Goal: Task Accomplishment & Management: Manage account settings

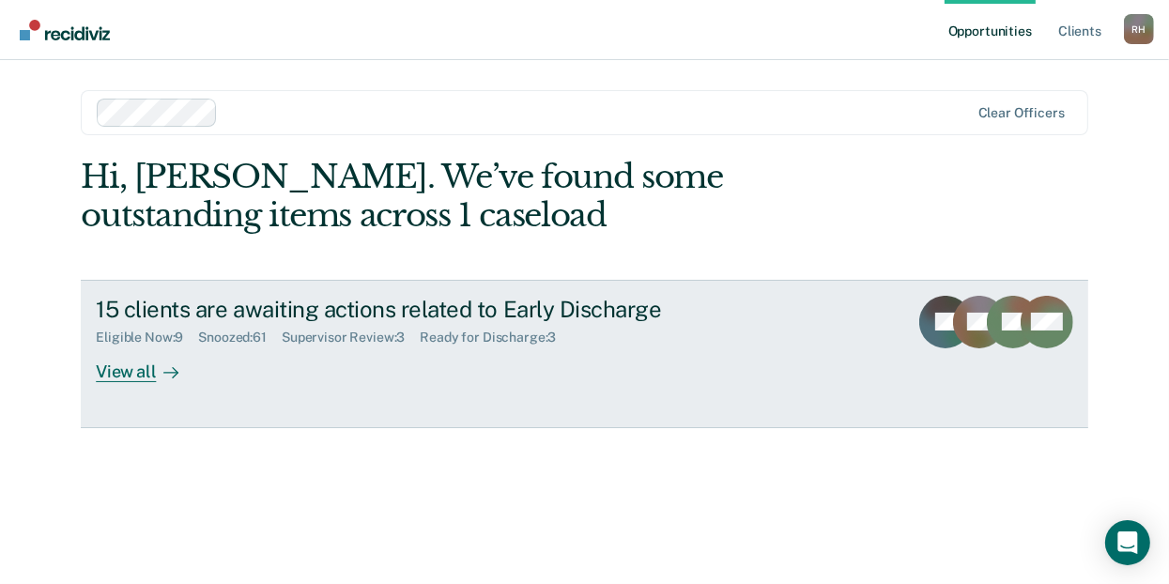
click at [116, 375] on div "View all" at bounding box center [148, 364] width 105 height 37
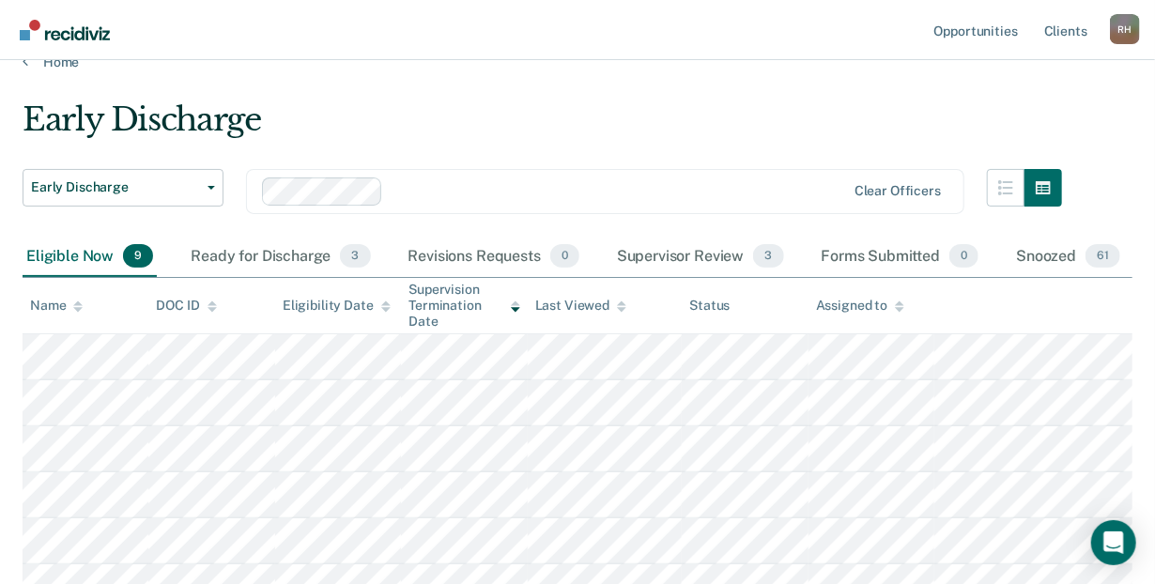
scroll to position [21, 0]
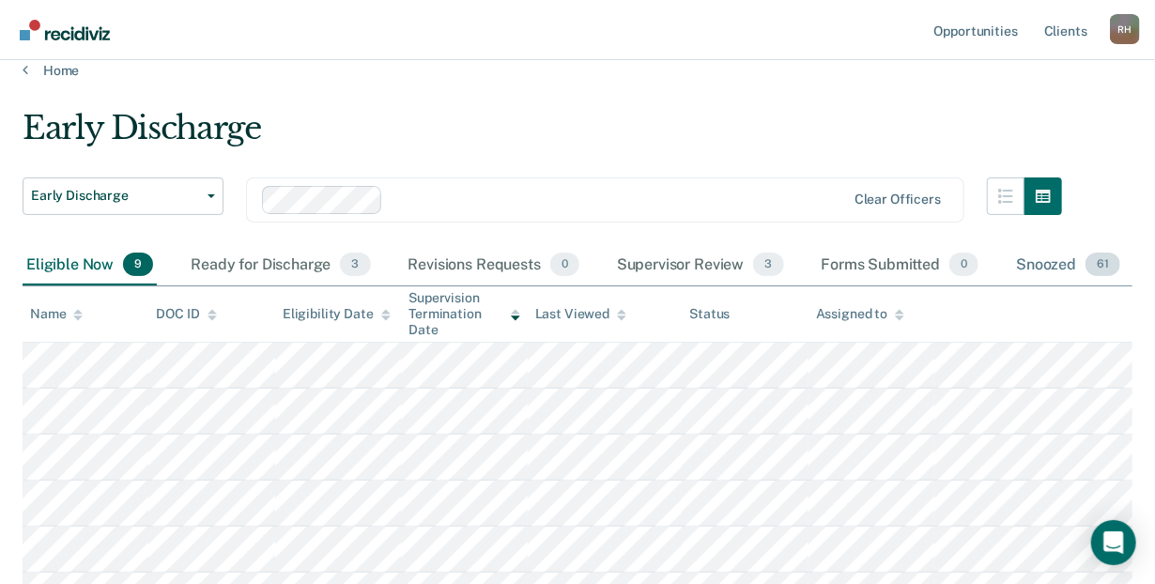
click at [1097, 263] on span "61" at bounding box center [1102, 265] width 35 height 24
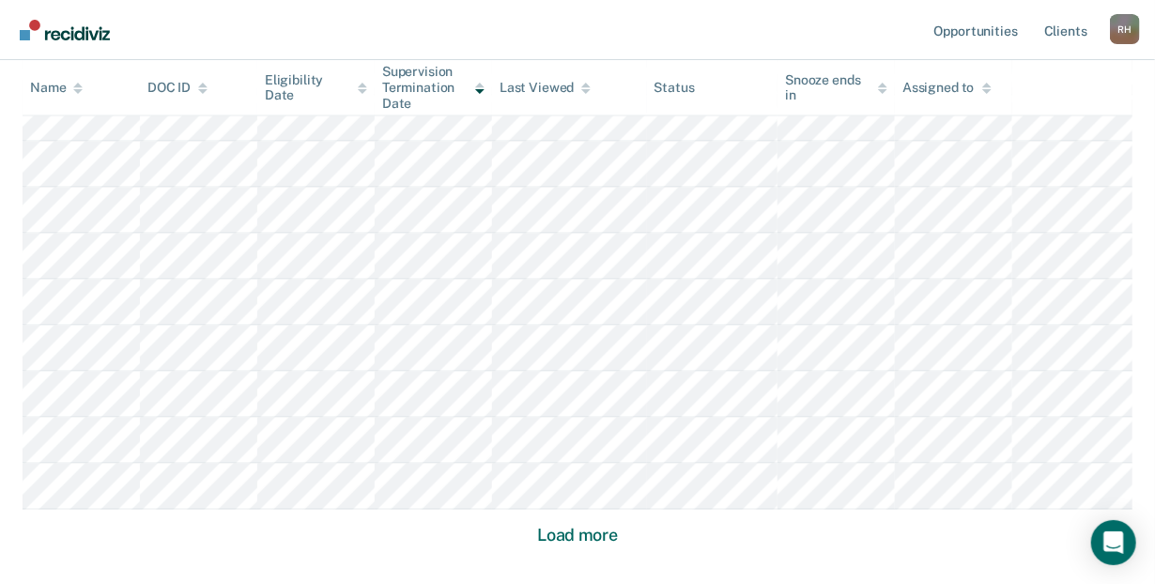
scroll to position [1244, 0]
click at [590, 525] on button "Load more" at bounding box center [577, 526] width 91 height 23
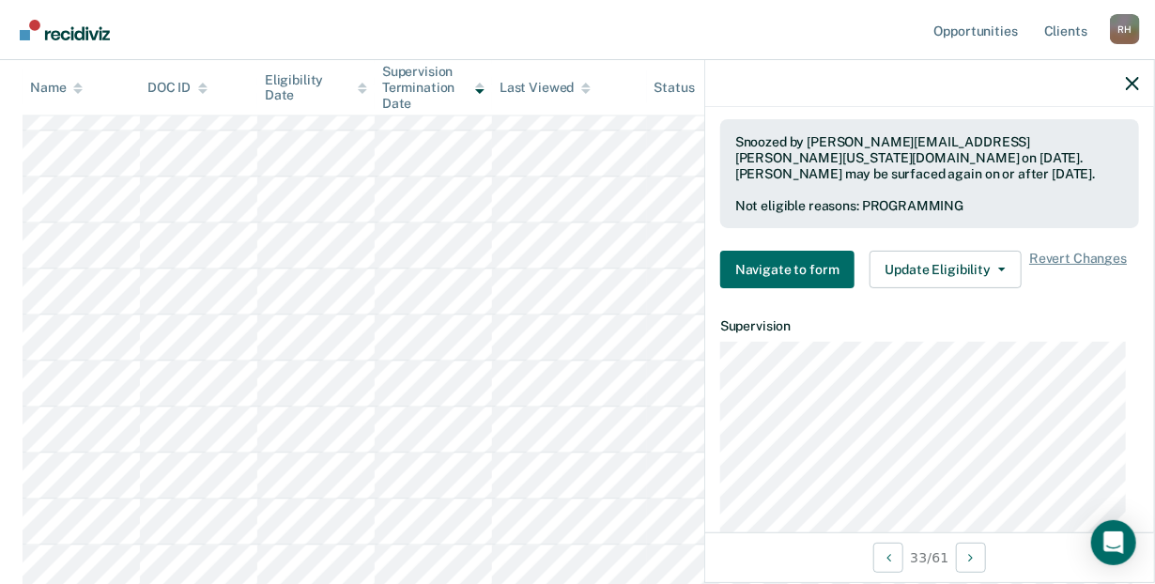
scroll to position [625, 0]
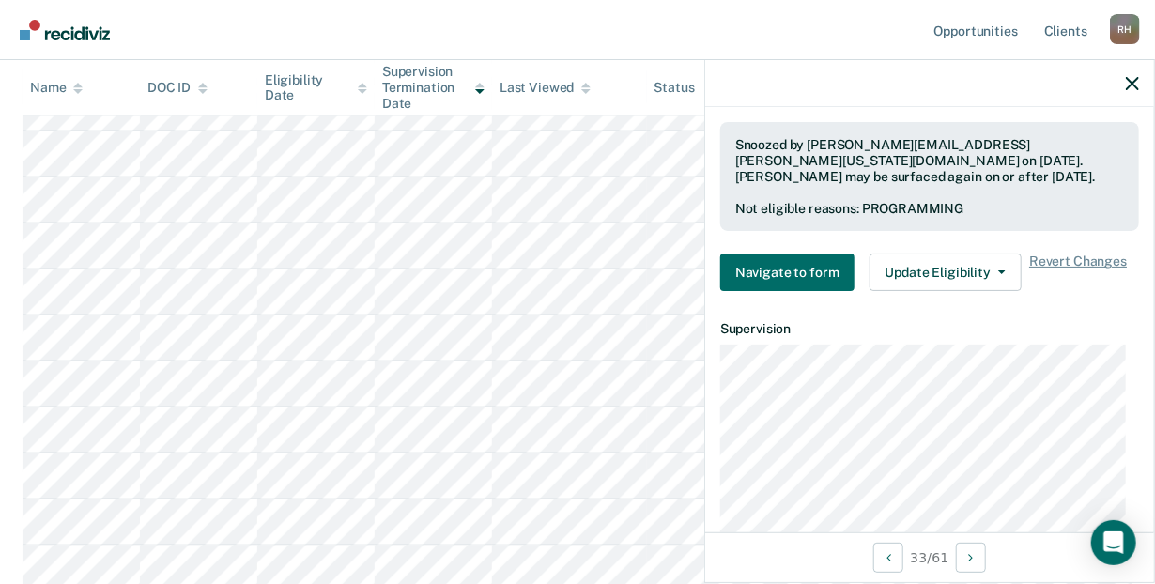
click at [807, 37] on nav "Opportunities Client s [PERSON_NAME] [PERSON_NAME] Profile How it works Log Out" at bounding box center [577, 30] width 1155 height 60
click at [1129, 82] on icon "button" at bounding box center [1132, 83] width 13 height 13
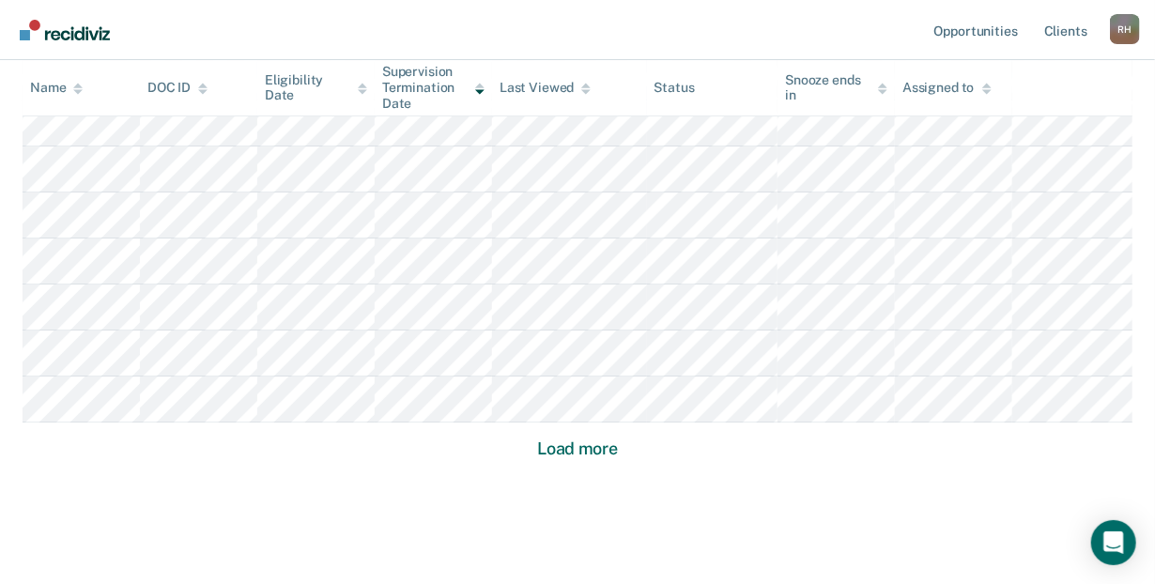
scroll to position [2739, 0]
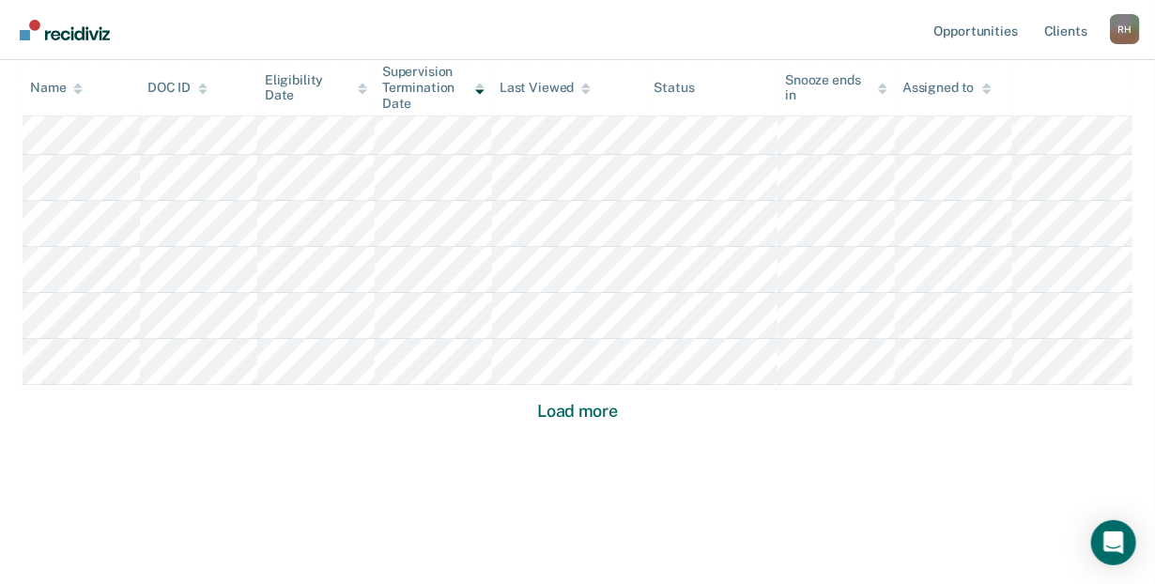
click at [593, 407] on button "Load more" at bounding box center [577, 411] width 91 height 23
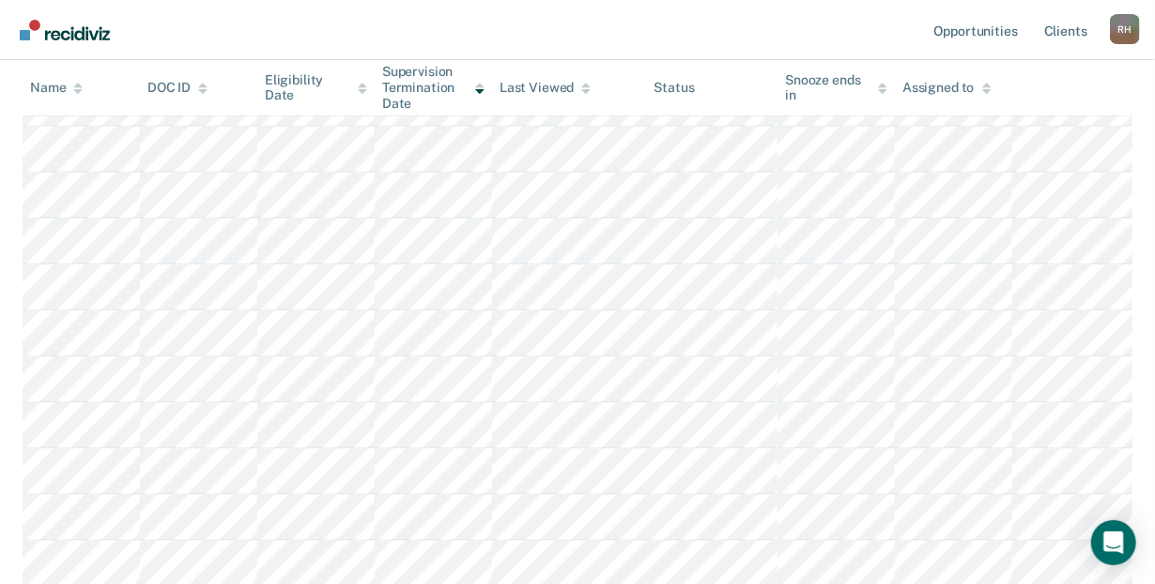
scroll to position [0, 0]
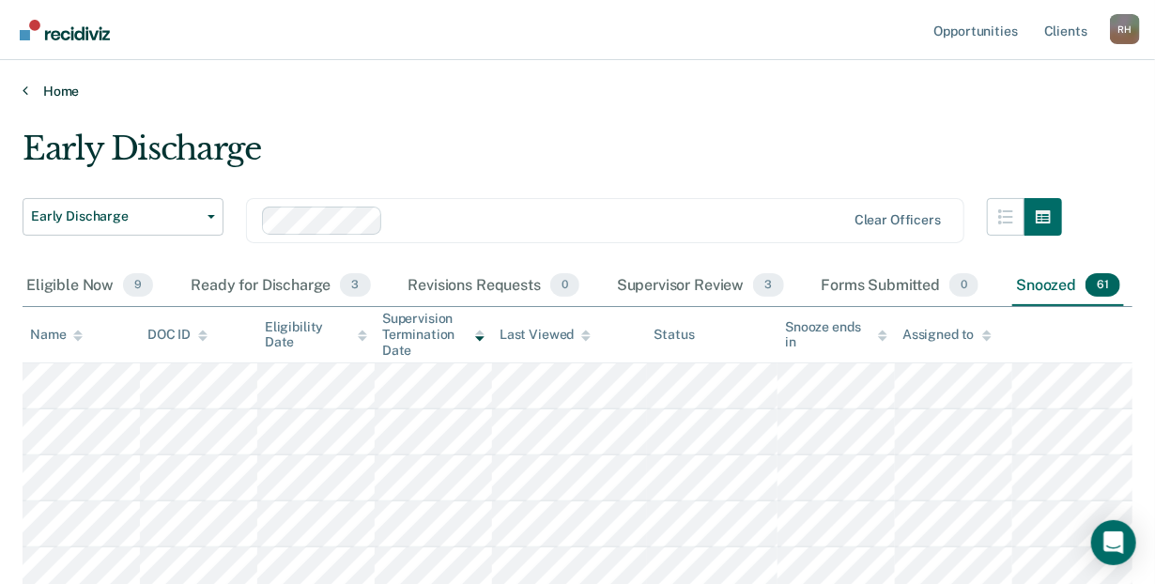
click at [24, 91] on icon at bounding box center [26, 90] width 6 height 15
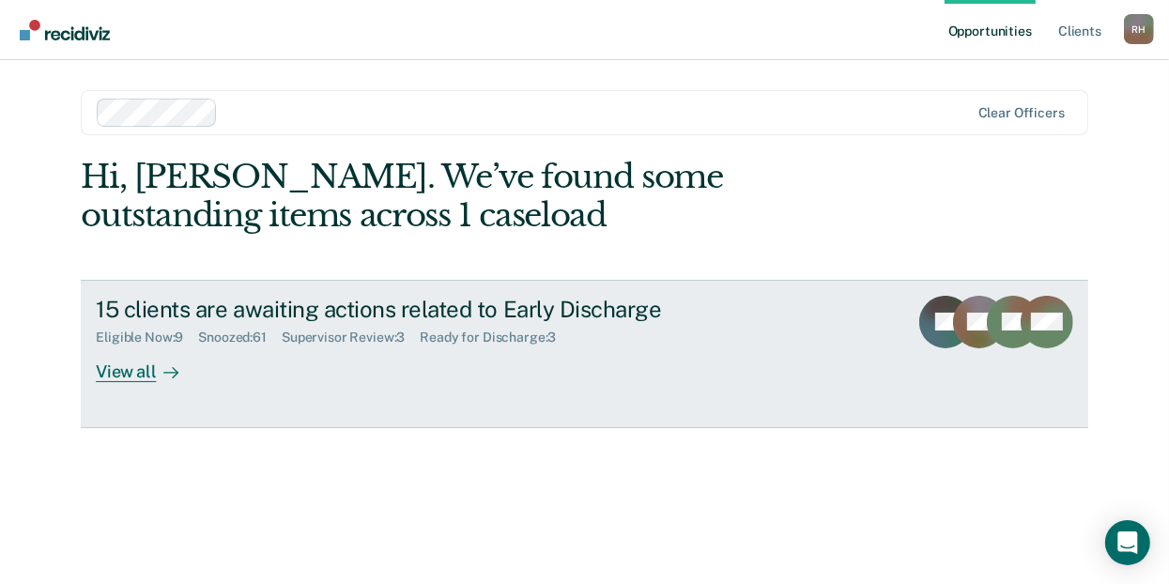
click at [131, 370] on div "View all" at bounding box center [148, 364] width 105 height 37
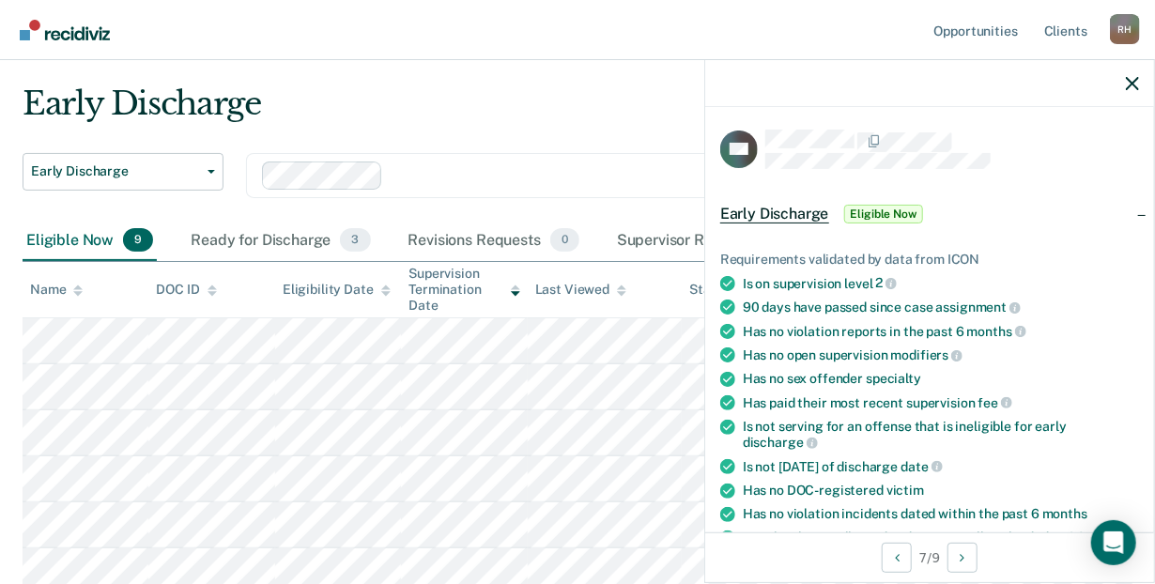
scroll to position [123, 0]
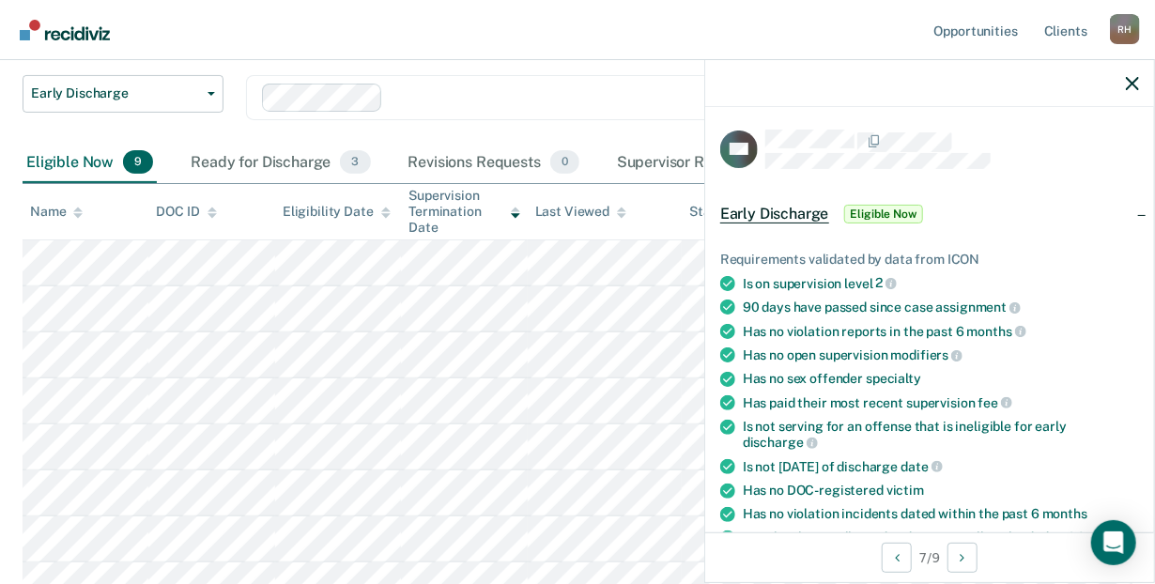
click at [1124, 76] on div at bounding box center [929, 83] width 449 height 47
click at [1135, 79] on icon "button" at bounding box center [1132, 83] width 13 height 13
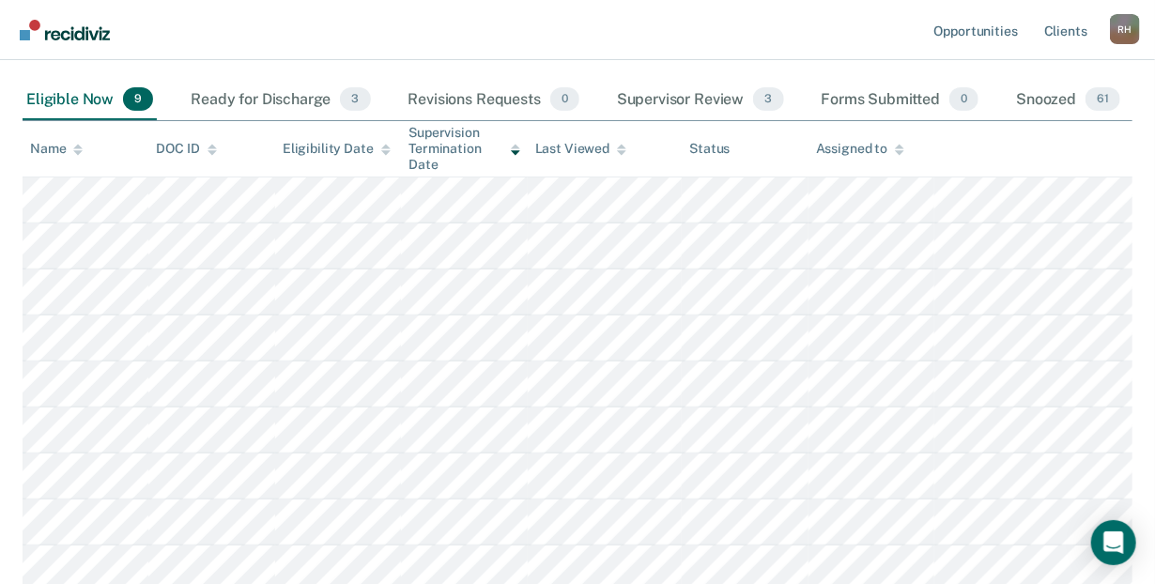
scroll to position [187, 0]
click at [88, 39] on link "Main navigation" at bounding box center [65, 30] width 101 height 32
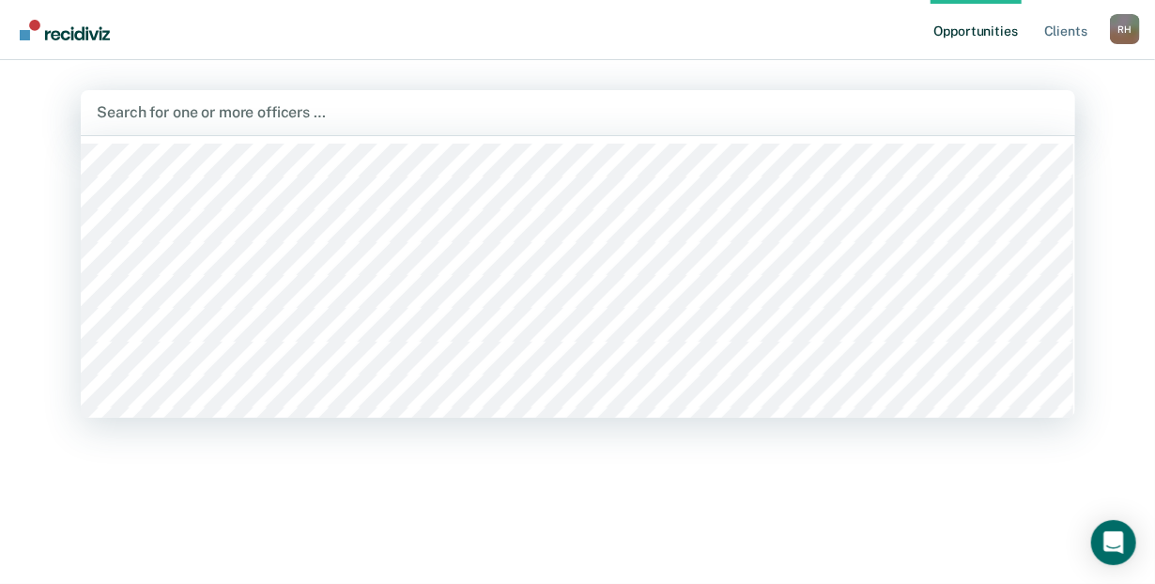
click at [193, 111] on div at bounding box center [578, 112] width 961 height 22
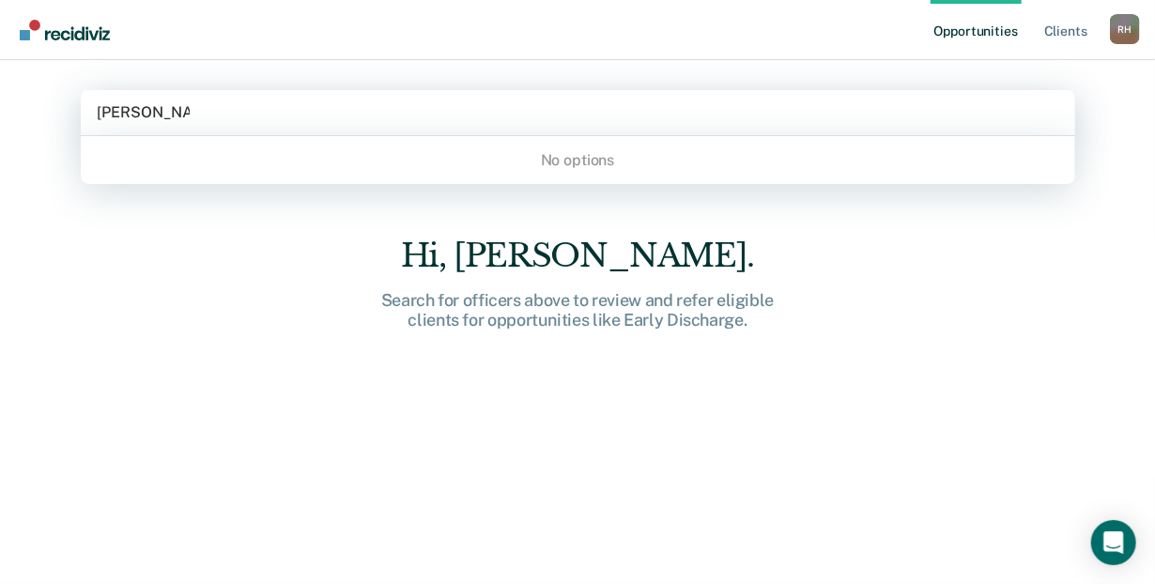
type input "[PERSON_NAME]"
click at [542, 115] on div at bounding box center [578, 112] width 961 height 22
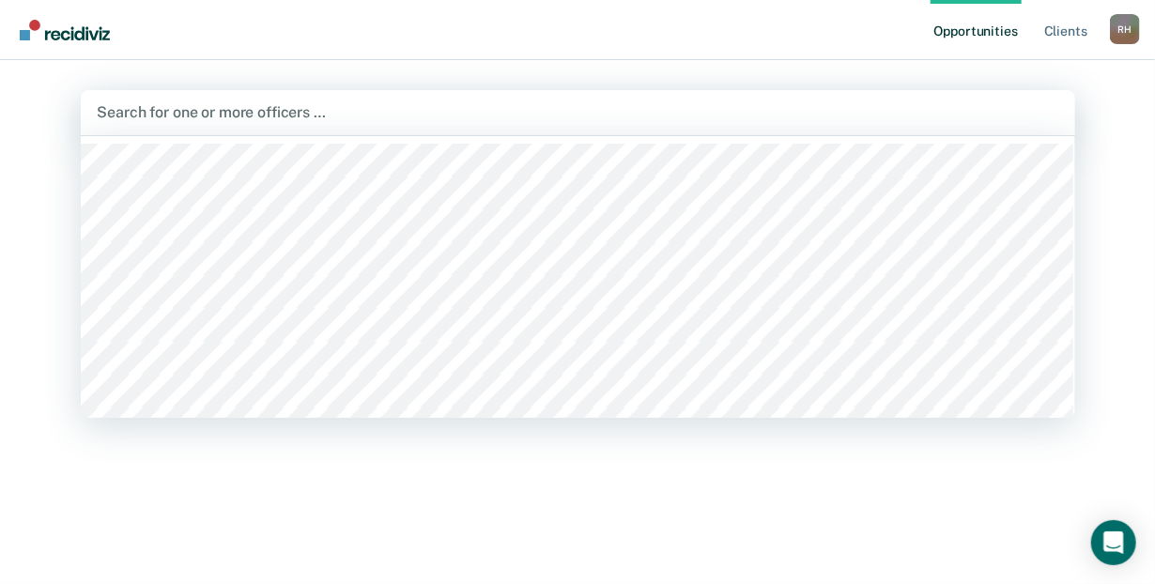
drag, startPoint x: 330, startPoint y: 115, endPoint x: 169, endPoint y: 106, distance: 160.8
click at [169, 106] on div at bounding box center [578, 112] width 961 height 22
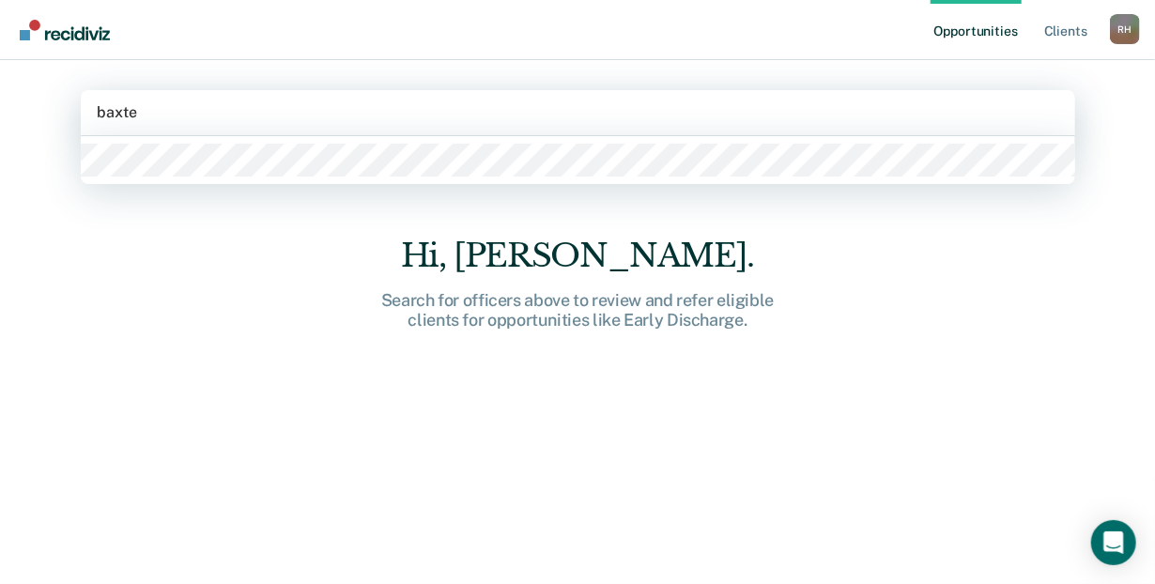
type input "[PERSON_NAME]"
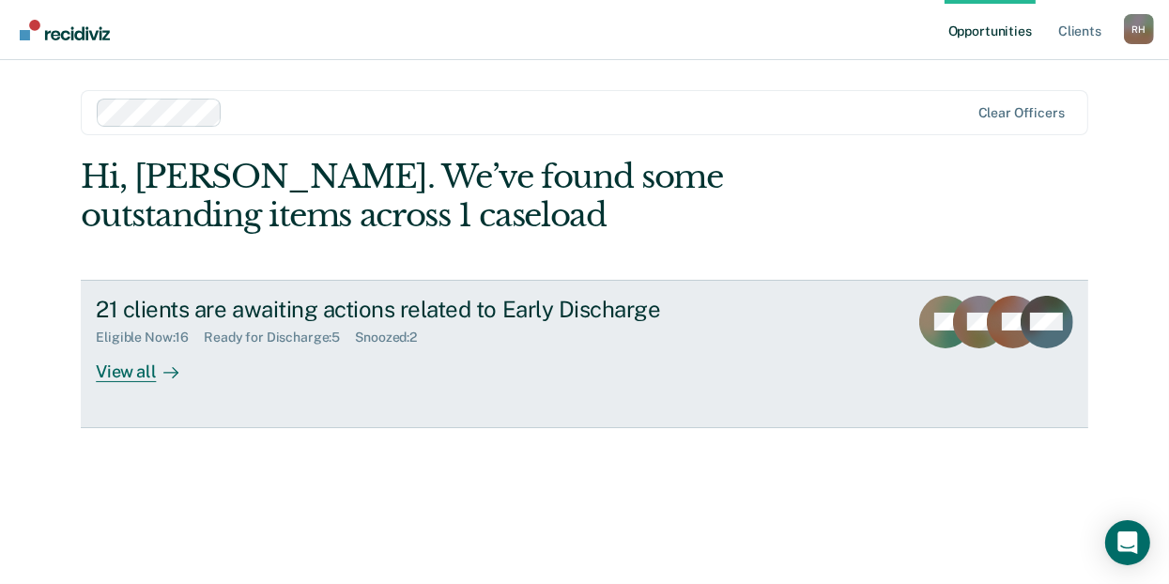
click at [104, 366] on div "View all" at bounding box center [148, 364] width 105 height 37
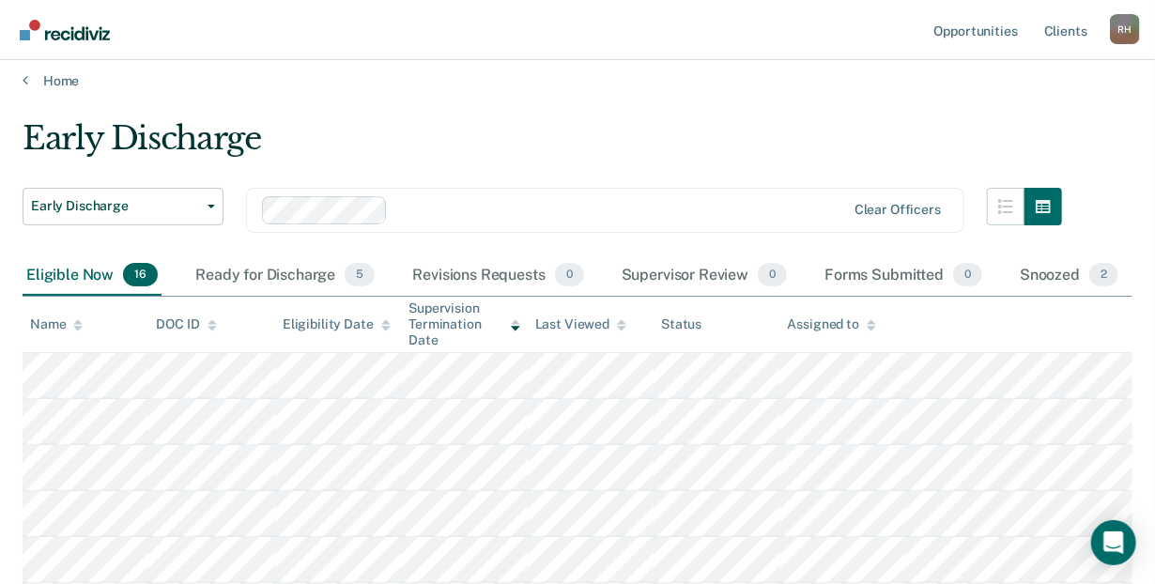
scroll to position [8, 0]
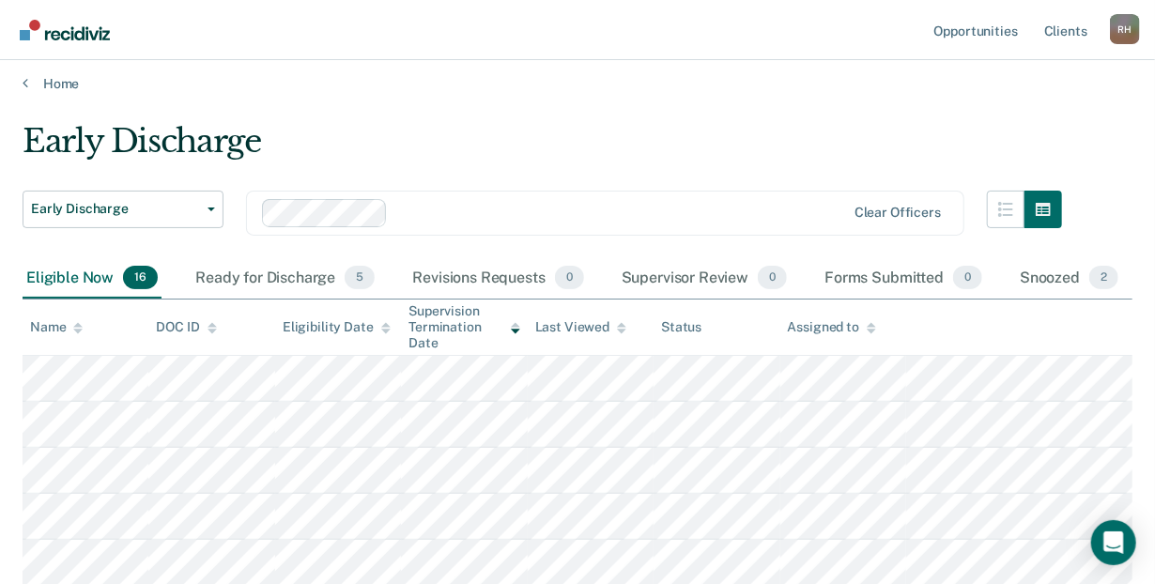
click at [439, 172] on div "Early Discharge" at bounding box center [542, 149] width 1039 height 54
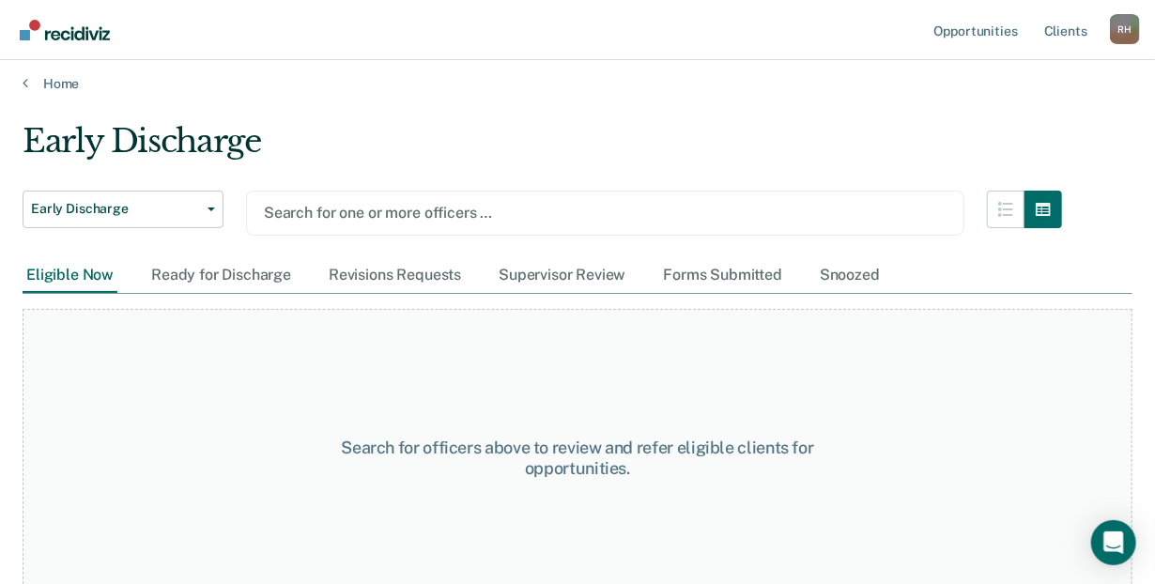
click at [184, 424] on div "Search for officers above to review and refer eligible clients for opportunitie…" at bounding box center [578, 458] width 1110 height 299
click at [31, 76] on link "Home" at bounding box center [578, 83] width 1110 height 17
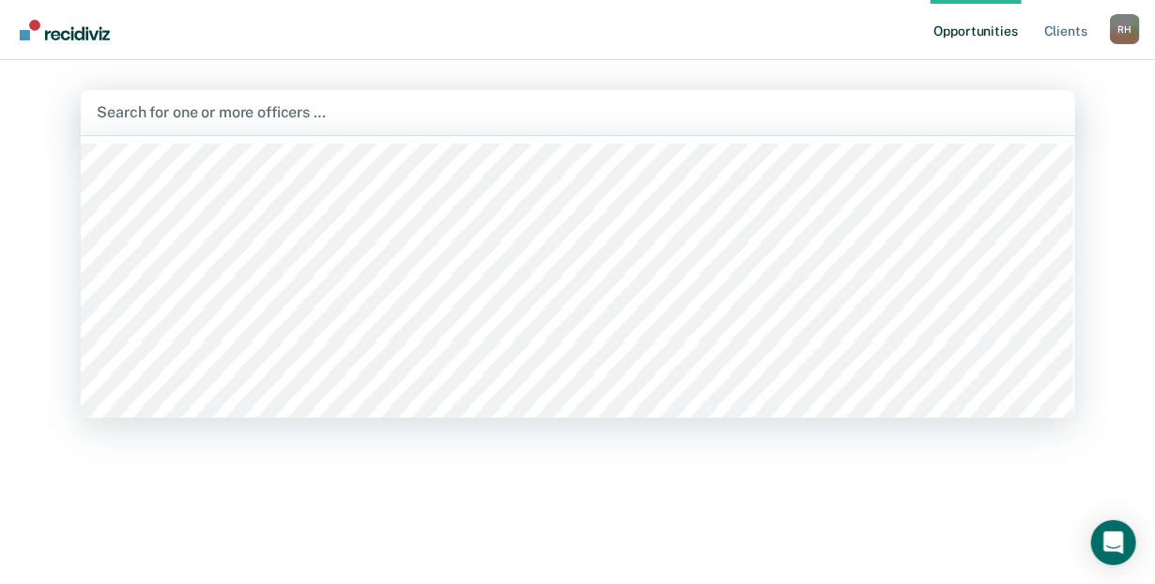
click at [126, 116] on div at bounding box center [578, 112] width 961 height 22
click at [189, 32] on nav "Opportunities Client s [PERSON_NAME] [PERSON_NAME] Profile How it works Log Out" at bounding box center [577, 30] width 1155 height 60
click at [187, 104] on div at bounding box center [578, 112] width 961 height 22
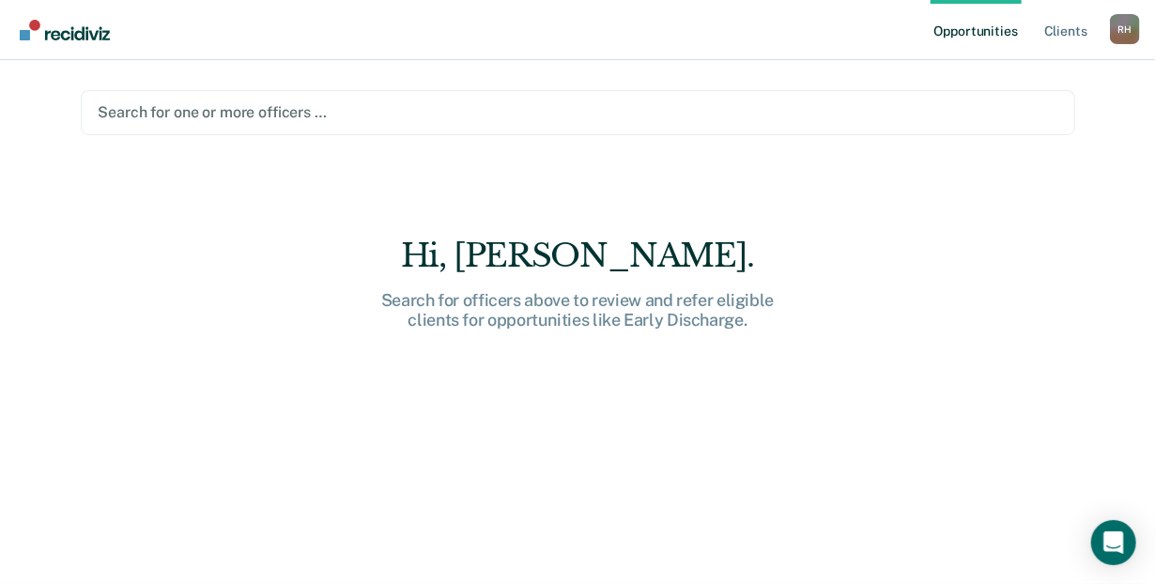
click at [241, 12] on nav "Opportunities Client s [PERSON_NAME] [PERSON_NAME] Profile How it works Log Out" at bounding box center [577, 30] width 1155 height 60
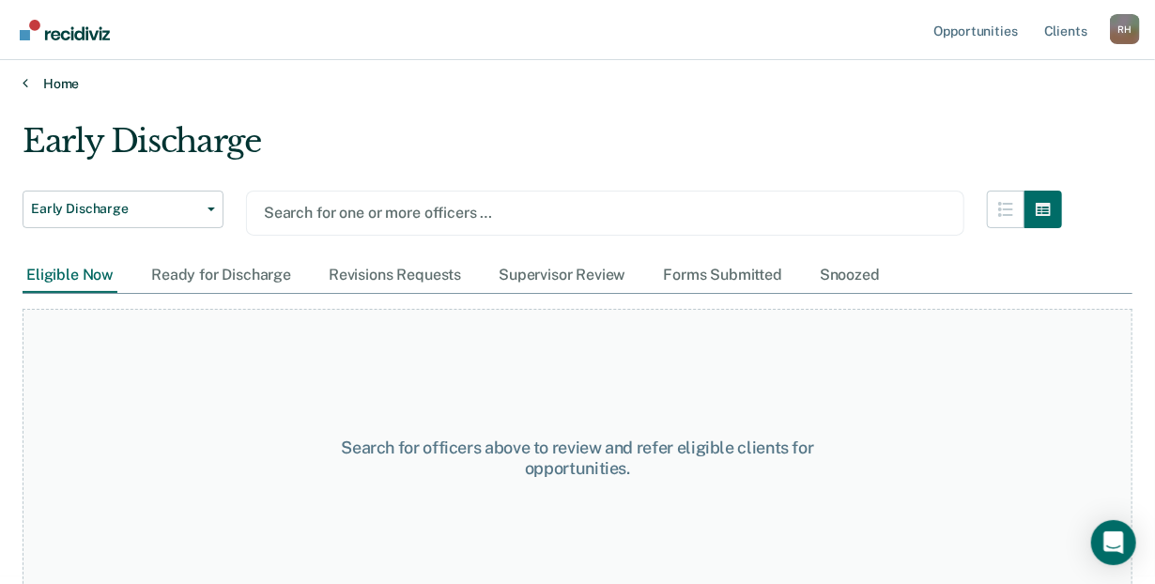
click at [166, 81] on link "Home" at bounding box center [578, 83] width 1110 height 17
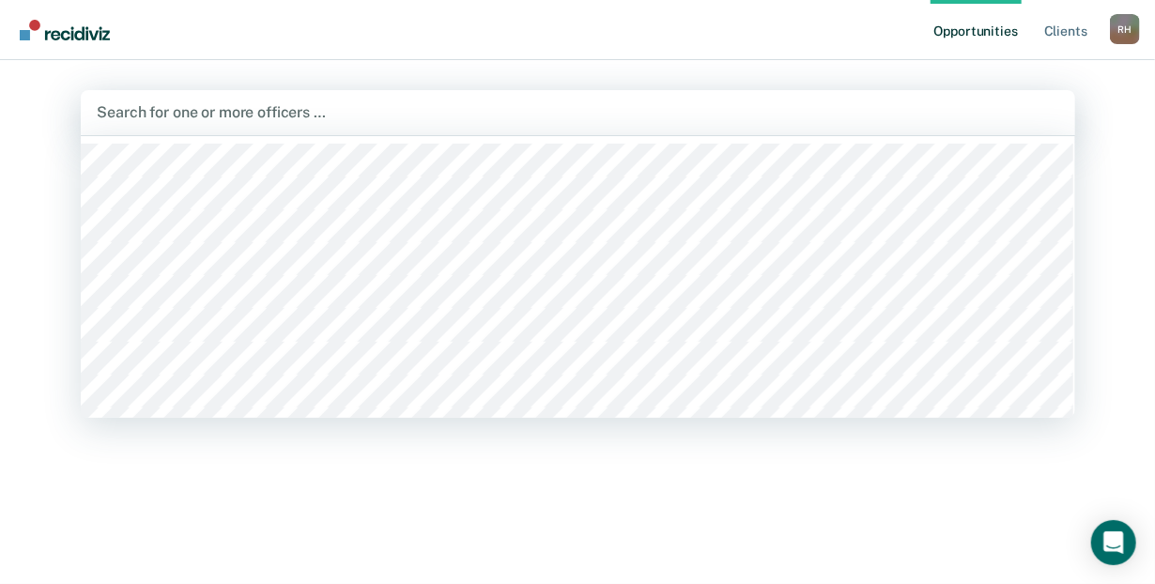
click at [178, 107] on div at bounding box center [578, 112] width 961 height 22
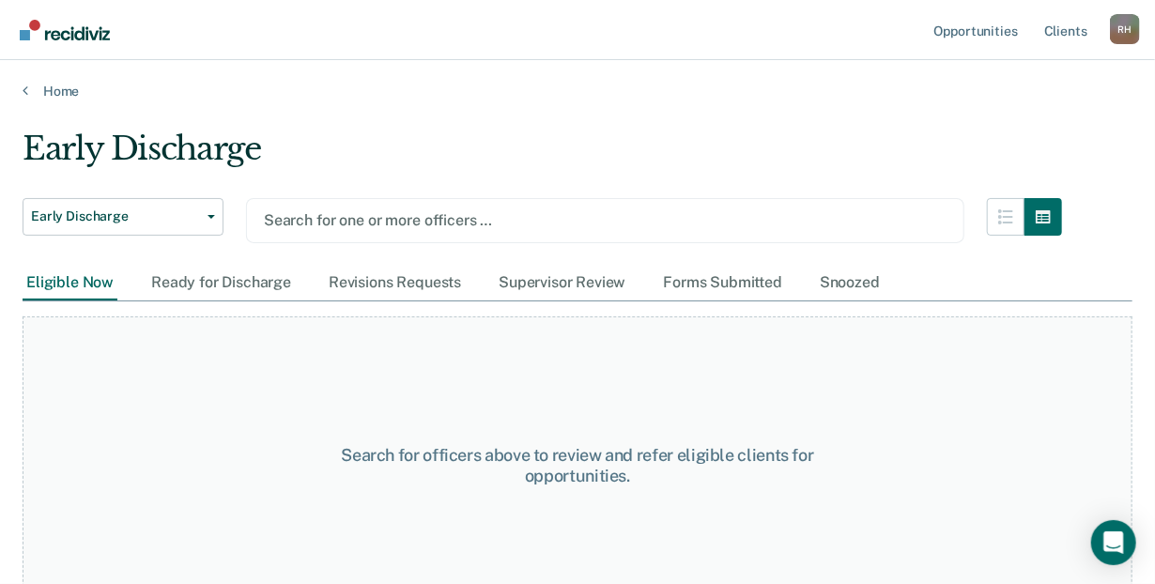
click at [104, 151] on div "Early Discharge" at bounding box center [542, 157] width 1039 height 54
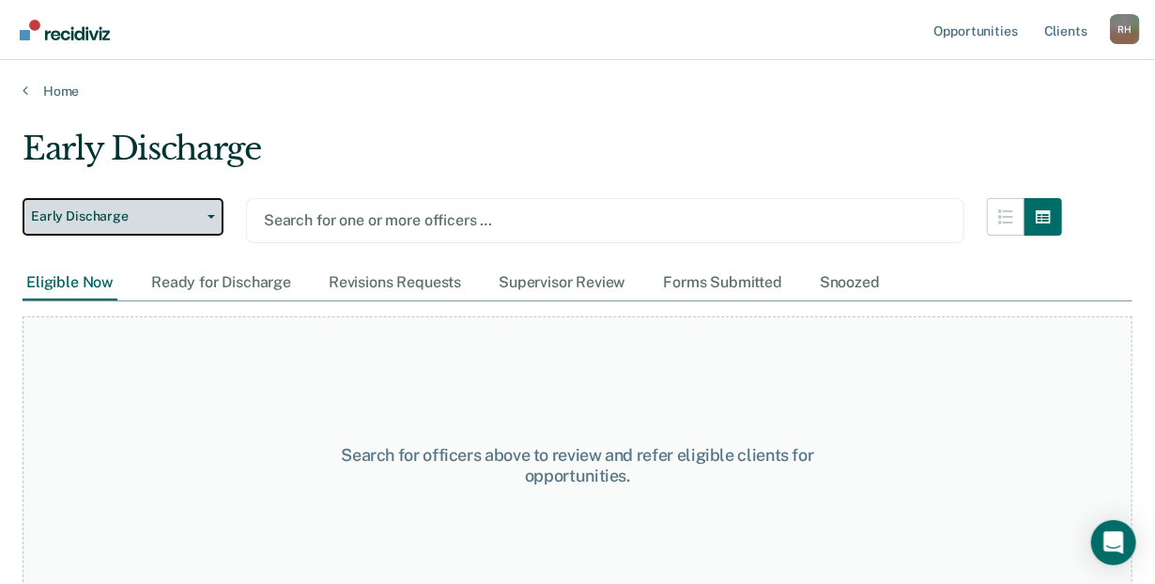
click at [210, 219] on button "Early Discharge" at bounding box center [123, 217] width 201 height 38
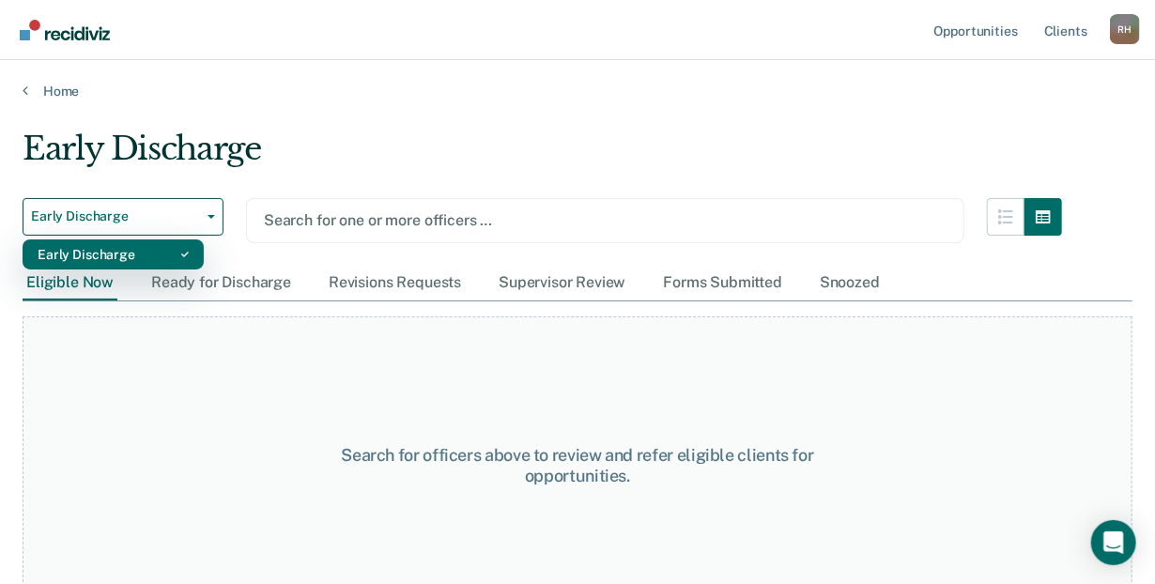
click at [190, 256] on button "Early Discharge" at bounding box center [113, 254] width 181 height 30
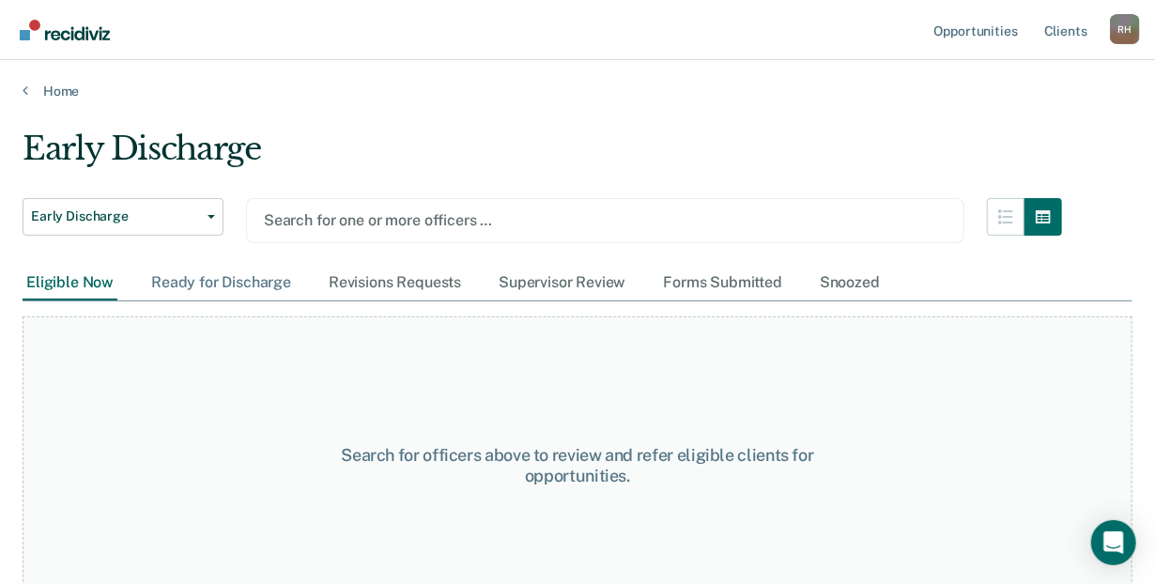
click at [167, 284] on div "Ready for Discharge" at bounding box center [220, 283] width 147 height 35
click at [331, 163] on div "Early Discharge" at bounding box center [542, 157] width 1039 height 54
click at [60, 88] on link "Home" at bounding box center [578, 91] width 1110 height 17
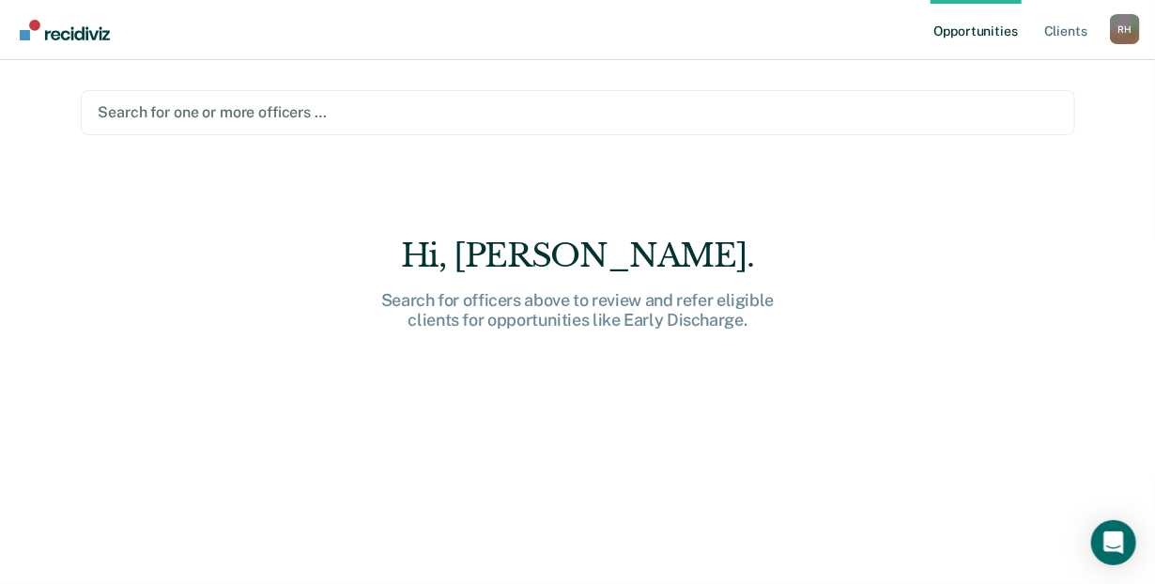
click at [225, 115] on div at bounding box center [578, 112] width 959 height 22
click at [169, 110] on div at bounding box center [578, 112] width 959 height 22
click at [103, 28] on img "Main navigation" at bounding box center [66, 30] width 90 height 21
click at [142, 116] on div at bounding box center [578, 112] width 959 height 22
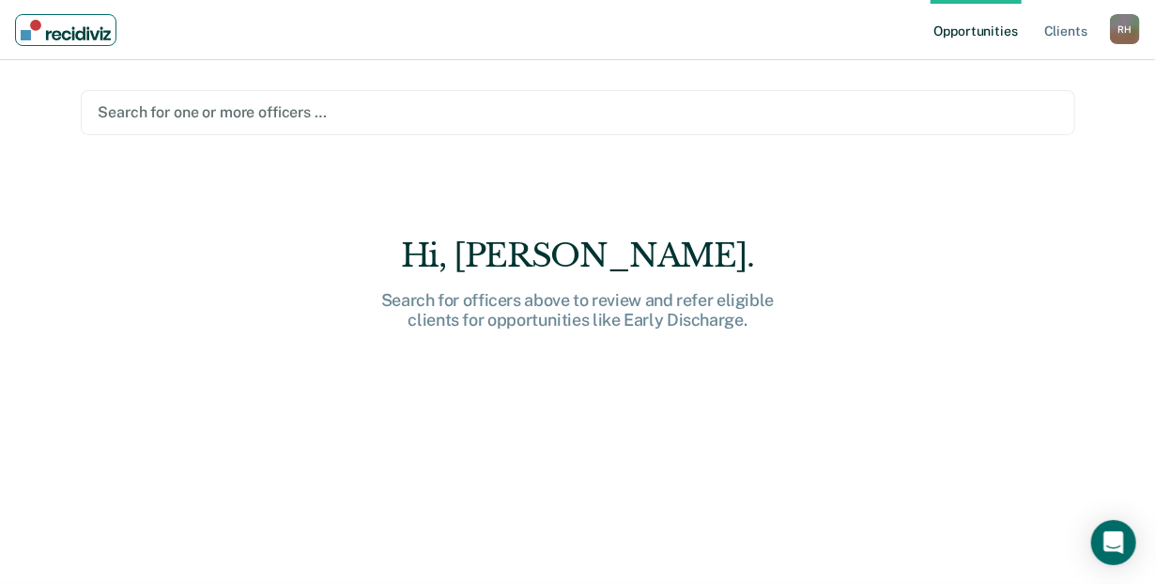
click at [110, 41] on link "Main navigation" at bounding box center [65, 30] width 101 height 32
click at [80, 41] on link "Main navigation" at bounding box center [65, 30] width 101 height 32
click at [150, 112] on div at bounding box center [578, 112] width 959 height 22
click at [39, 20] on img "Main navigation" at bounding box center [66, 30] width 90 height 21
click at [624, 313] on div "Search for officers above to review and refer eligible clients for opportunitie…" at bounding box center [577, 310] width 601 height 40
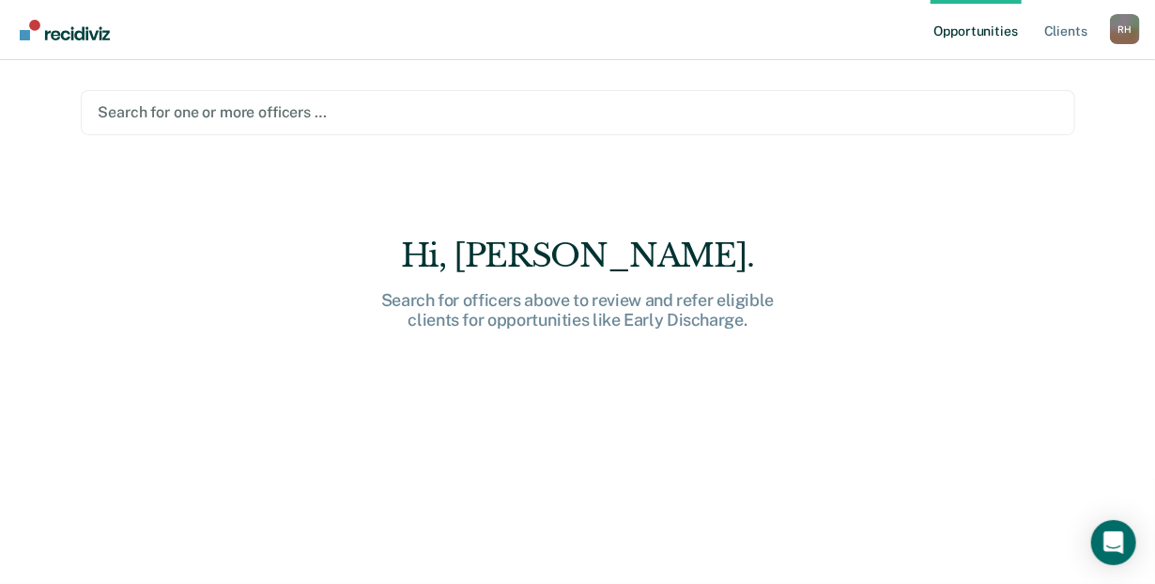
click at [584, 262] on div "Hi, [PERSON_NAME]." at bounding box center [577, 256] width 601 height 38
click at [1075, 28] on link "Client s" at bounding box center [1065, 30] width 51 height 60
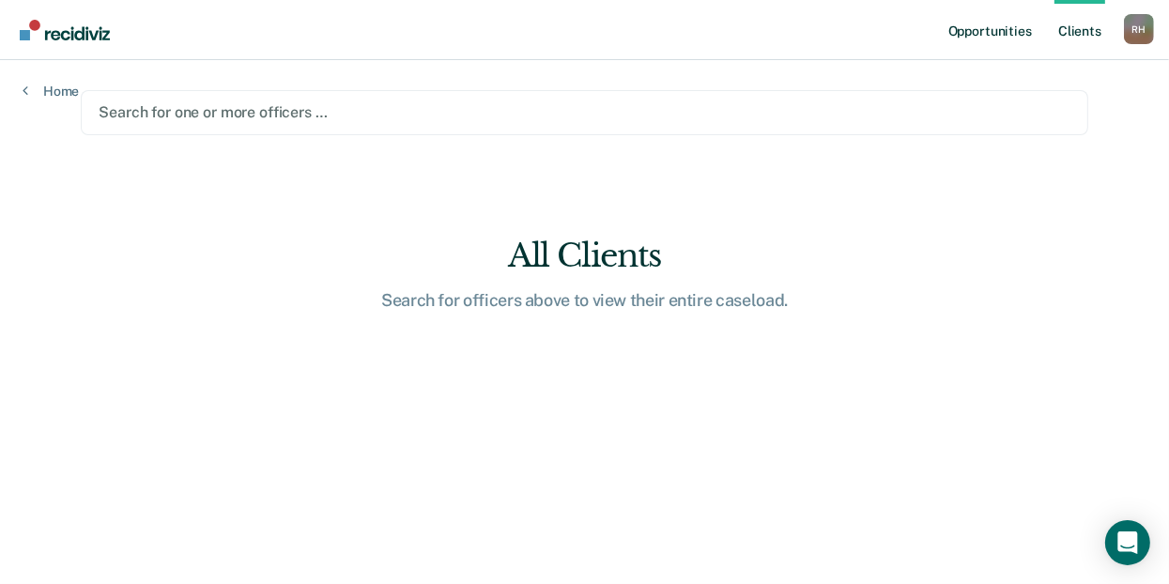
click at [1024, 31] on link "Opportunities" at bounding box center [990, 30] width 91 height 60
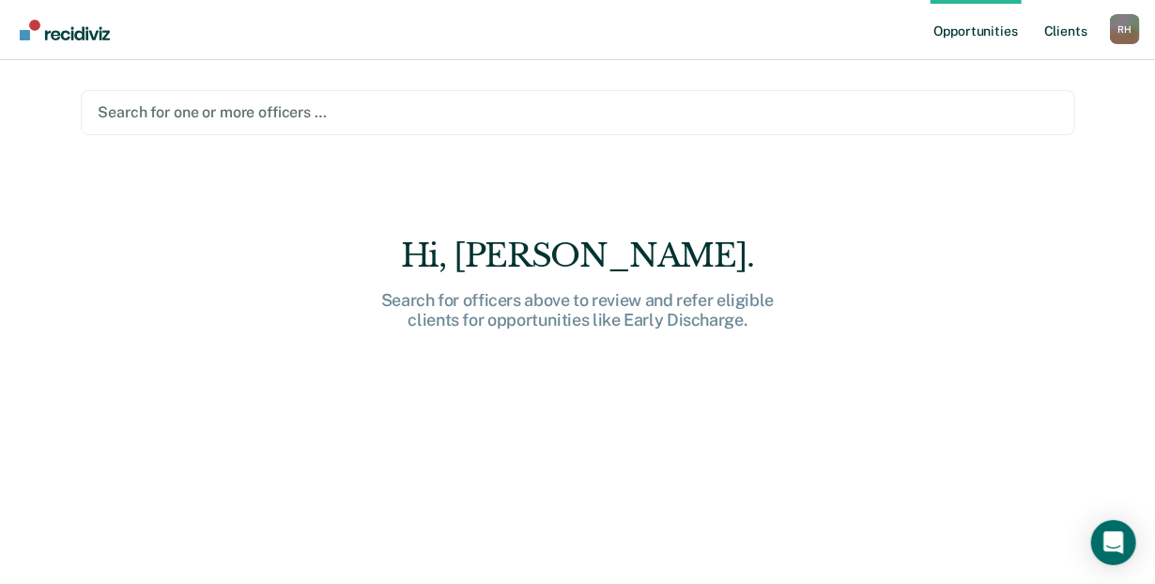
click at [1057, 30] on link "Client s" at bounding box center [1065, 30] width 51 height 60
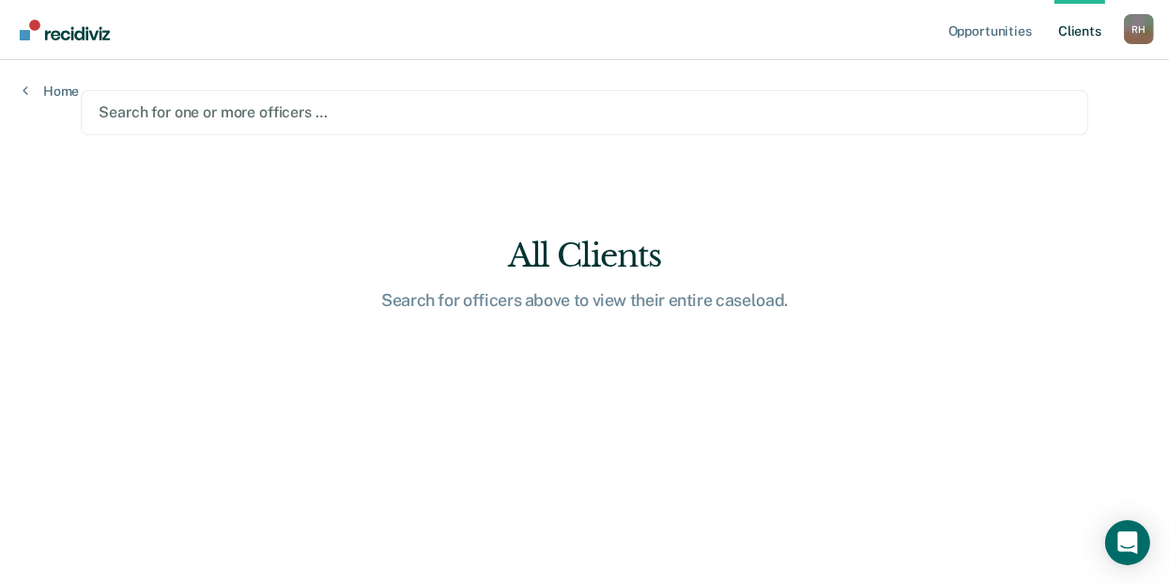
click at [115, 94] on div "Search for one or more officers …" at bounding box center [584, 112] width 1007 height 45
click at [26, 87] on icon at bounding box center [26, 90] width 6 height 15
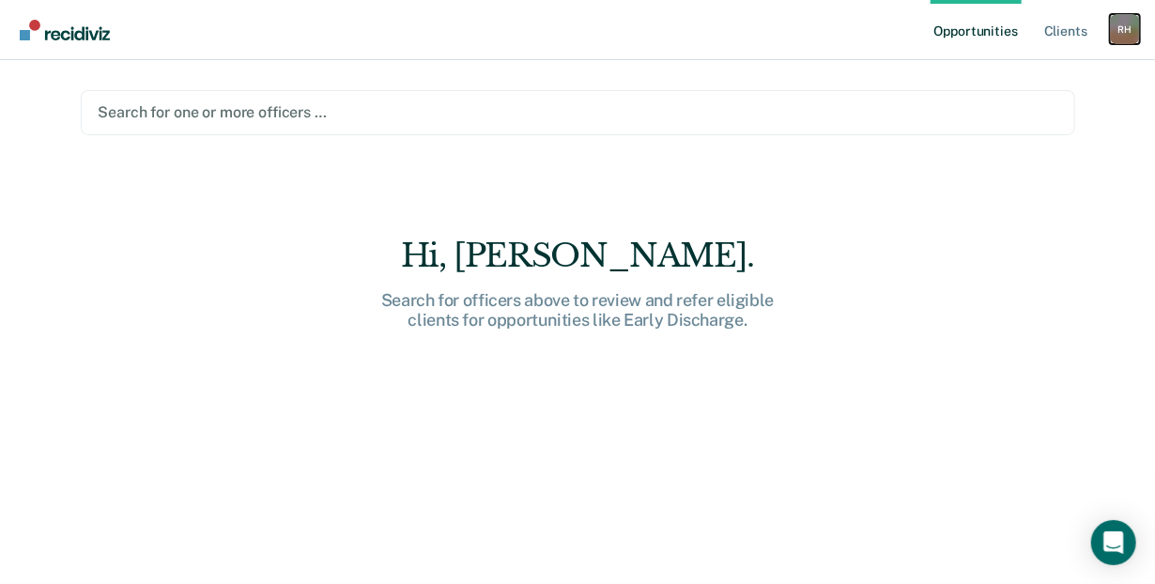
click at [1126, 37] on div "R H" at bounding box center [1125, 29] width 30 height 30
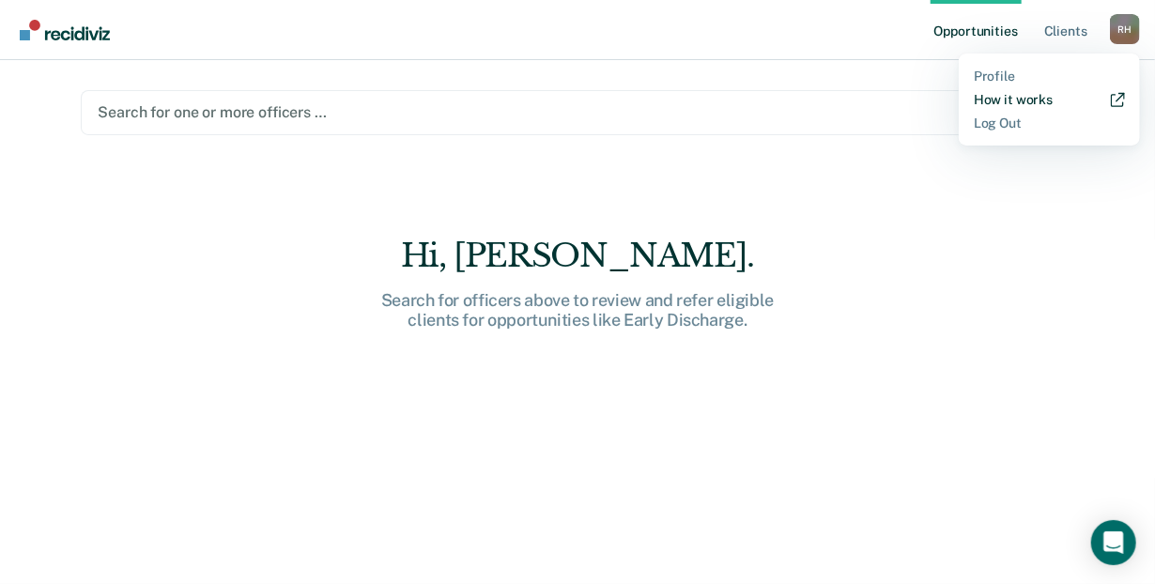
click at [1013, 101] on link "How it works" at bounding box center [1049, 100] width 151 height 16
click at [643, 300] on div "Search for officers above to review and refer eligible clients for opportunitie…" at bounding box center [577, 310] width 601 height 40
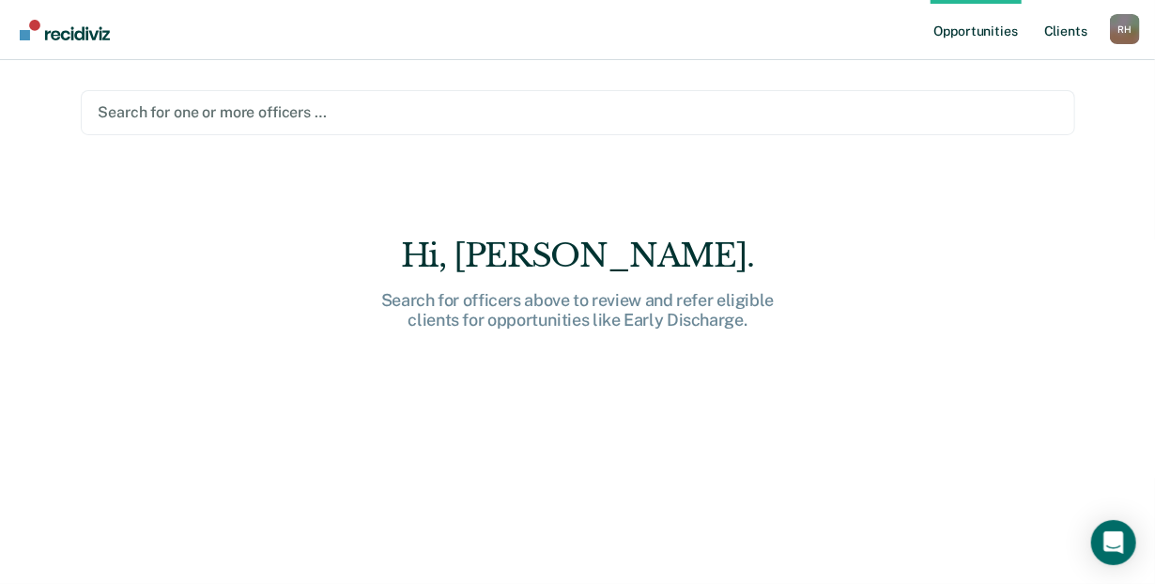
click at [1053, 34] on link "Client s" at bounding box center [1065, 30] width 51 height 60
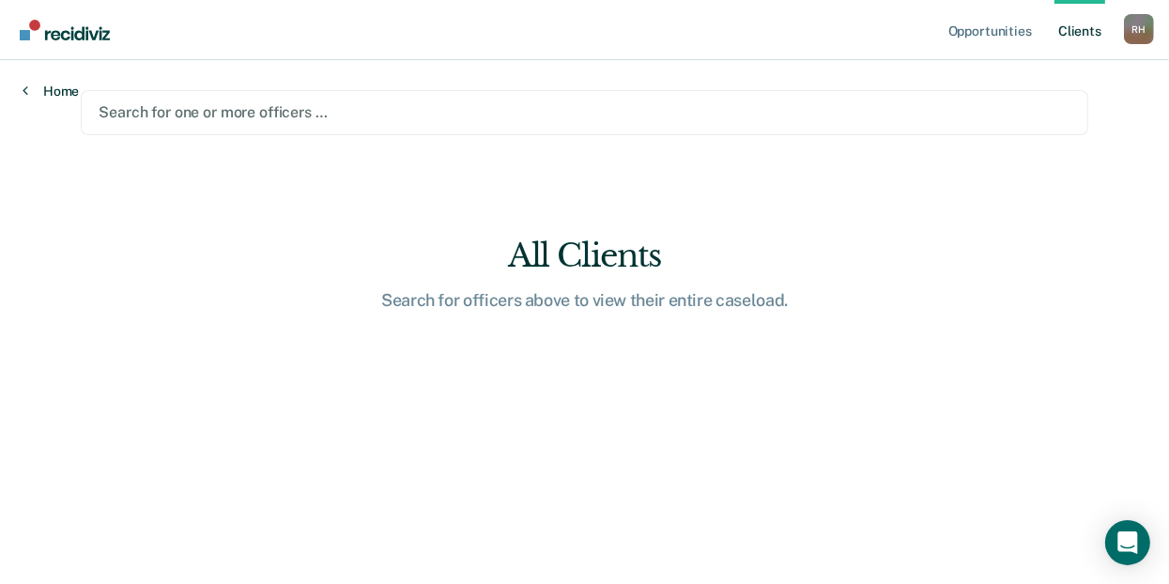
click at [54, 87] on link "Home" at bounding box center [51, 91] width 56 height 17
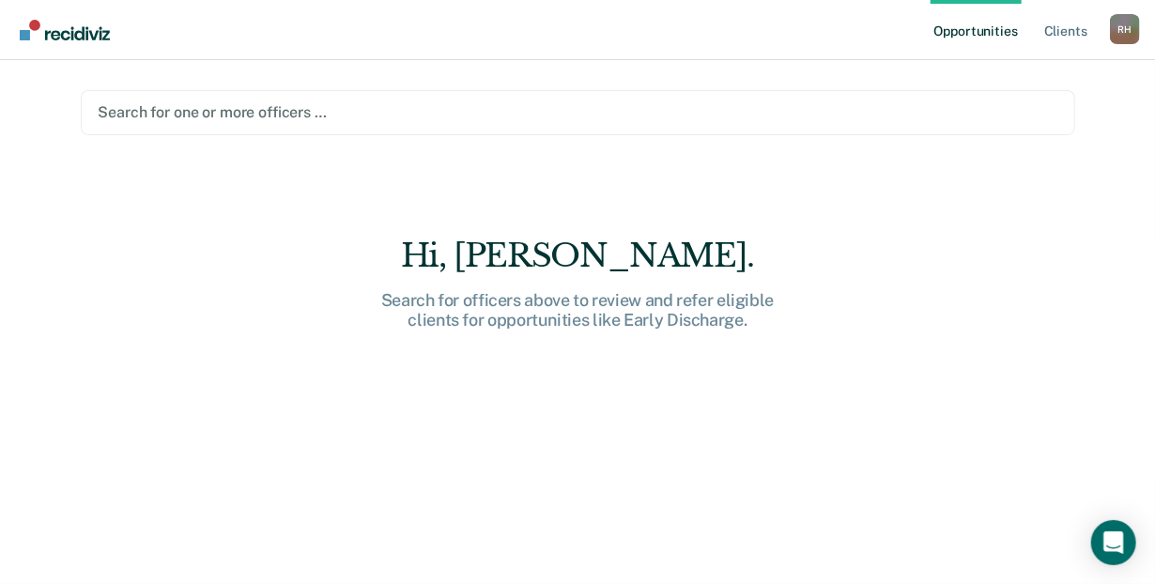
click at [58, 87] on main "Search for one or more officers … Hi, Robert. Search for officers above to revi…" at bounding box center [577, 299] width 1039 height 479
click at [74, 32] on img "Main navigation" at bounding box center [66, 30] width 90 height 21
click at [496, 310] on div "Search for officers above to review and refer eligible clients for opportunitie…" at bounding box center [577, 310] width 601 height 40
click at [540, 251] on div "Hi, [PERSON_NAME]." at bounding box center [577, 256] width 601 height 38
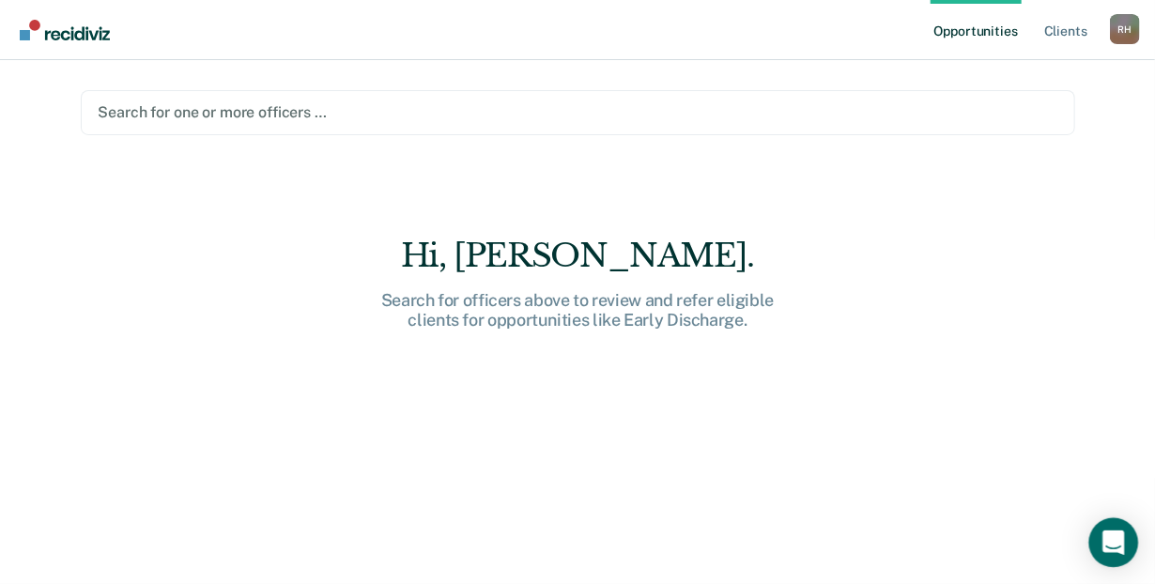
click at [1117, 548] on icon "Open Intercom Messenger" at bounding box center [1113, 542] width 24 height 24
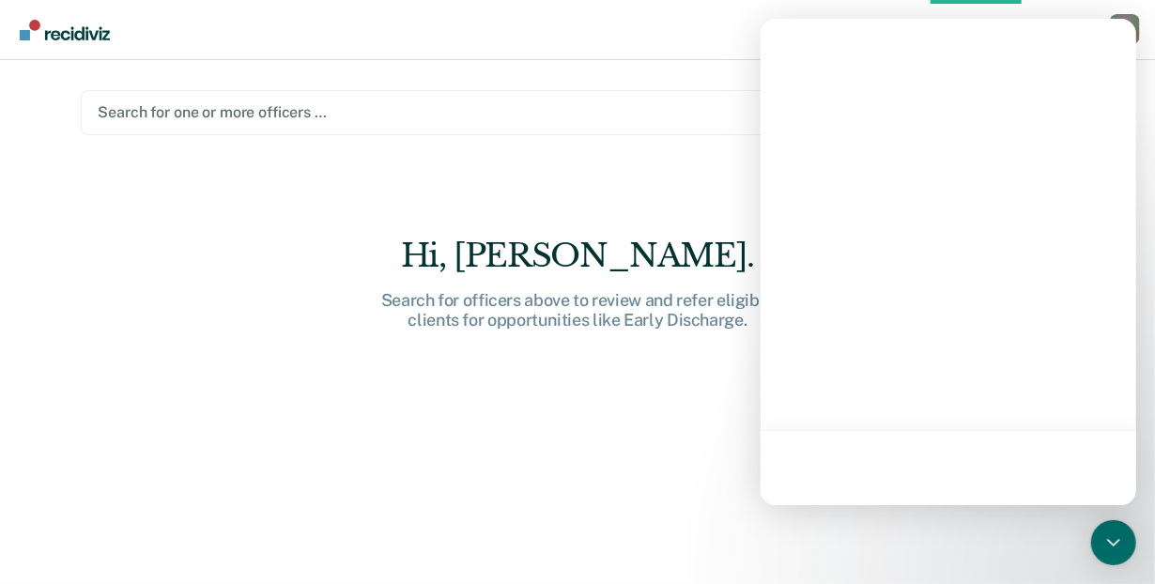
click at [648, 490] on div "Hi, Robert. Search for officers above to review and refer eligible clients for …" at bounding box center [578, 424] width 994 height 374
click at [1114, 544] on icon "Open Intercom Messenger" at bounding box center [1113, 542] width 24 height 24
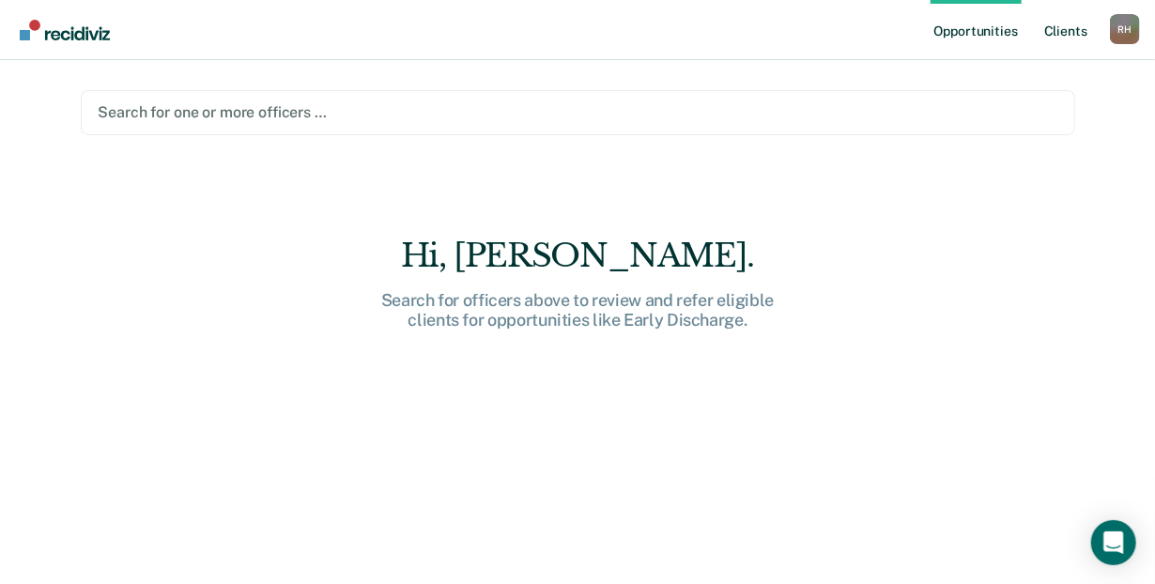
click at [1062, 23] on link "Client s" at bounding box center [1065, 30] width 51 height 60
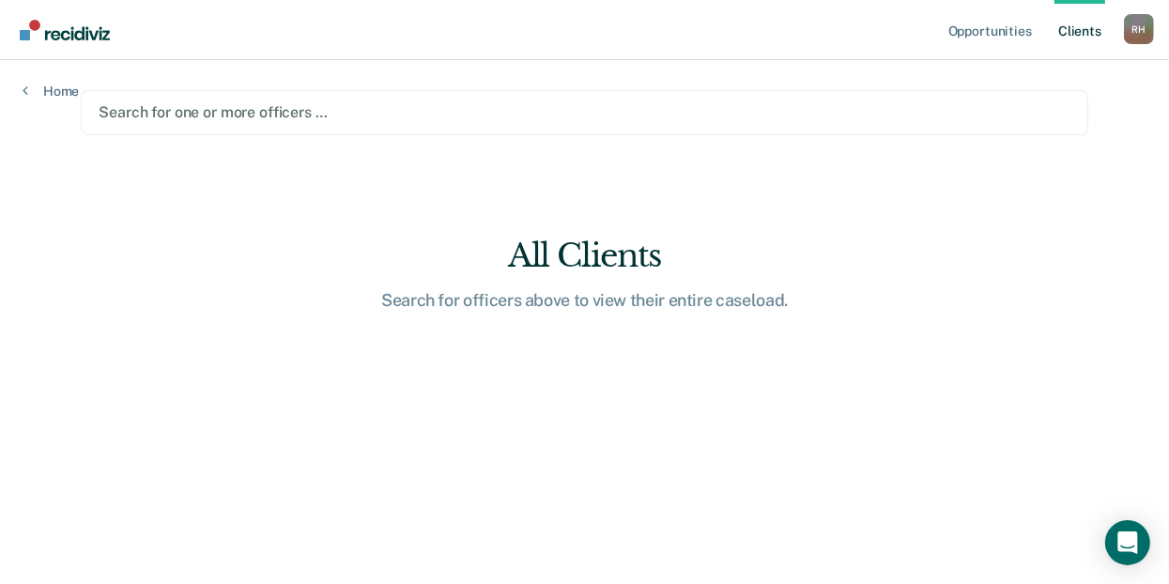
click at [1164, 112] on div "Opportunities Client s Robert Holst R H Profile How it works Log Out Home Searc…" at bounding box center [584, 292] width 1169 height 584
click at [1086, 1] on link "Client s" at bounding box center [1079, 30] width 51 height 60
click at [38, 30] on img "Main navigation" at bounding box center [66, 30] width 90 height 21
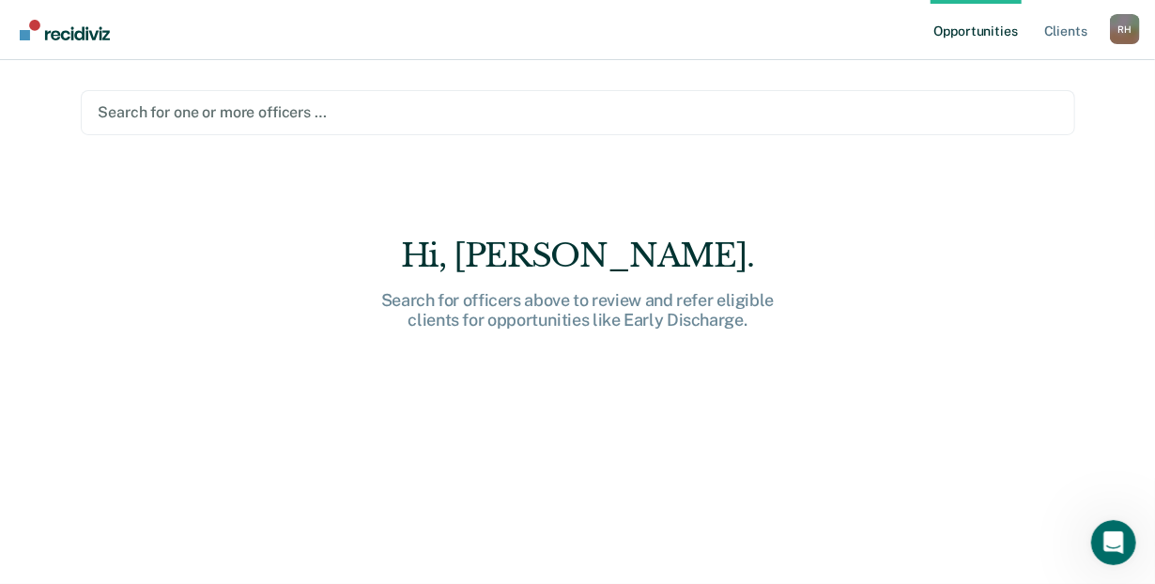
click at [139, 109] on div at bounding box center [578, 112] width 959 height 22
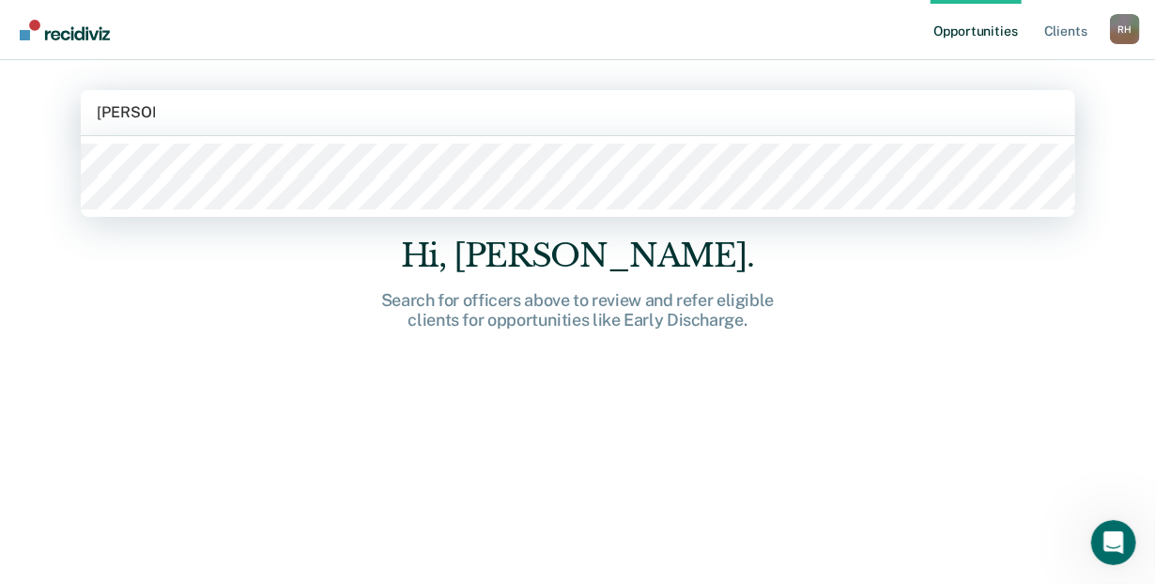
type input "robert h"
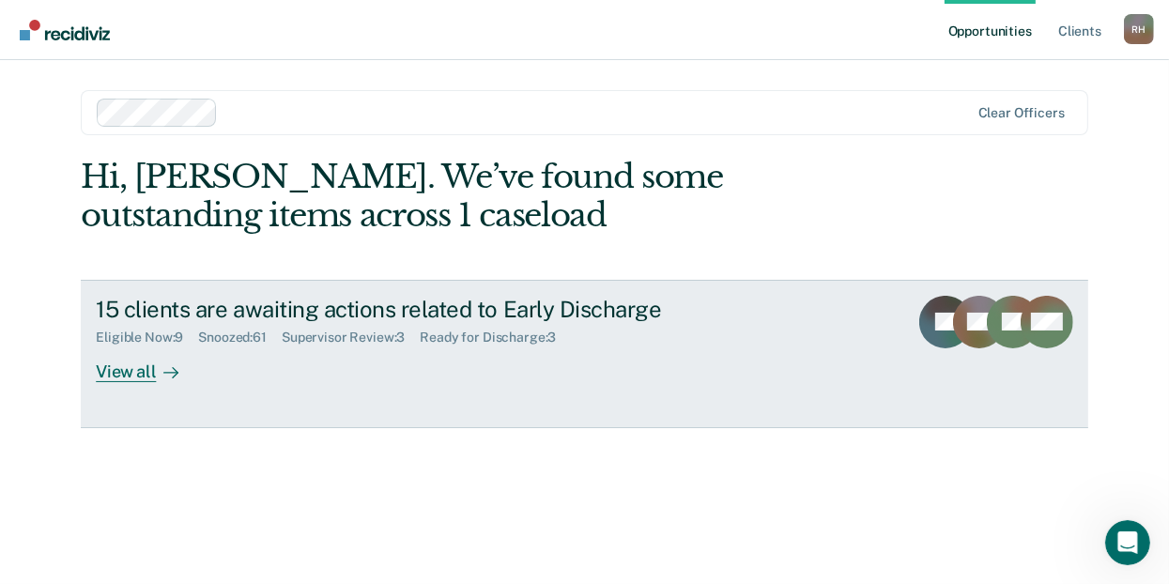
click at [115, 368] on div "View all" at bounding box center [148, 364] width 105 height 37
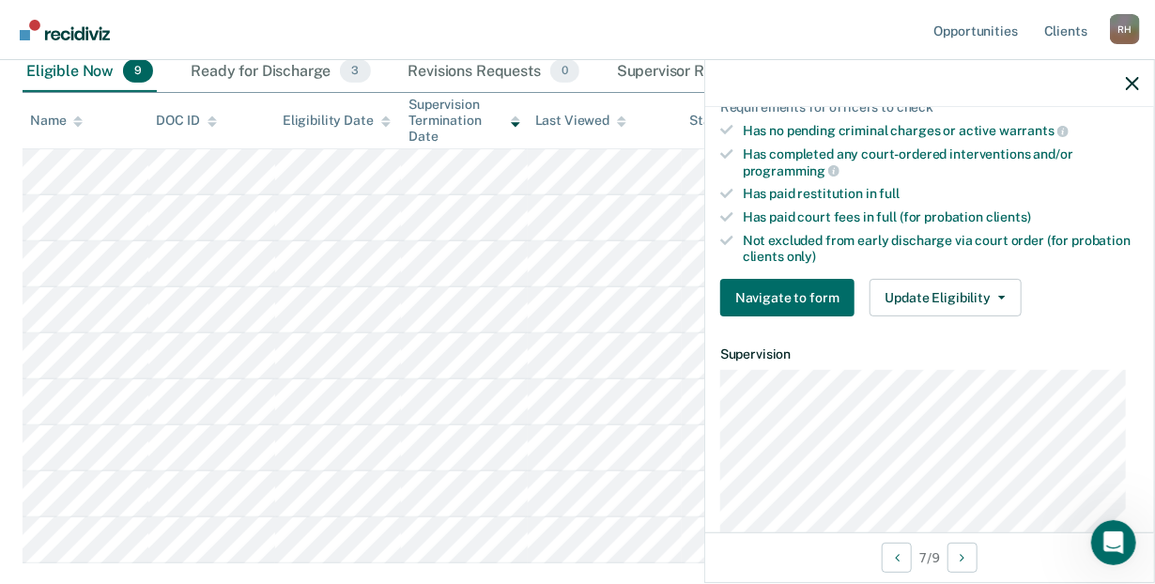
scroll to position [473, 0]
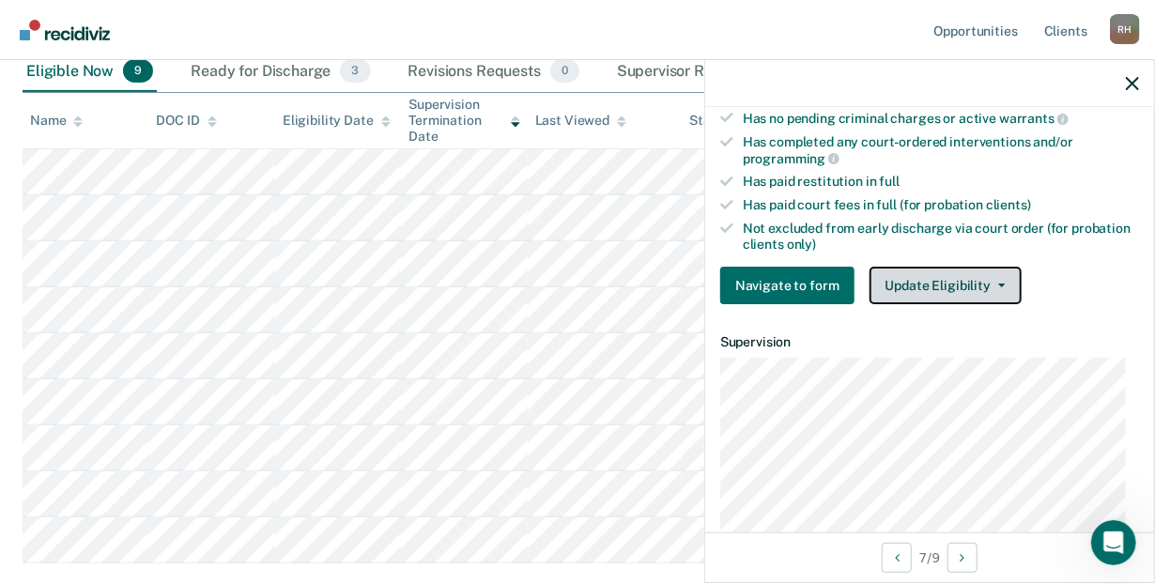
click at [1001, 278] on button "Update Eligibility" at bounding box center [945, 286] width 152 height 38
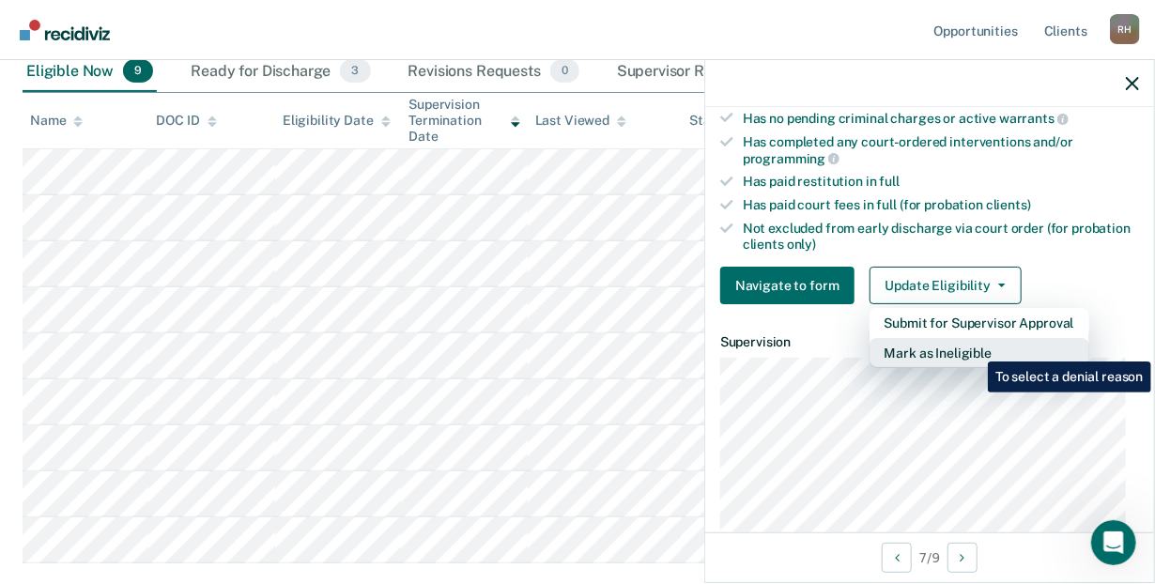
click at [974, 347] on button "Mark as Ineligible" at bounding box center [979, 353] width 220 height 30
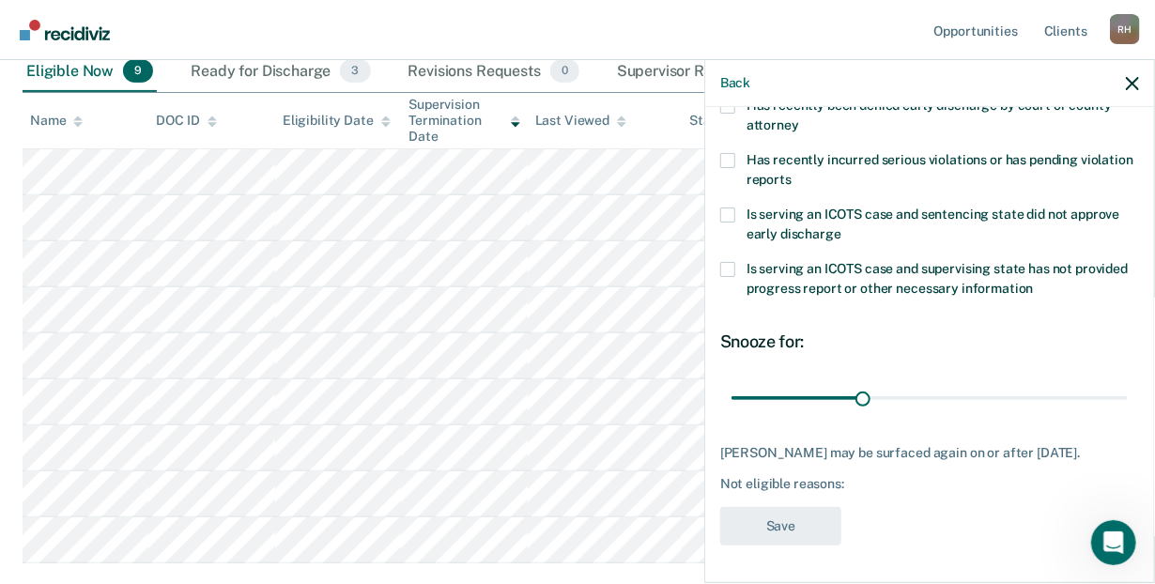
scroll to position [357, 0]
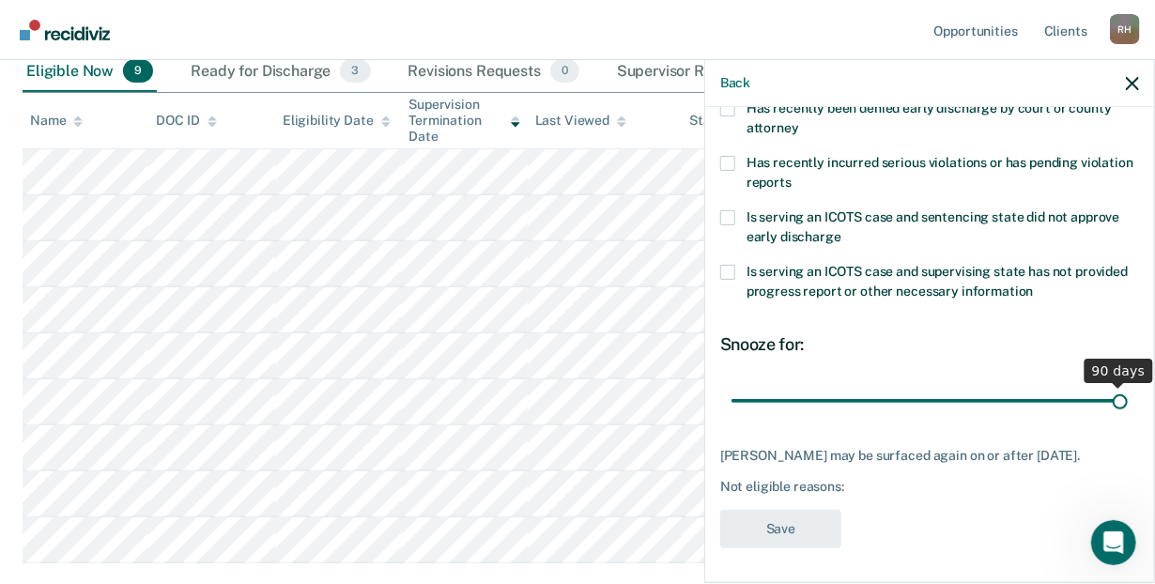
drag, startPoint x: 856, startPoint y: 393, endPoint x: 1135, endPoint y: 382, distance: 279.1
type input "90"
click at [1128, 385] on input "range" at bounding box center [929, 401] width 396 height 33
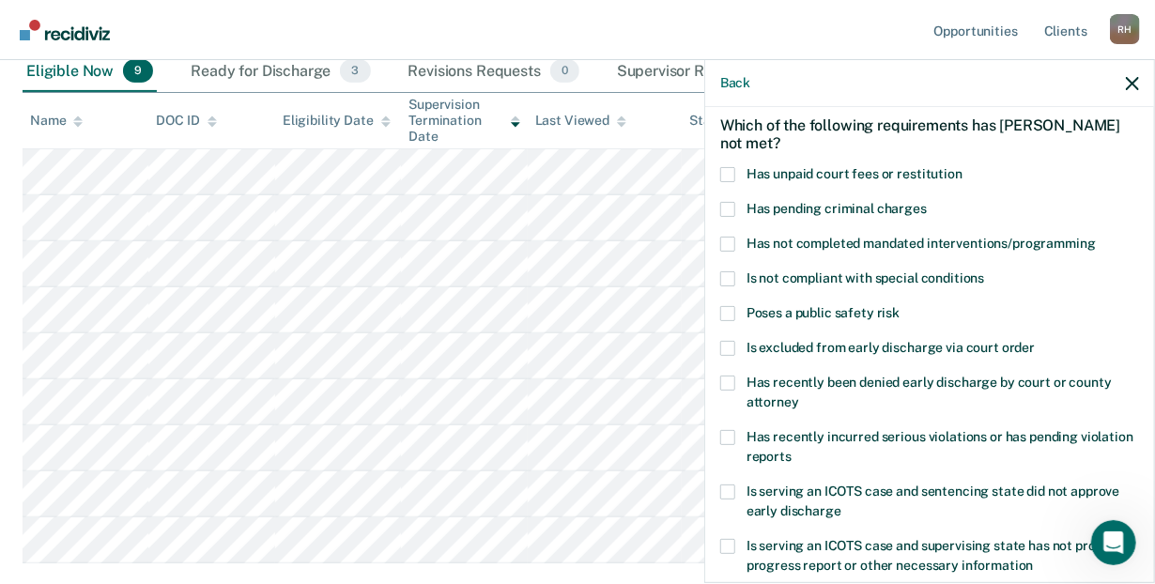
scroll to position [88, 0]
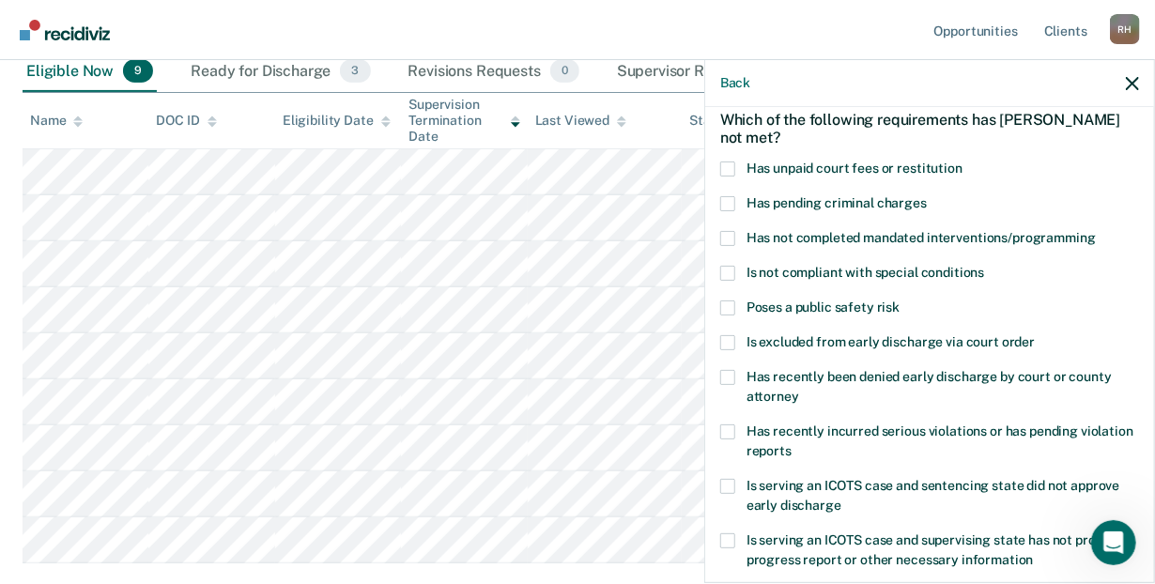
click at [730, 234] on span at bounding box center [727, 238] width 15 height 15
click at [1096, 231] on input "Has not completed mandated interventions/programming" at bounding box center [1096, 231] width 0 height 0
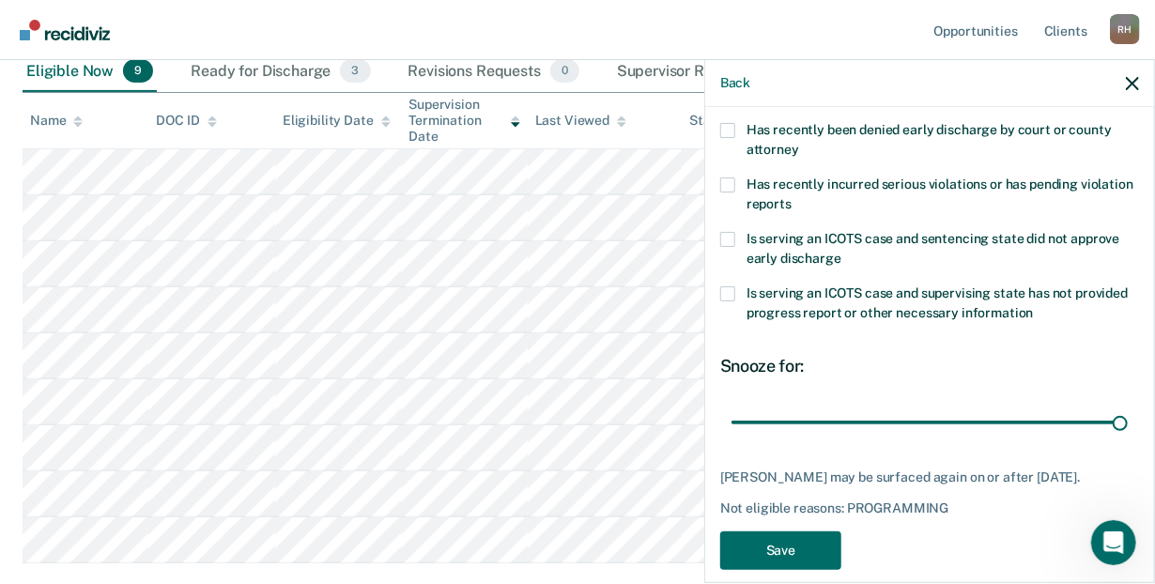
scroll to position [357, 0]
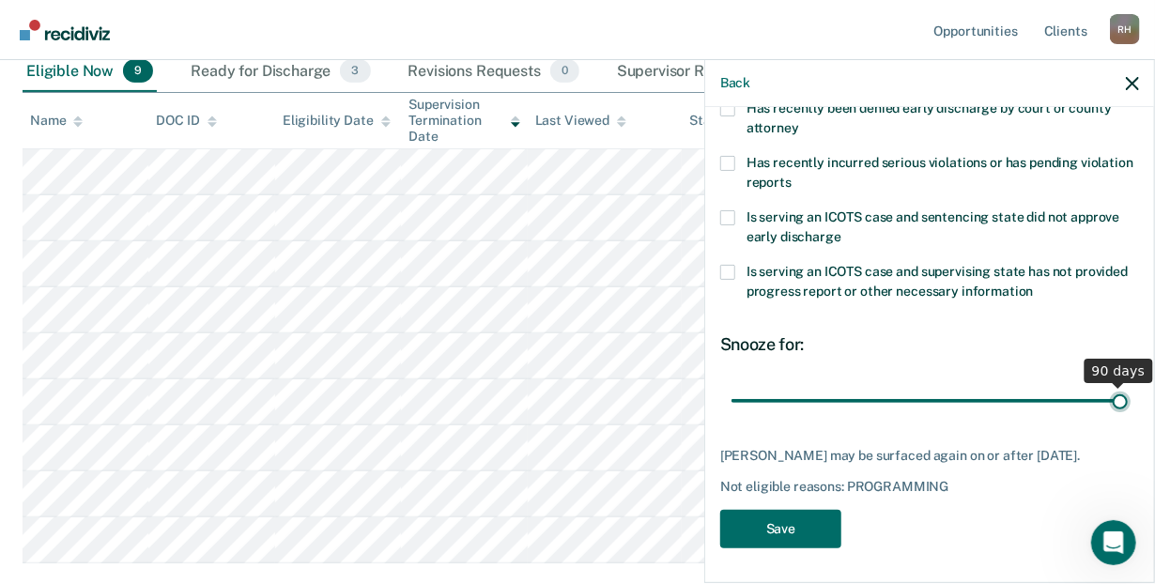
click at [1114, 400] on input "range" at bounding box center [929, 401] width 396 height 33
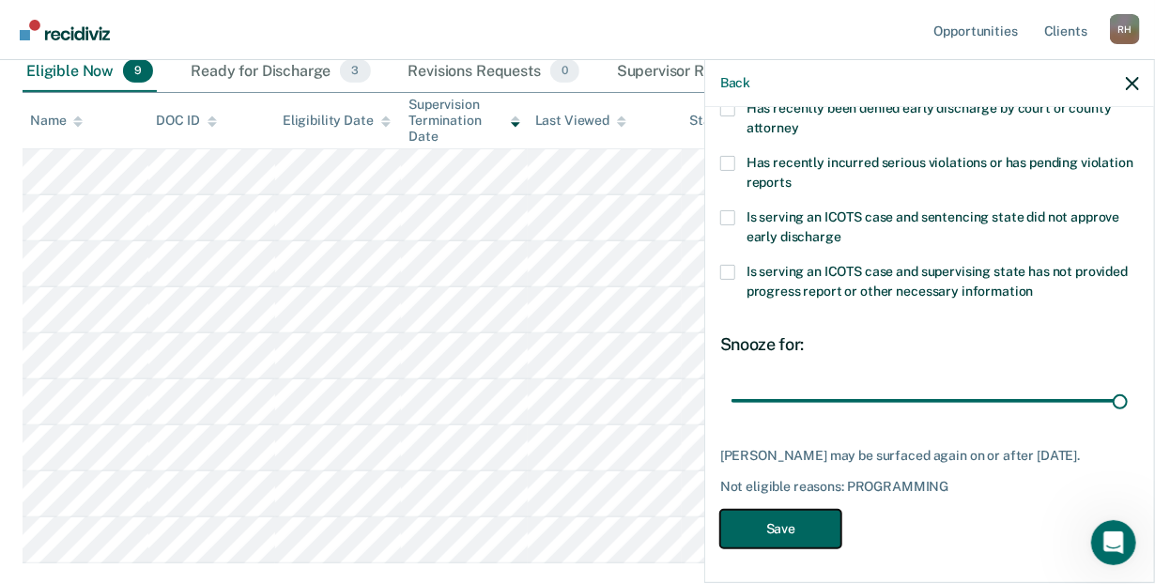
click at [798, 535] on button "Save" at bounding box center [780, 529] width 121 height 38
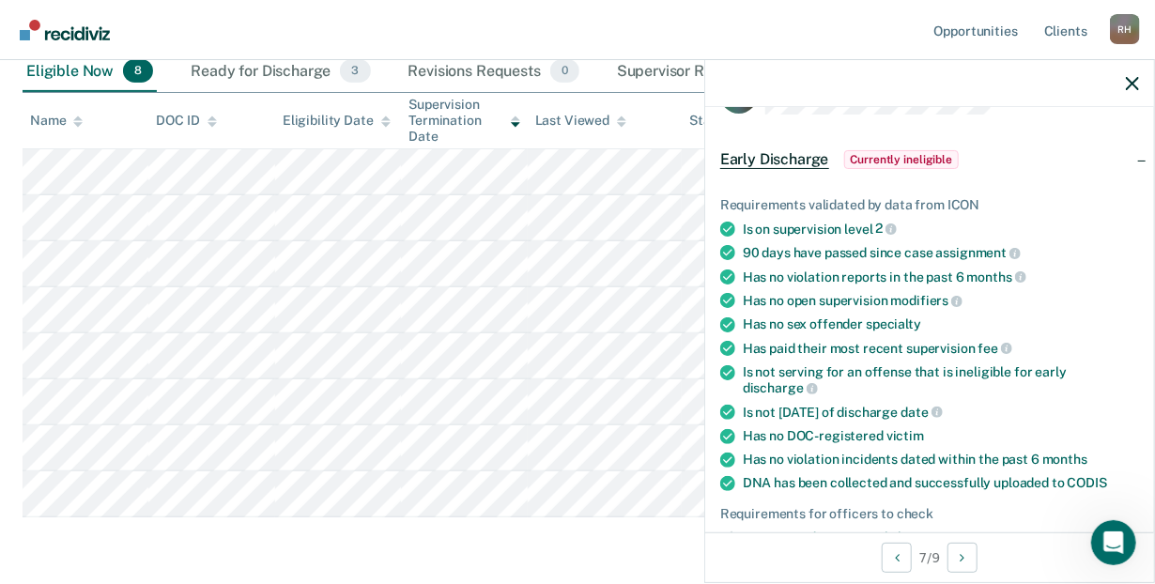
scroll to position [0, 0]
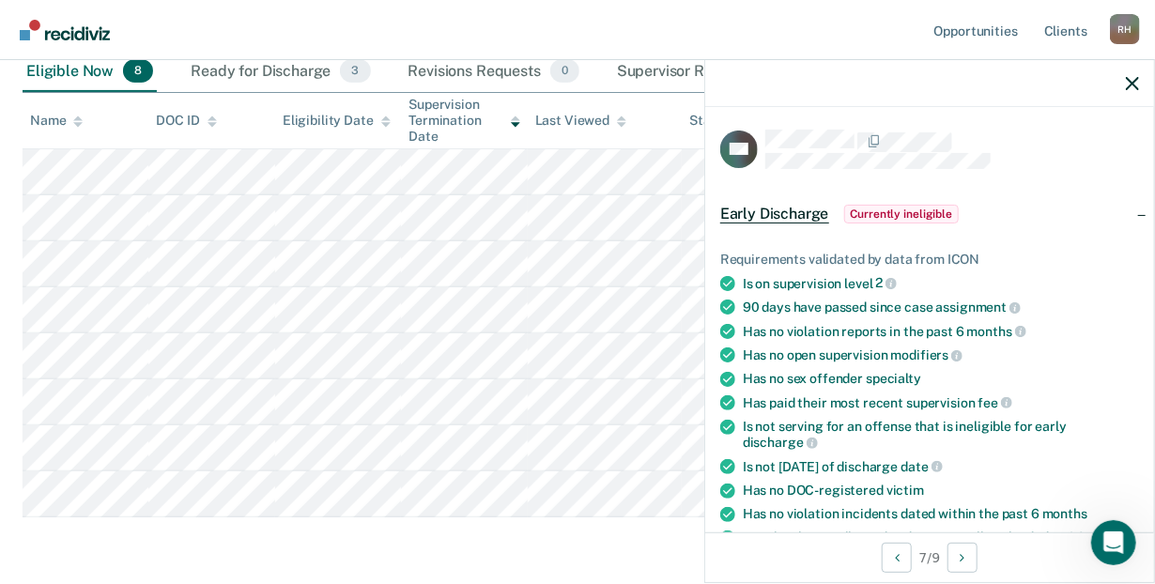
click at [1123, 79] on div at bounding box center [929, 83] width 449 height 47
click at [1137, 79] on icon "button" at bounding box center [1132, 83] width 13 height 13
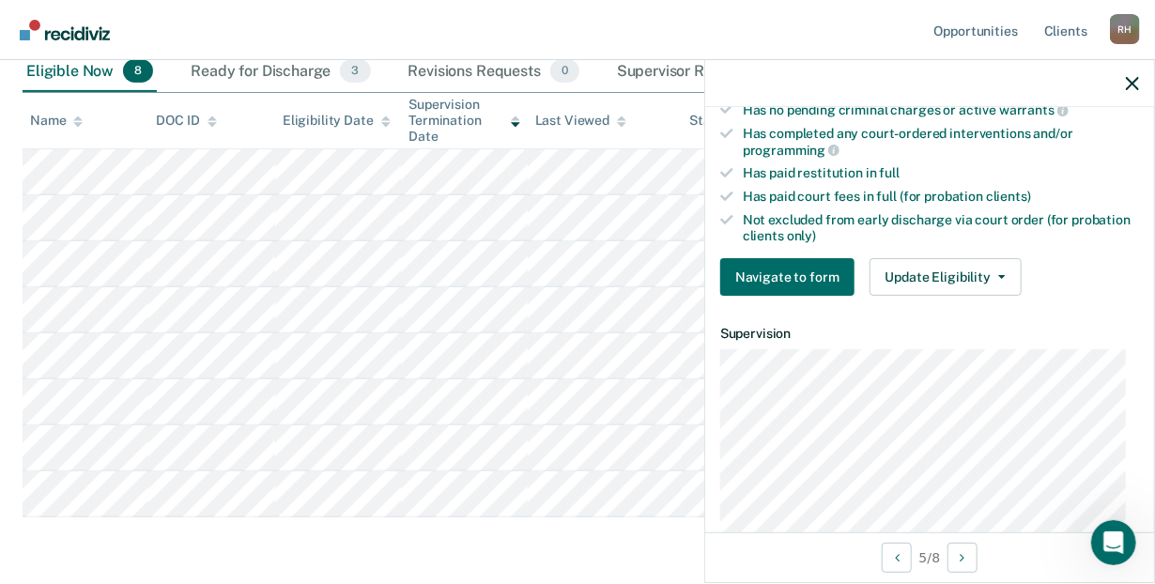
scroll to position [580, 0]
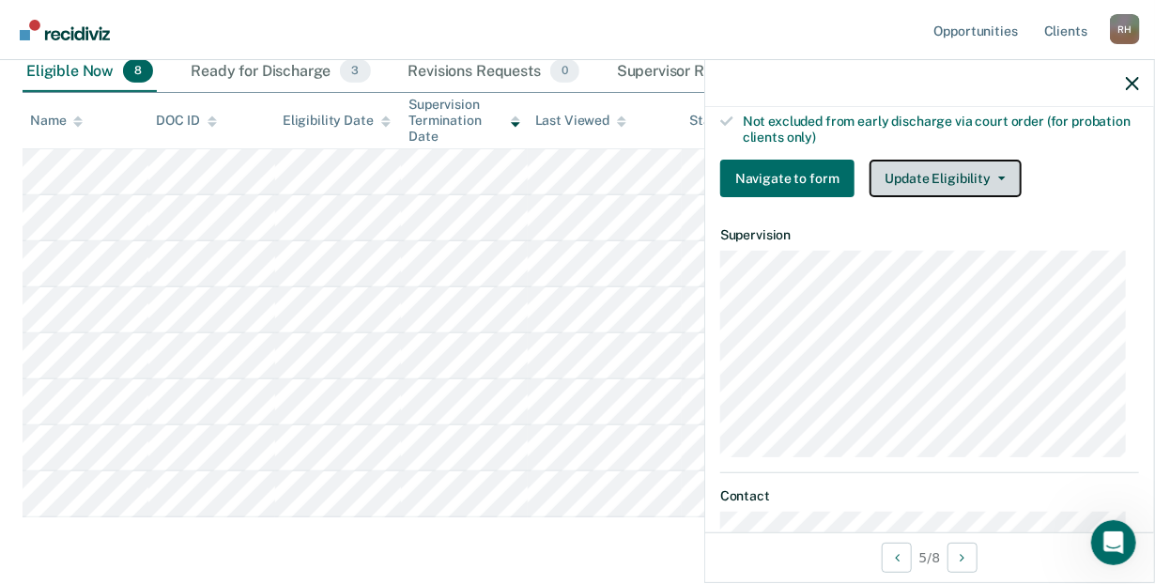
click at [971, 180] on button "Update Eligibility" at bounding box center [945, 179] width 152 height 38
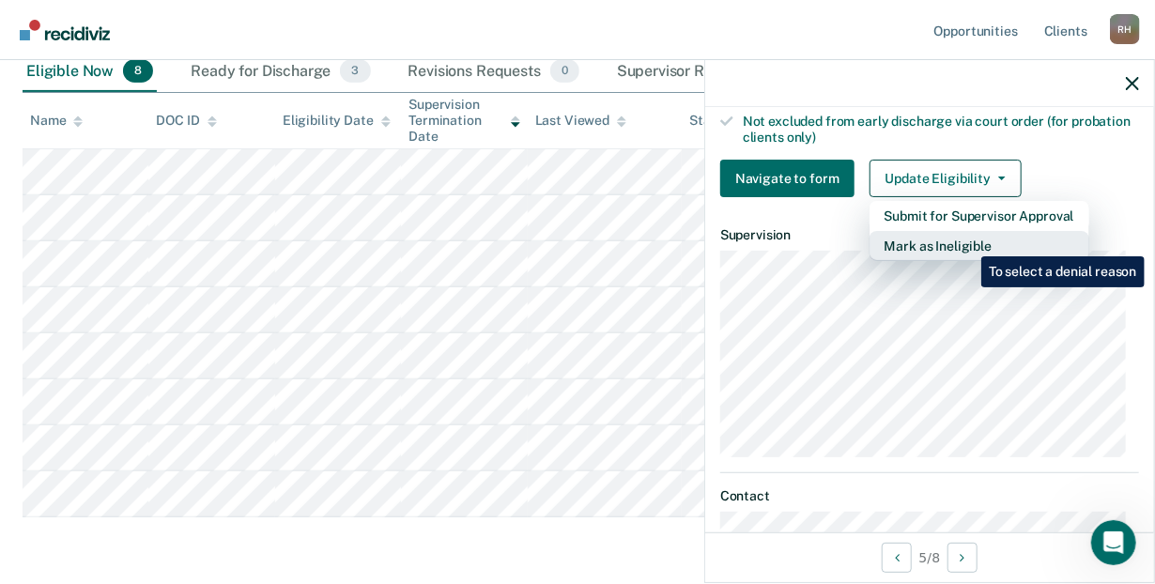
click at [967, 242] on button "Mark as Ineligible" at bounding box center [979, 246] width 220 height 30
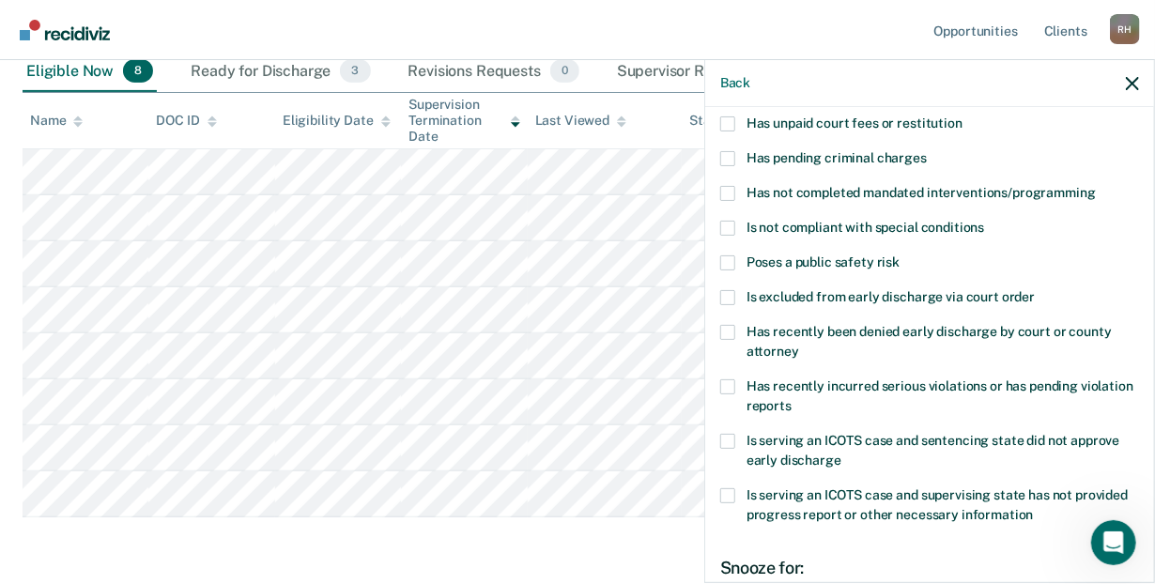
scroll to position [131, 0]
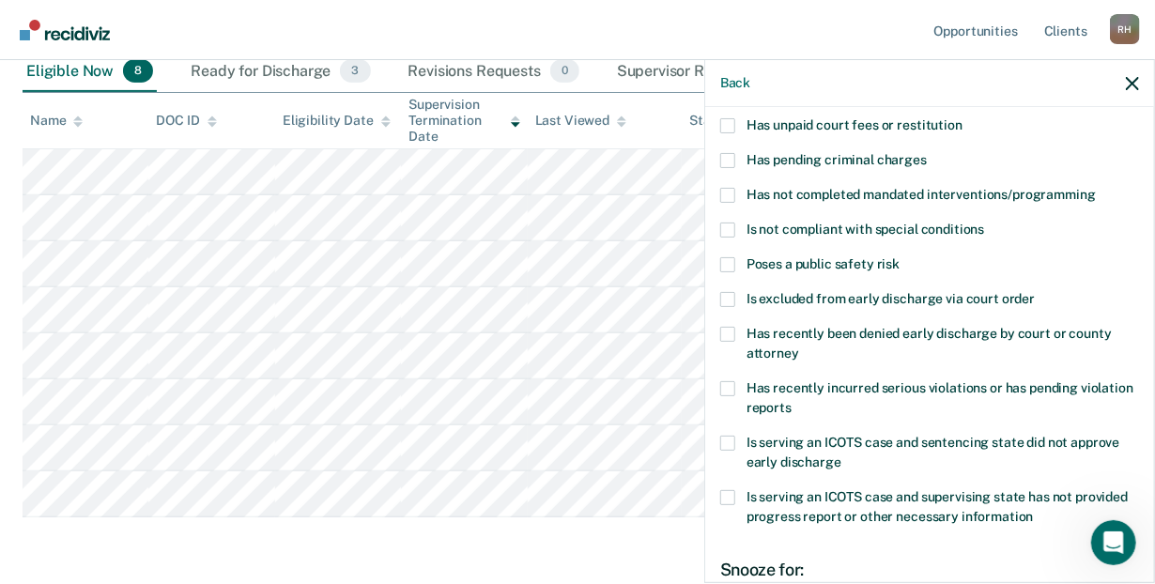
click at [733, 190] on span at bounding box center [727, 195] width 15 height 15
click at [1096, 188] on input "Has not completed mandated interventions/programming" at bounding box center [1096, 188] width 0 height 0
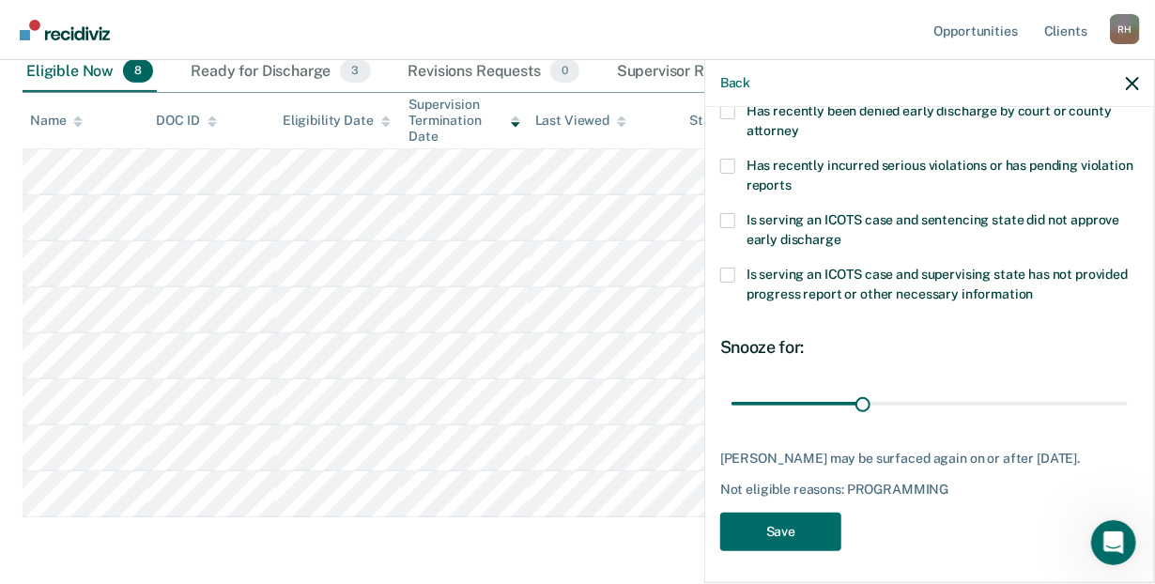
scroll to position [357, 0]
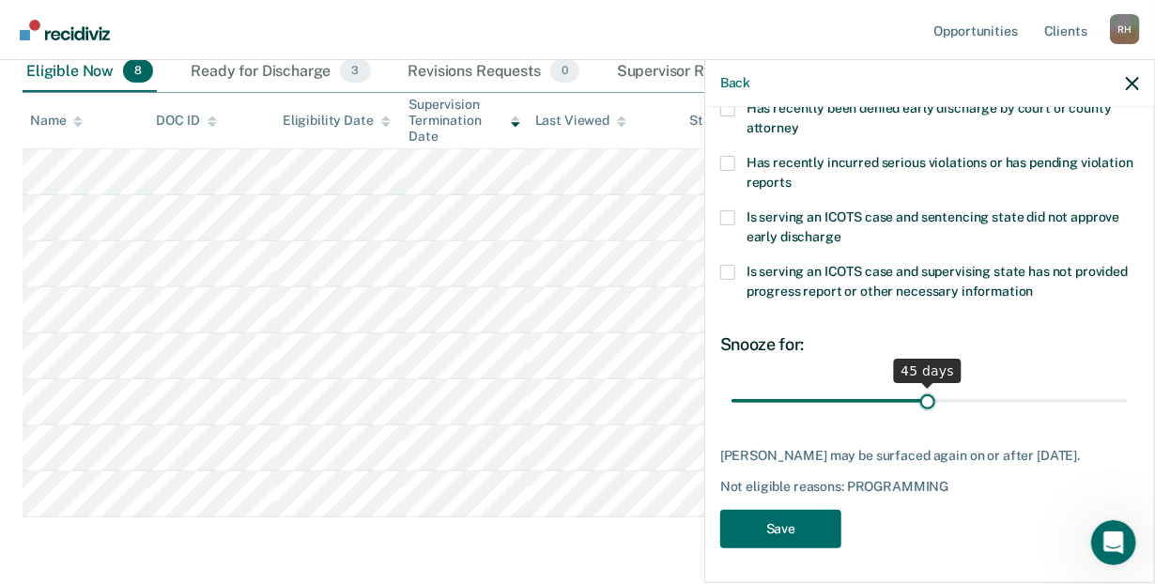
drag, startPoint x: 859, startPoint y: 402, endPoint x: 920, endPoint y: 397, distance: 61.2
type input "45"
click at [920, 397] on input "range" at bounding box center [929, 401] width 396 height 33
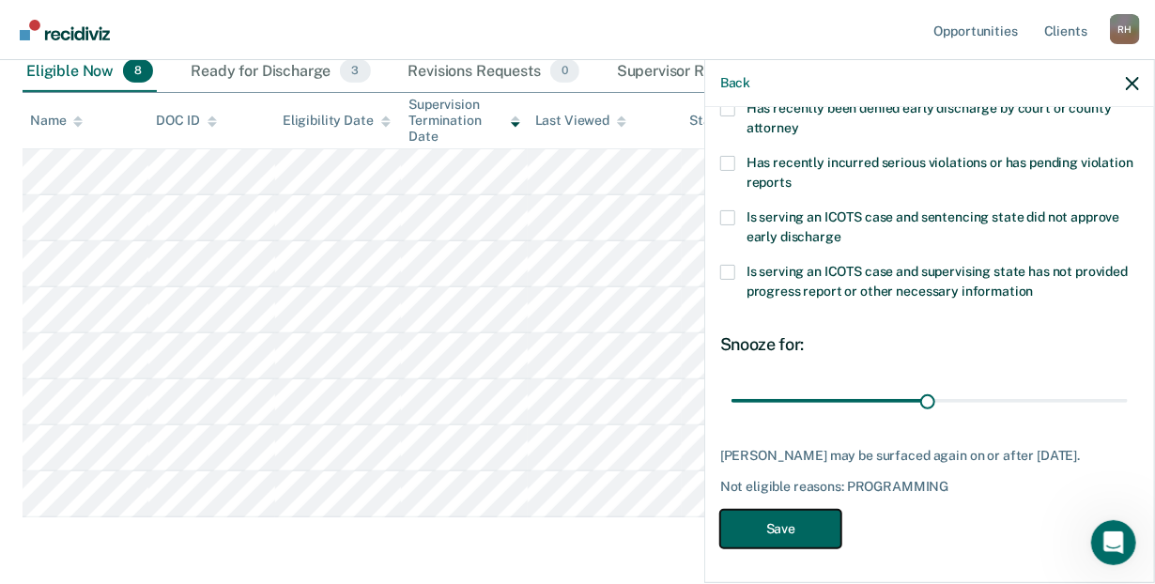
click at [791, 538] on button "Save" at bounding box center [780, 529] width 121 height 38
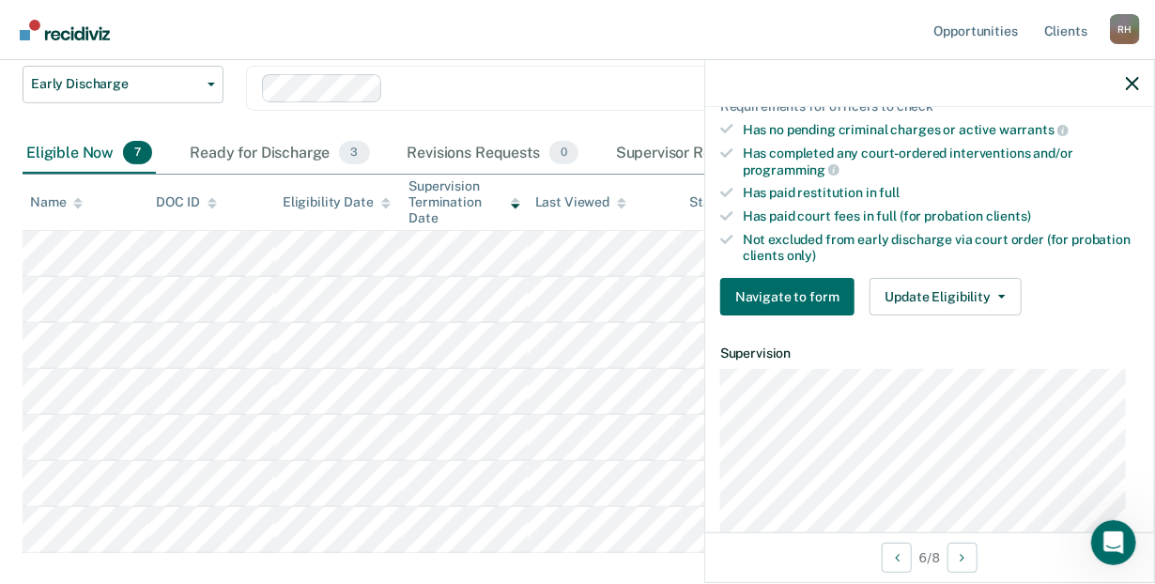
scroll to position [499, 0]
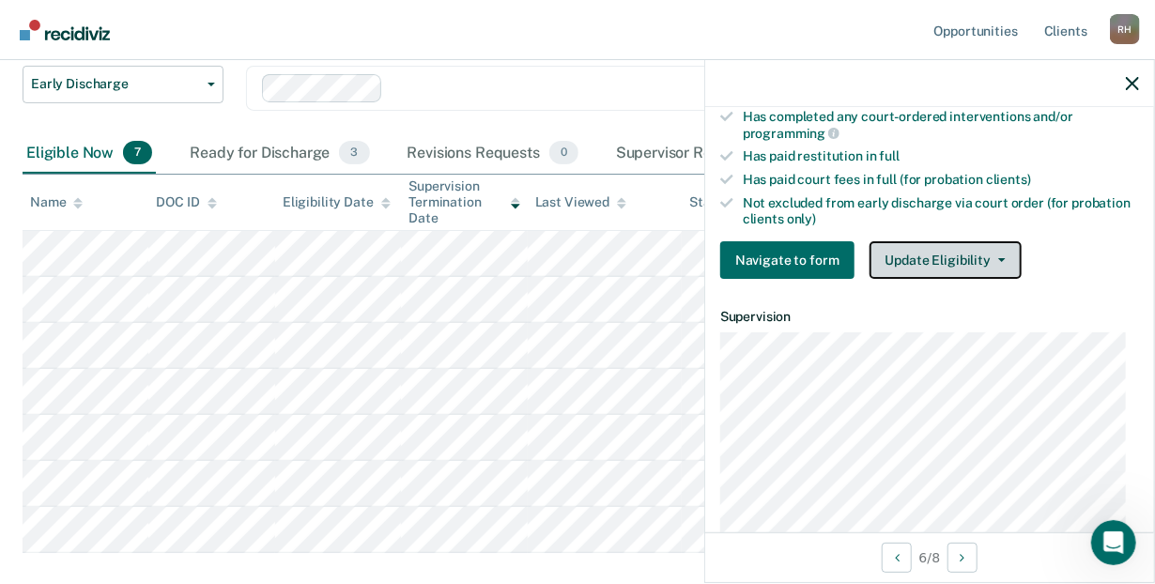
click at [917, 251] on button "Update Eligibility" at bounding box center [945, 260] width 152 height 38
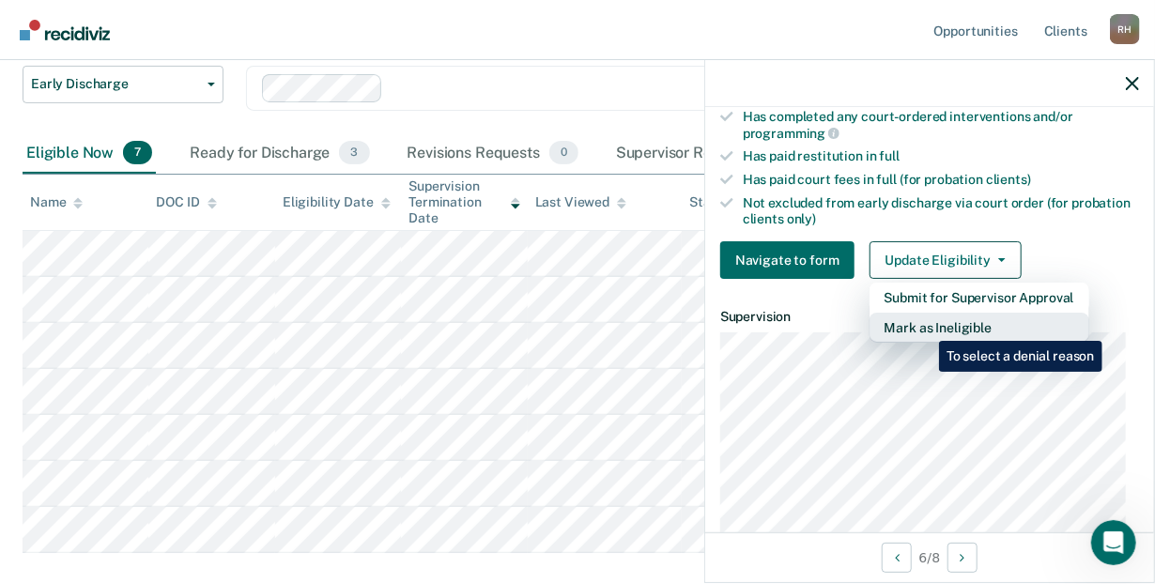
click at [925, 327] on button "Mark as Ineligible" at bounding box center [979, 328] width 220 height 30
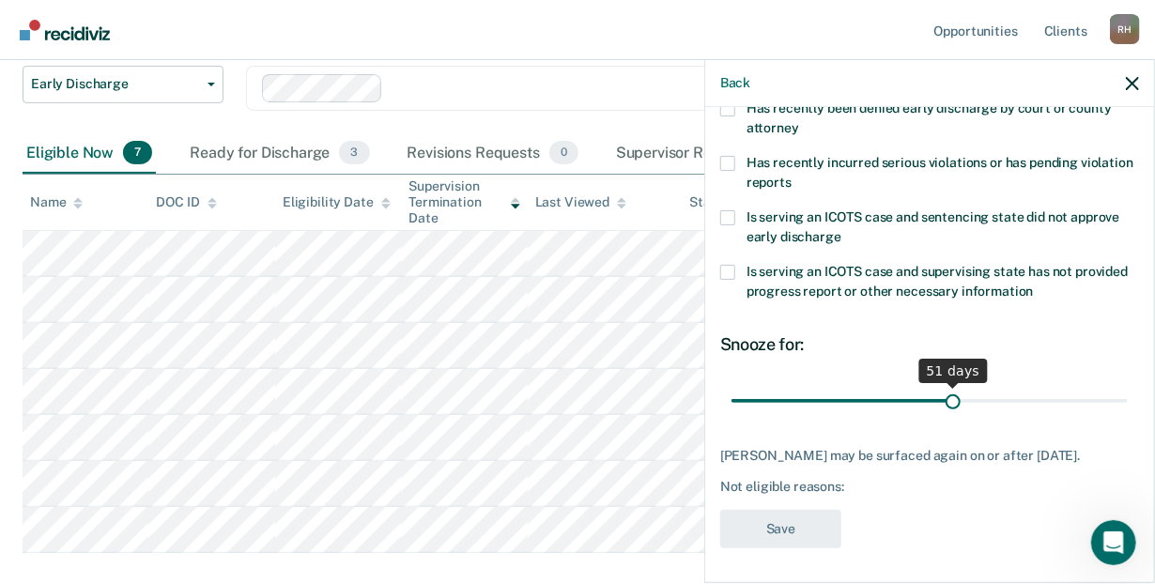
drag, startPoint x: 859, startPoint y: 402, endPoint x: 946, endPoint y: 400, distance: 86.4
type input "51"
click at [946, 400] on input "range" at bounding box center [929, 401] width 396 height 33
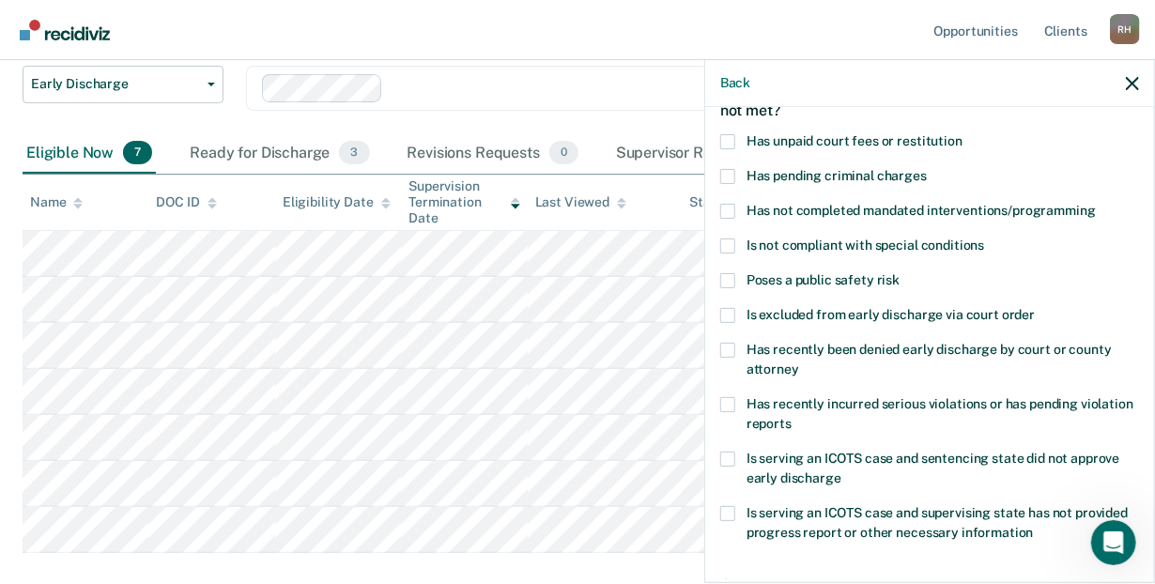
scroll to position [114, 0]
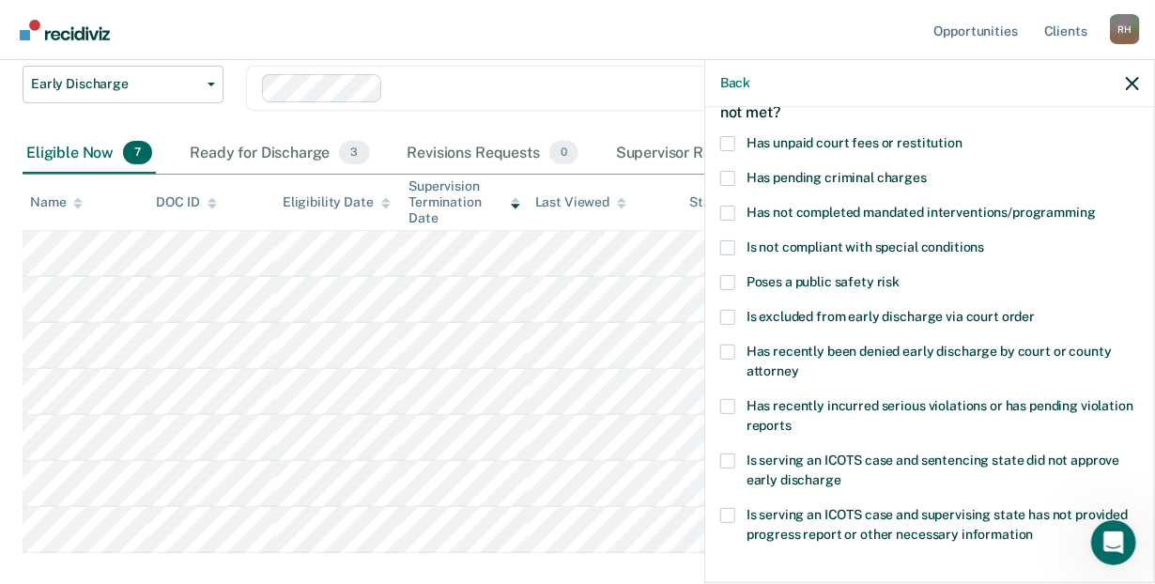
click at [724, 208] on span at bounding box center [727, 213] width 15 height 15
click at [1096, 206] on input "Has not completed mandated interventions/programming" at bounding box center [1096, 206] width 0 height 0
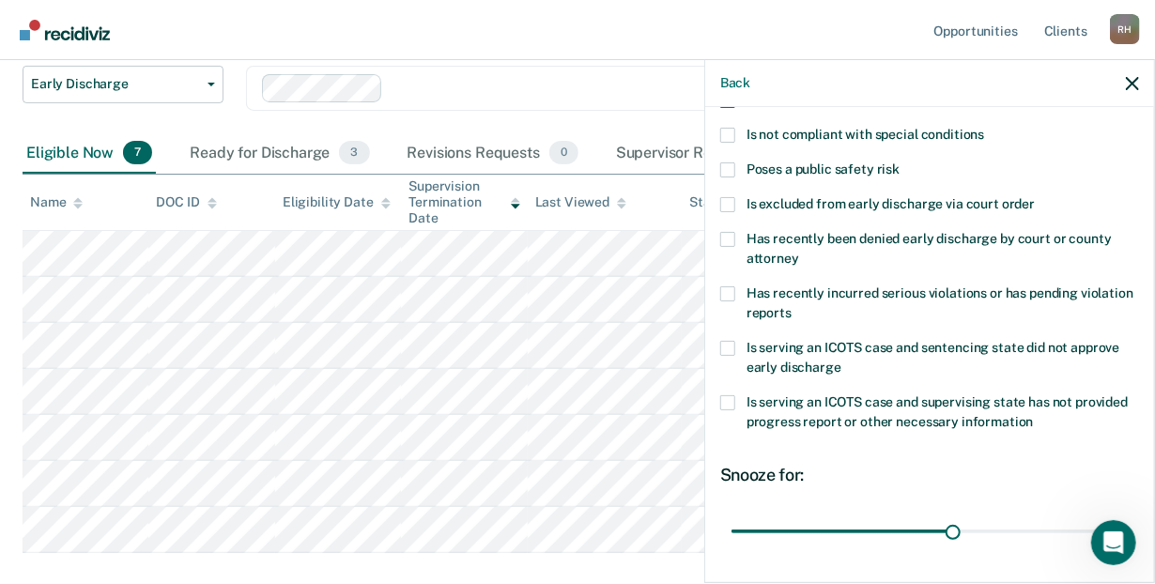
scroll to position [357, 0]
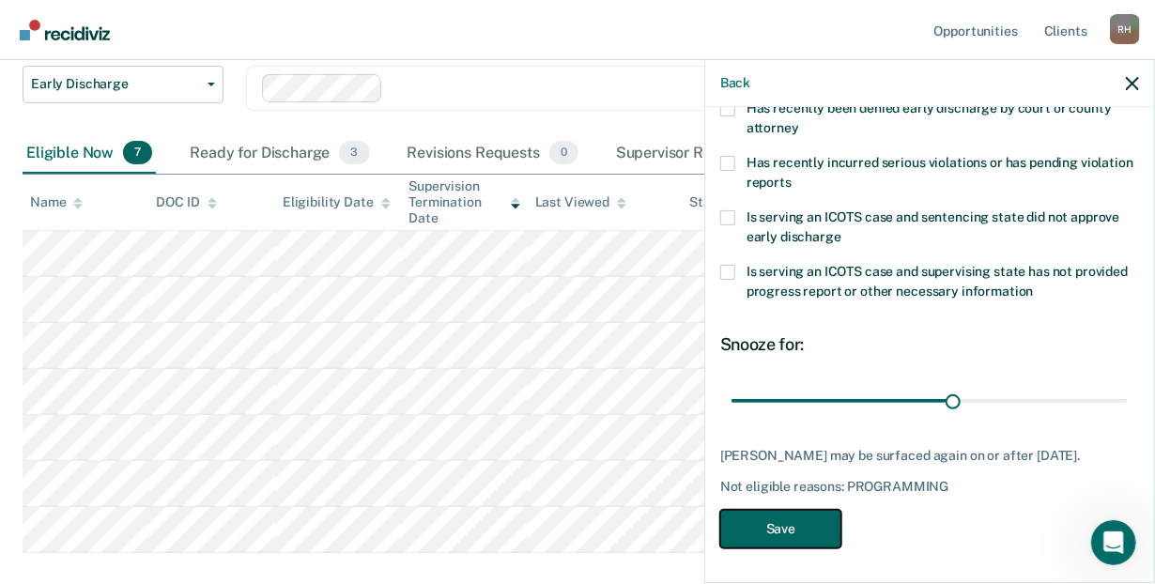
click at [791, 527] on button "Save" at bounding box center [780, 529] width 121 height 38
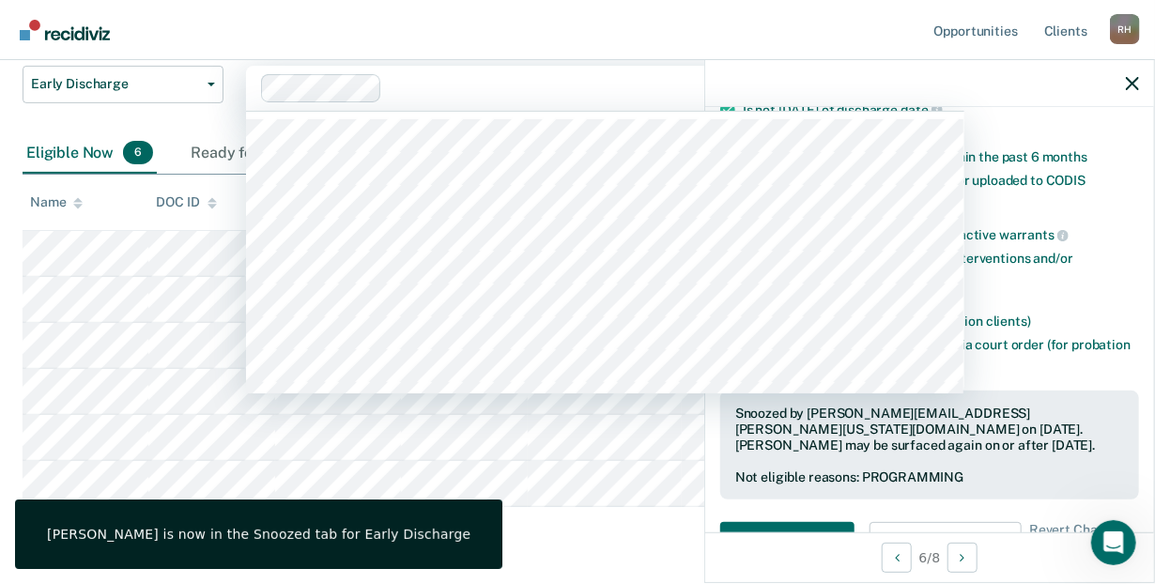
click at [528, 87] on div at bounding box center [618, 88] width 456 height 22
click at [543, 24] on nav "Opportunities Client s [PERSON_NAME] [PERSON_NAME] Profile How it works Log Out" at bounding box center [577, 30] width 1155 height 60
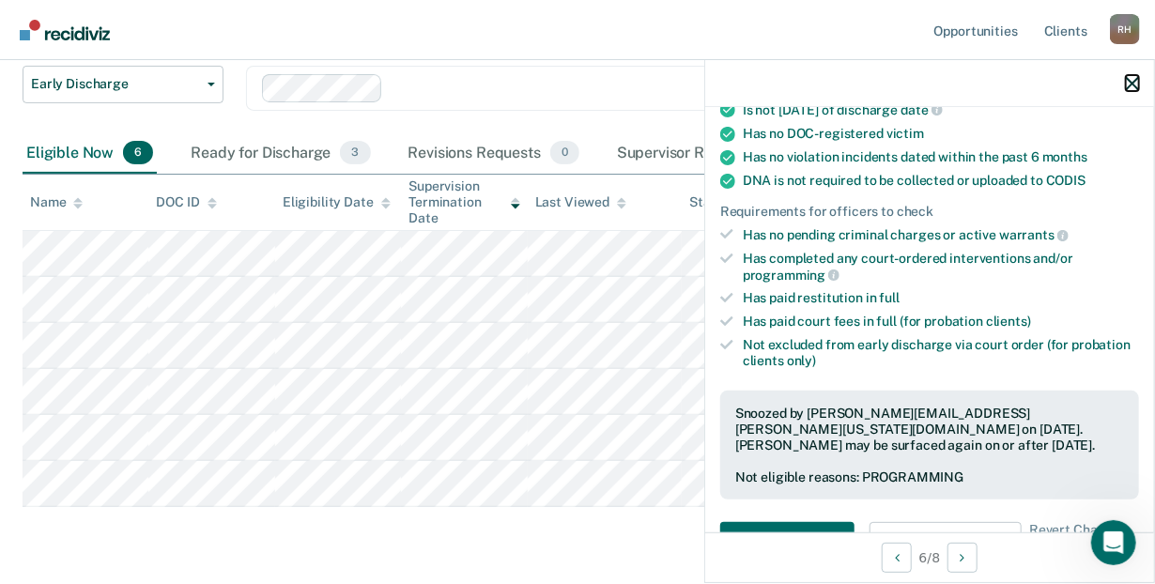
click at [1127, 78] on icon "button" at bounding box center [1132, 83] width 13 height 13
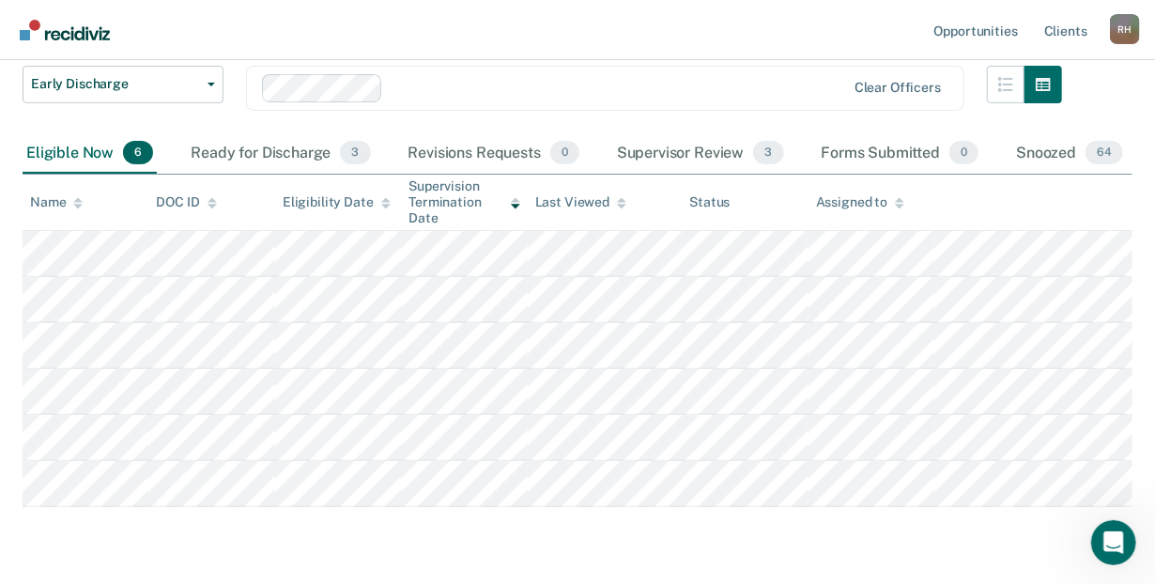
click at [604, 36] on nav "Opportunities Client s [PERSON_NAME] [PERSON_NAME] Profile How it works Log Out" at bounding box center [577, 30] width 1155 height 60
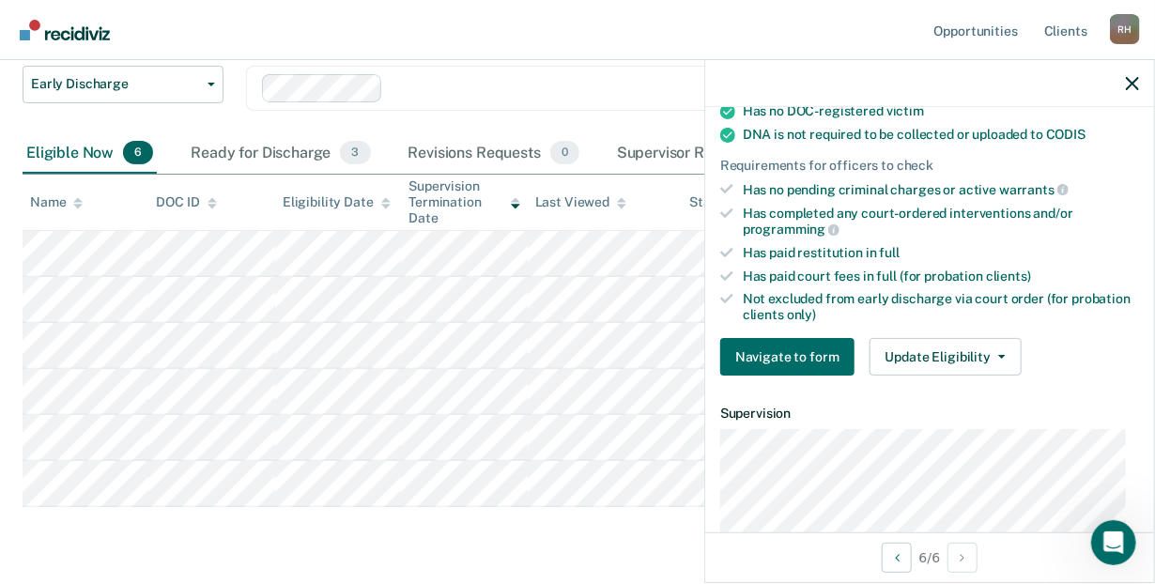
scroll to position [422, 0]
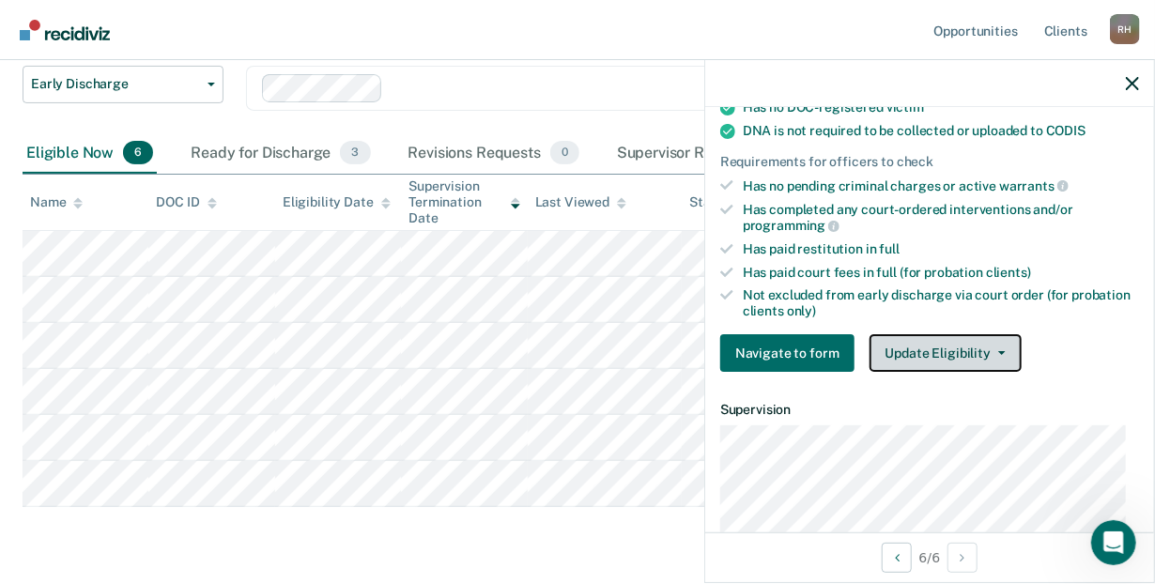
click at [998, 351] on icon "button" at bounding box center [1002, 353] width 8 height 4
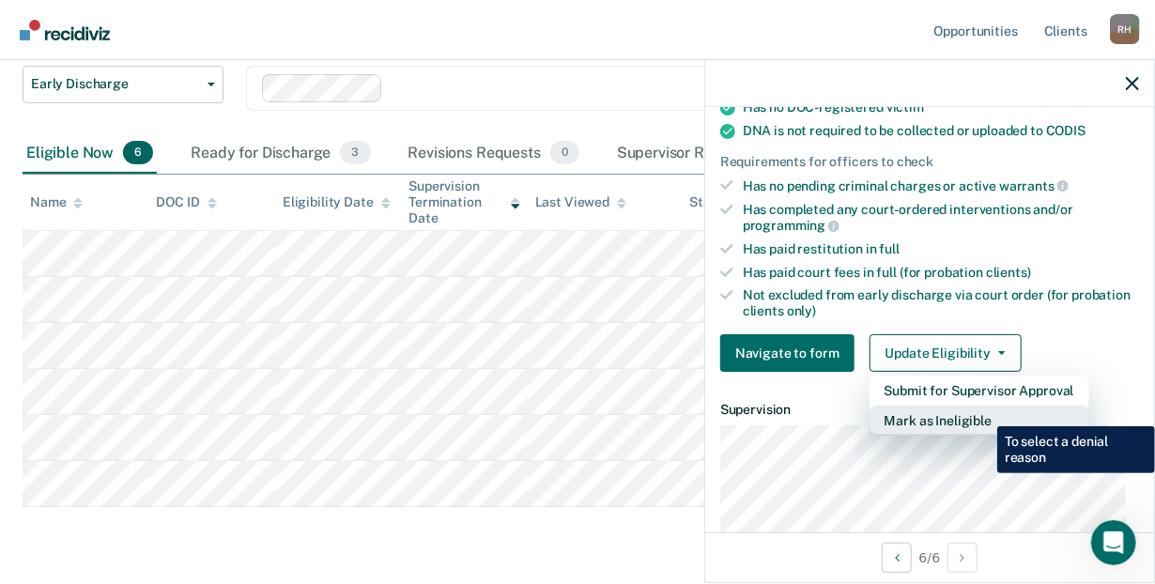
click at [983, 412] on button "Mark as Ineligible" at bounding box center [979, 421] width 220 height 30
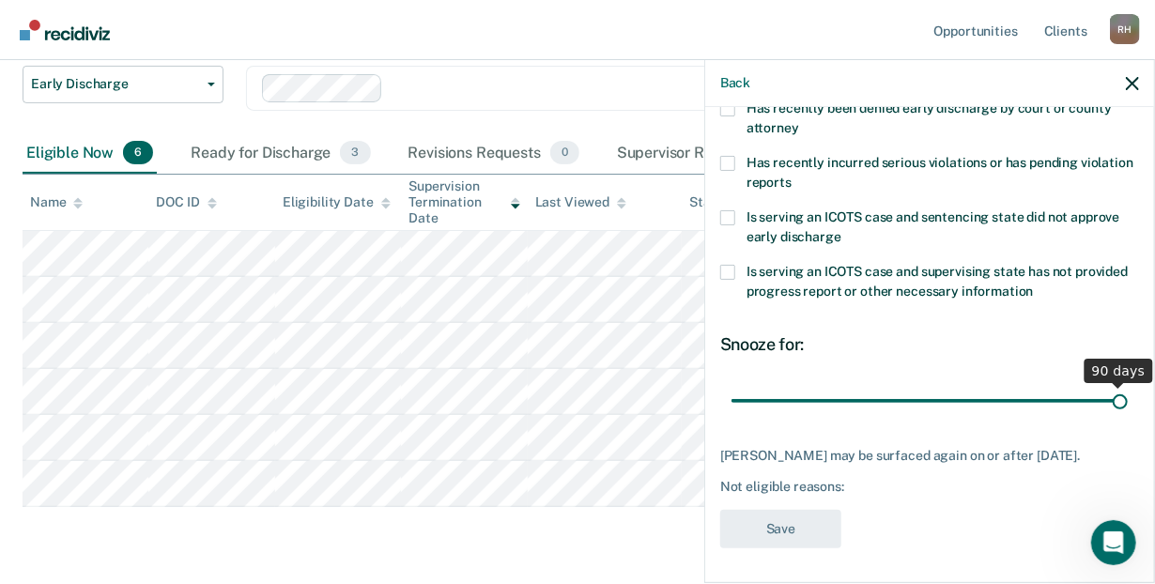
drag, startPoint x: 858, startPoint y: 400, endPoint x: 1161, endPoint y: 353, distance: 306.9
type input "90"
click at [1128, 385] on input "range" at bounding box center [929, 401] width 396 height 33
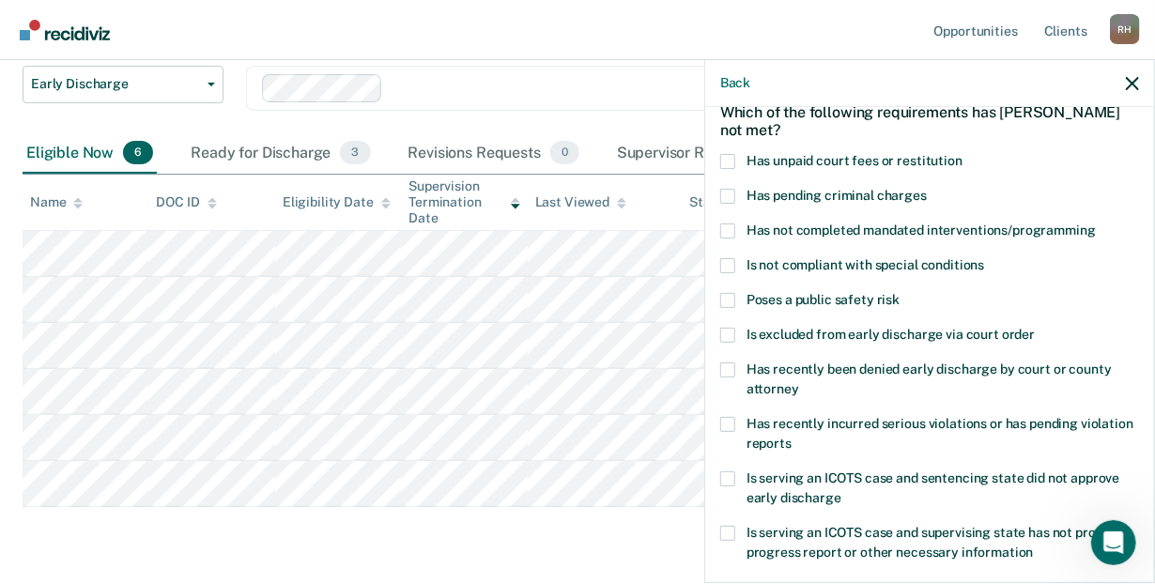
scroll to position [86, 0]
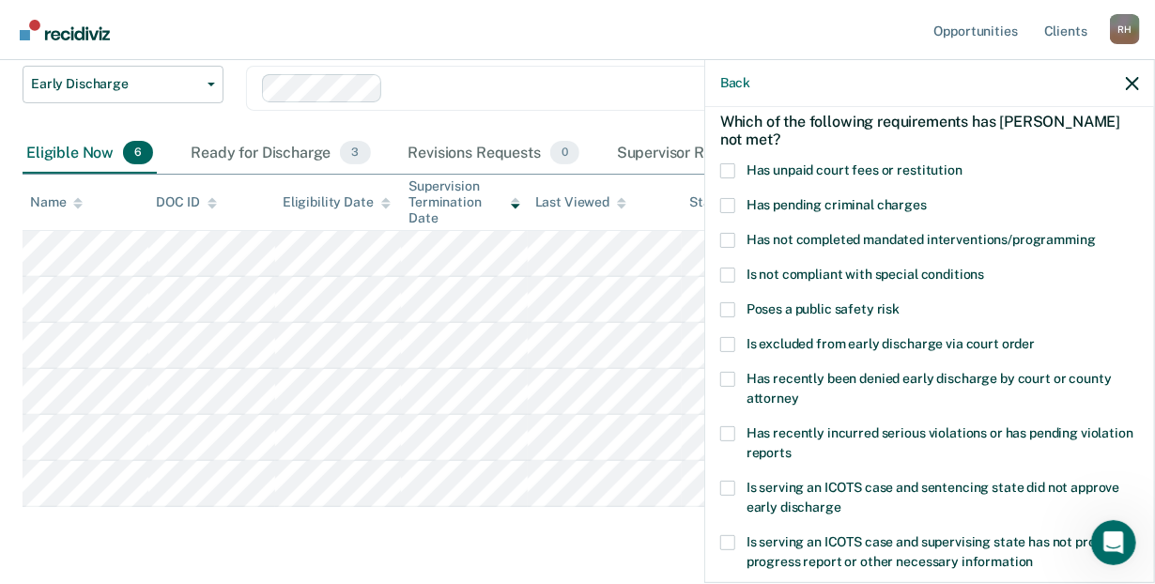
click at [724, 238] on span at bounding box center [727, 240] width 15 height 15
click at [1096, 233] on input "Has not completed mandated interventions/programming" at bounding box center [1096, 233] width 0 height 0
click at [730, 168] on span at bounding box center [727, 170] width 15 height 15
click at [962, 163] on input "Has unpaid court fees or restitution" at bounding box center [962, 163] width 0 height 0
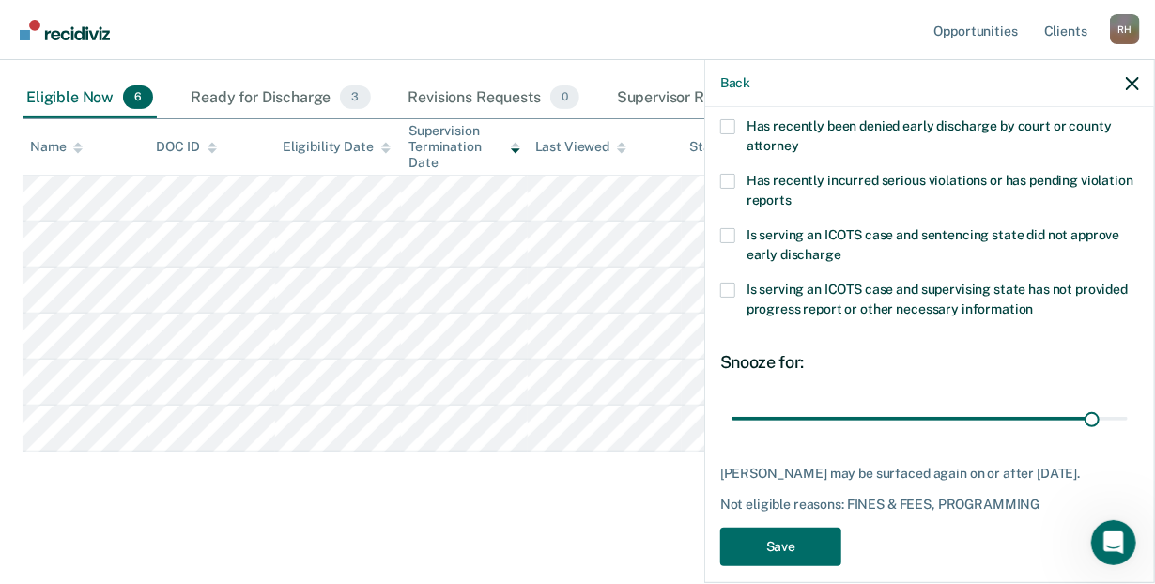
scroll to position [340, 0]
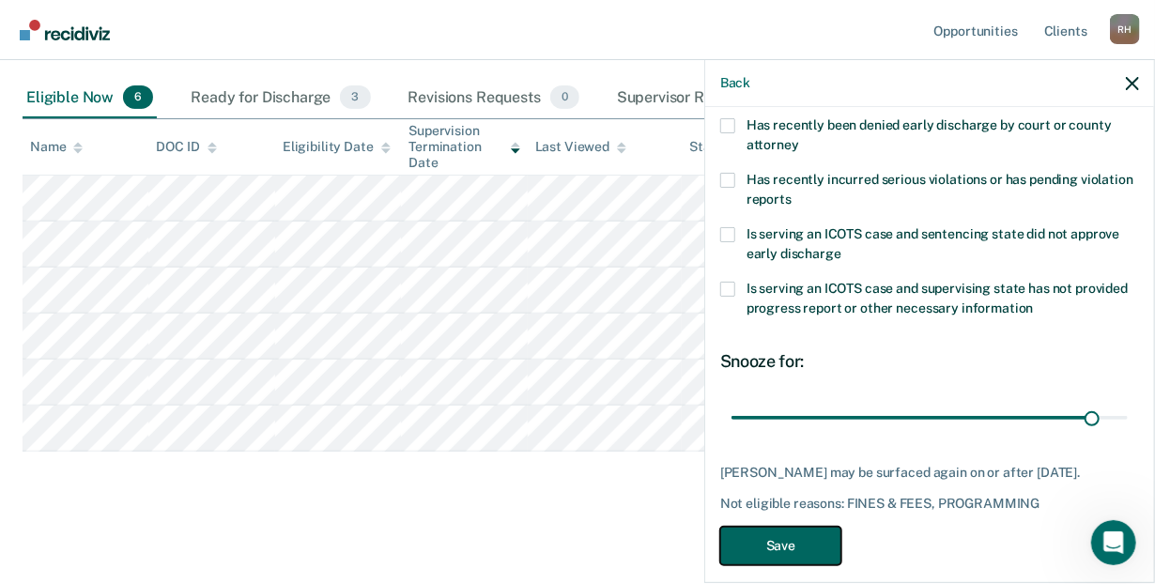
click at [792, 553] on button "Save" at bounding box center [780, 546] width 121 height 38
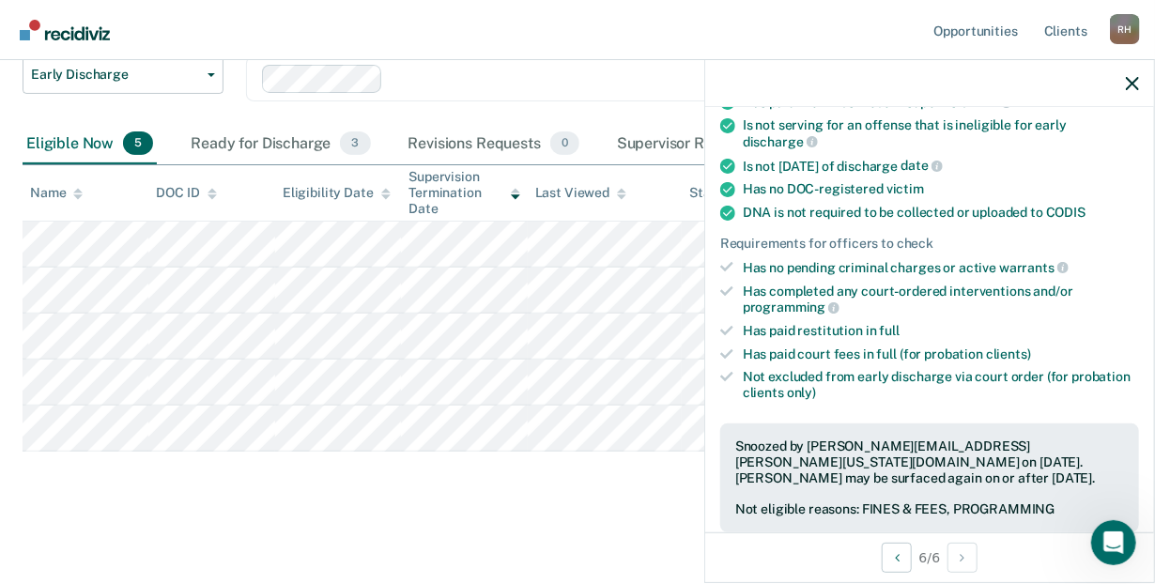
click at [577, 25] on nav "Opportunities Client s [PERSON_NAME] [PERSON_NAME] Profile How it works Log Out" at bounding box center [577, 30] width 1155 height 60
click at [460, 498] on div "Early Discharge Early Discharge Early Discharge Clear officers Eligible Now 5 R…" at bounding box center [578, 247] width 1110 height 518
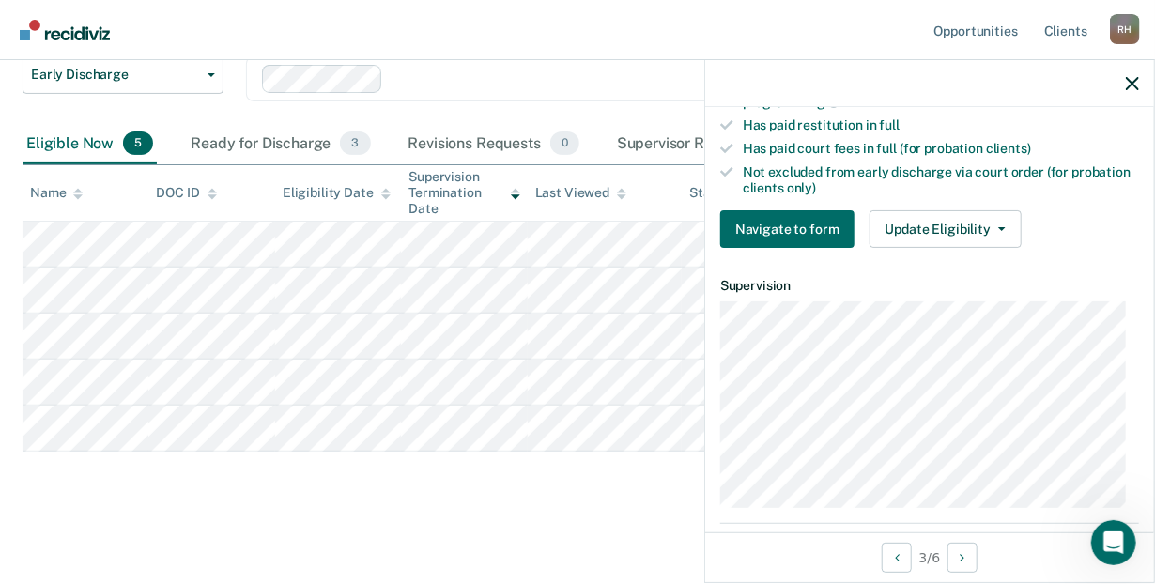
scroll to position [453, 0]
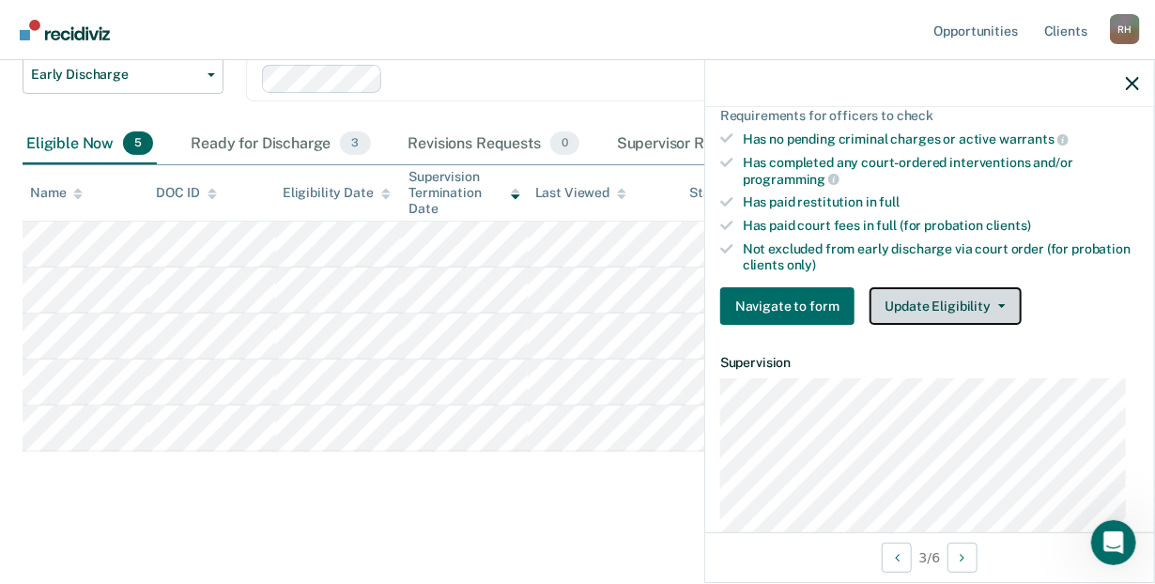
click at [994, 297] on button "Update Eligibility" at bounding box center [945, 306] width 152 height 38
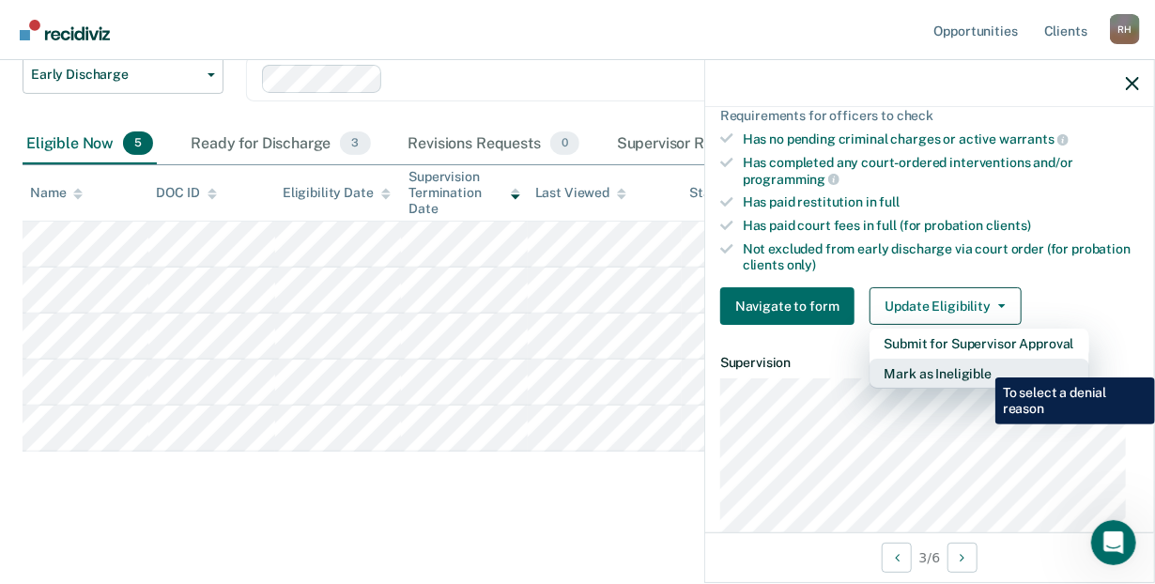
click at [981, 363] on button "Mark as Ineligible" at bounding box center [979, 374] width 220 height 30
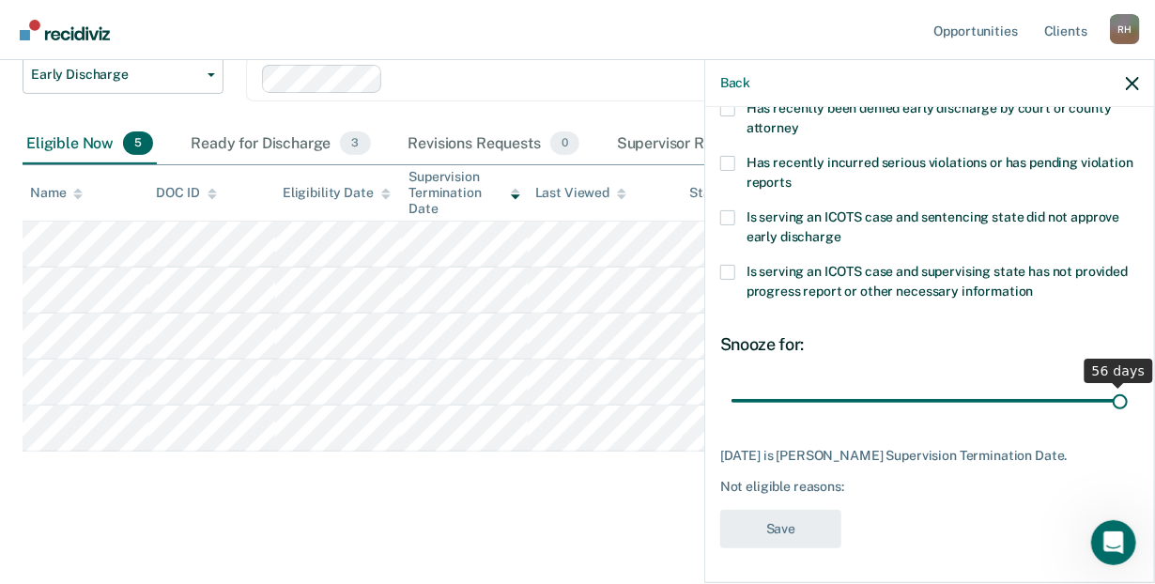
drag, startPoint x: 938, startPoint y: 397, endPoint x: 1115, endPoint y: 399, distance: 177.5
type input "56"
click at [1115, 399] on input "range" at bounding box center [929, 401] width 396 height 33
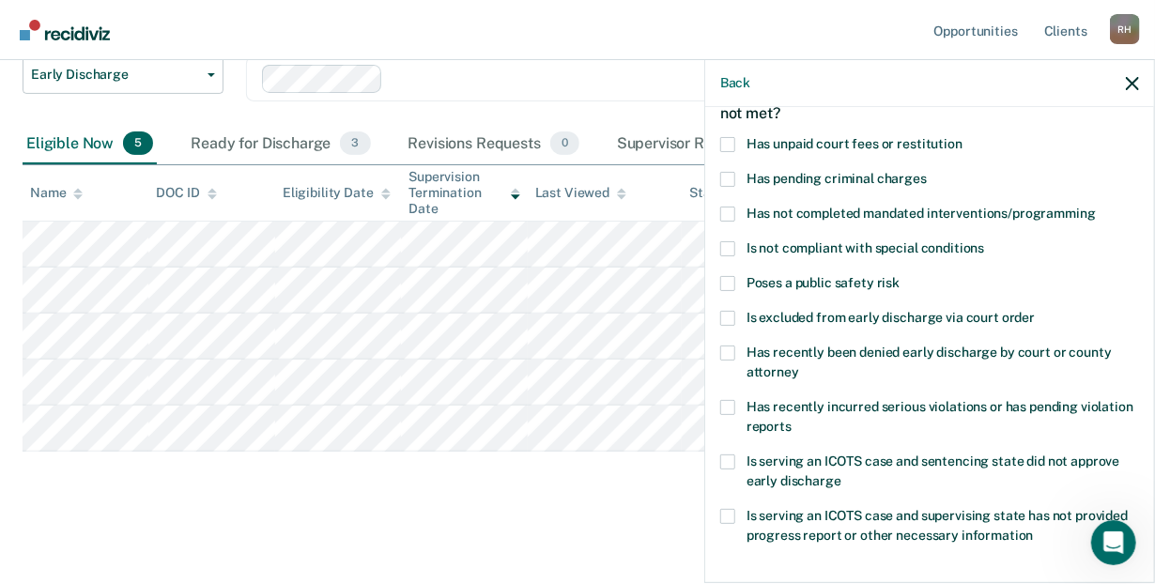
scroll to position [104, 0]
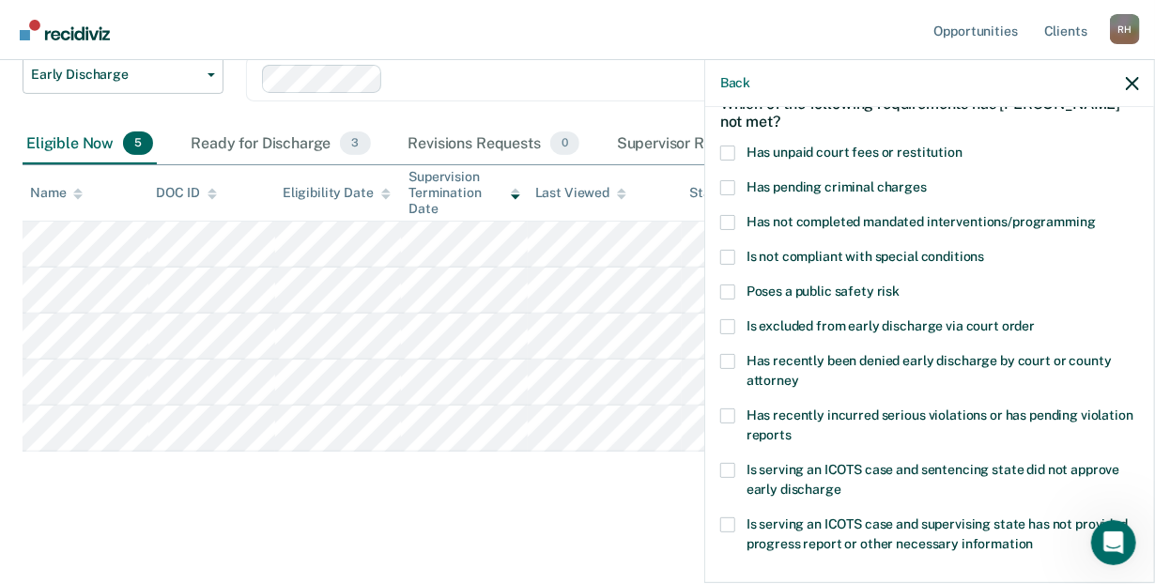
click at [731, 221] on span at bounding box center [727, 222] width 15 height 15
click at [1096, 215] on input "Has not completed mandated interventions/programming" at bounding box center [1096, 215] width 0 height 0
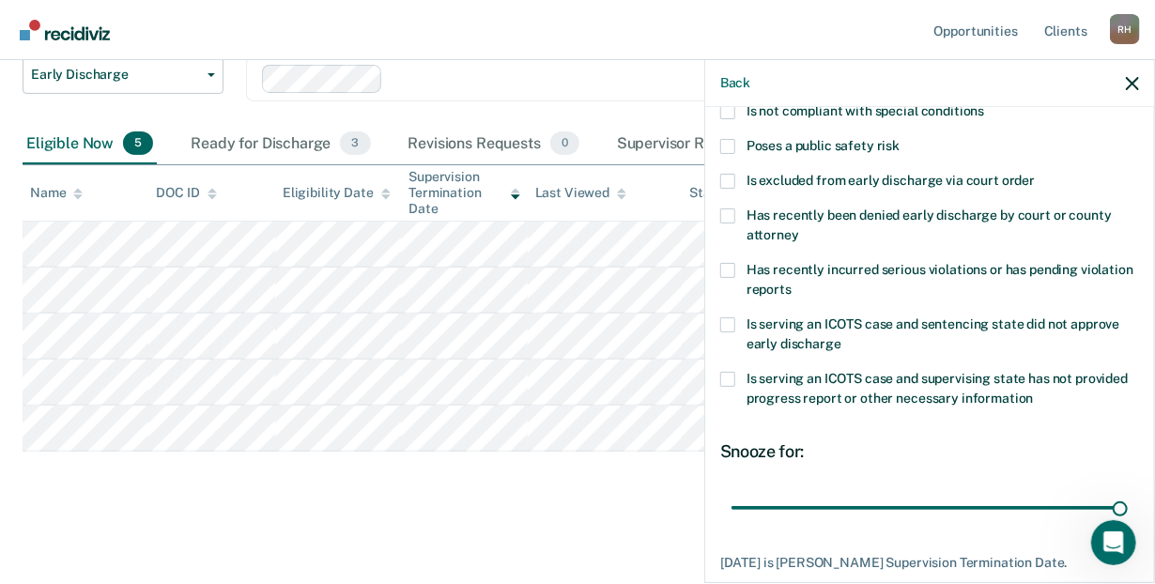
scroll to position [373, 0]
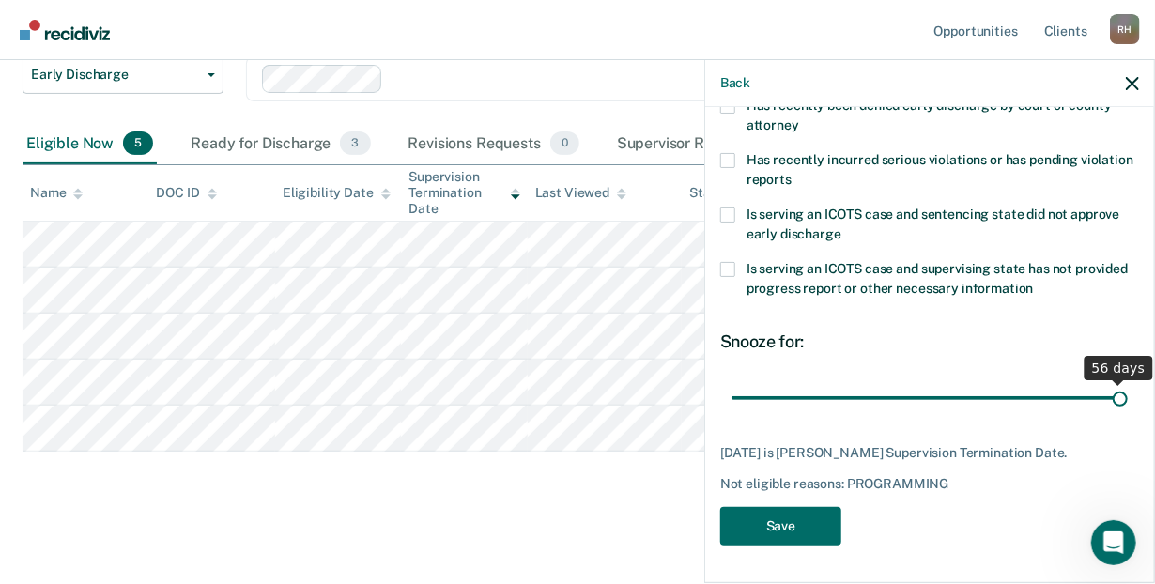
drag, startPoint x: 1108, startPoint y: 383, endPoint x: 1118, endPoint y: 379, distance: 11.0
click at [1118, 382] on input "range" at bounding box center [929, 398] width 396 height 33
click at [1135, 76] on button "button" at bounding box center [1132, 83] width 13 height 16
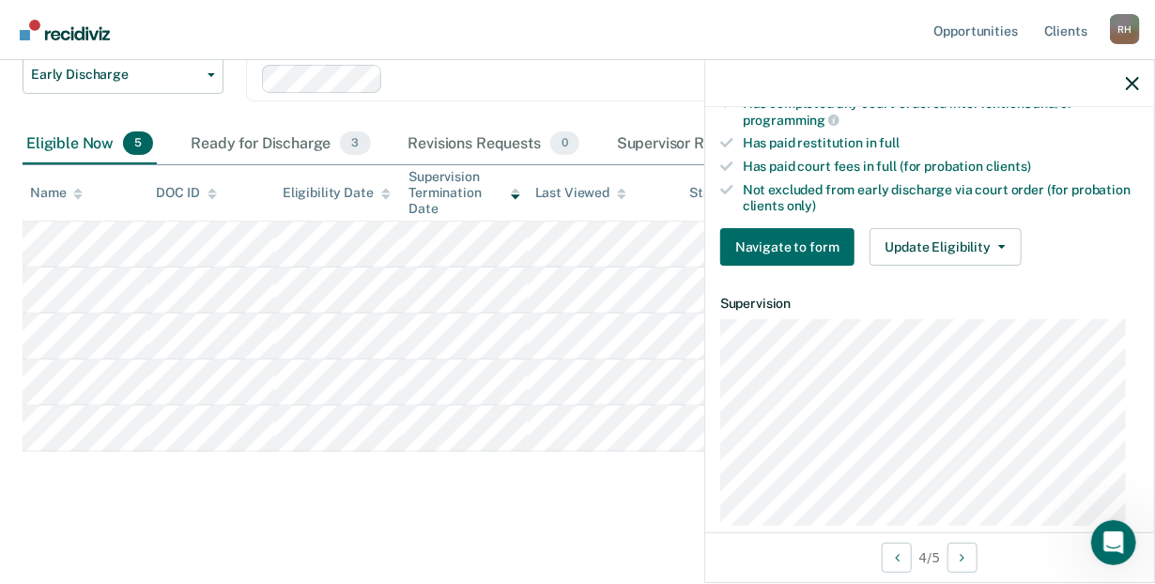
scroll to position [530, 0]
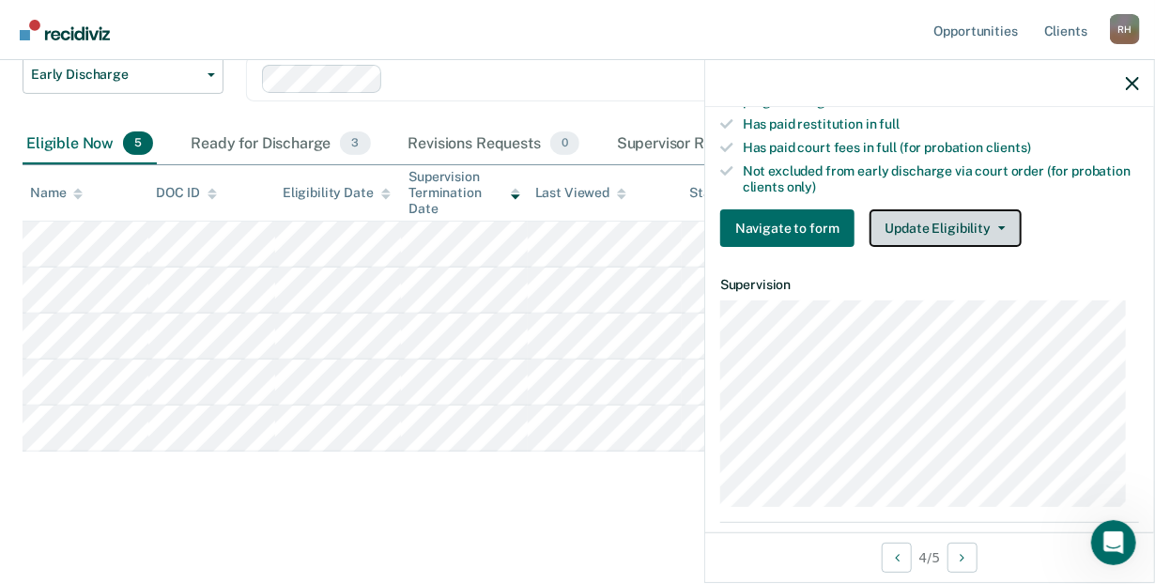
click at [991, 226] on span "button" at bounding box center [998, 228] width 15 height 4
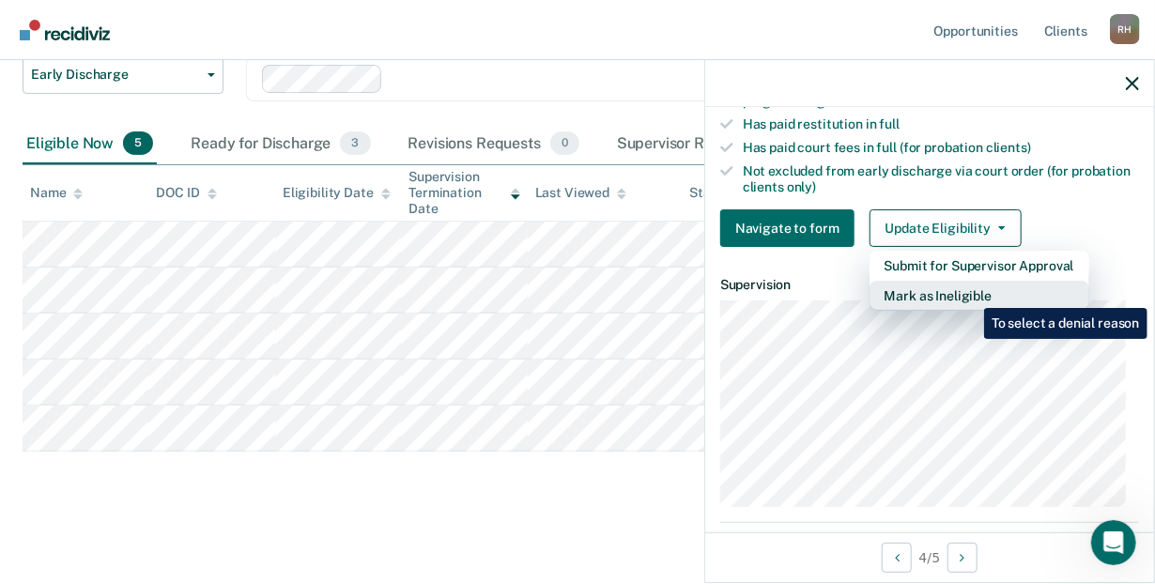
click at [970, 294] on button "Mark as Ineligible" at bounding box center [979, 296] width 220 height 30
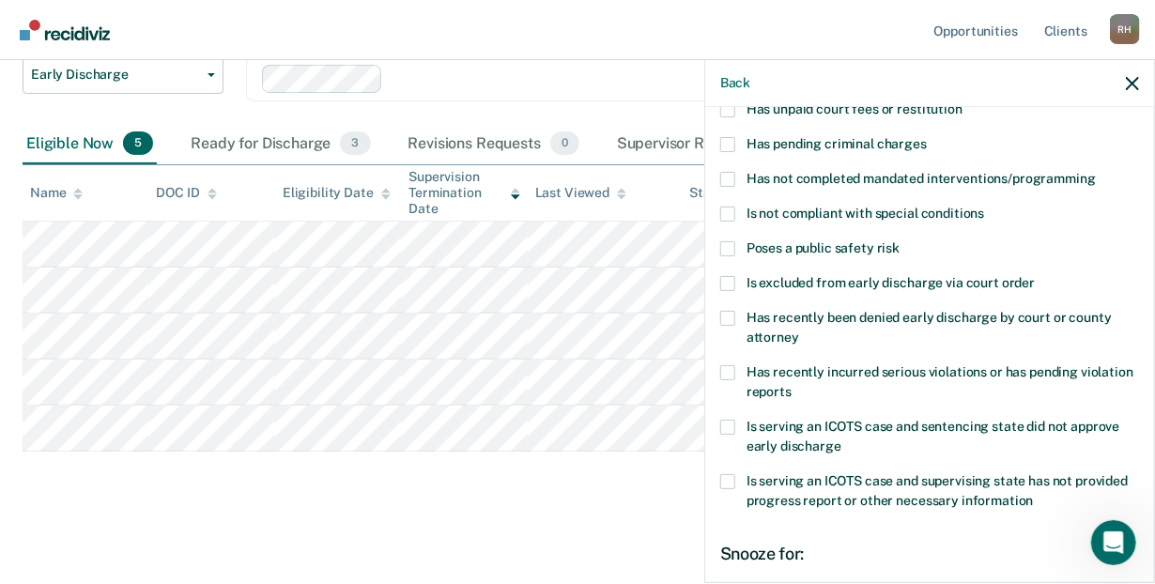
scroll to position [129, 0]
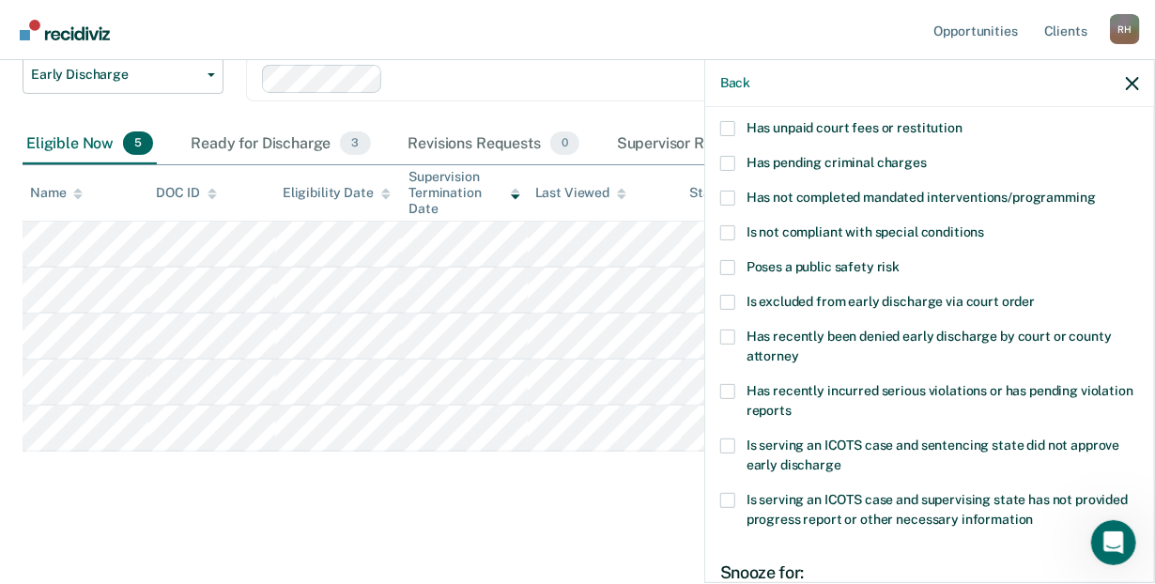
click at [727, 195] on span at bounding box center [727, 198] width 15 height 15
click at [1096, 191] on input "Has not completed mandated interventions/programming" at bounding box center [1096, 191] width 0 height 0
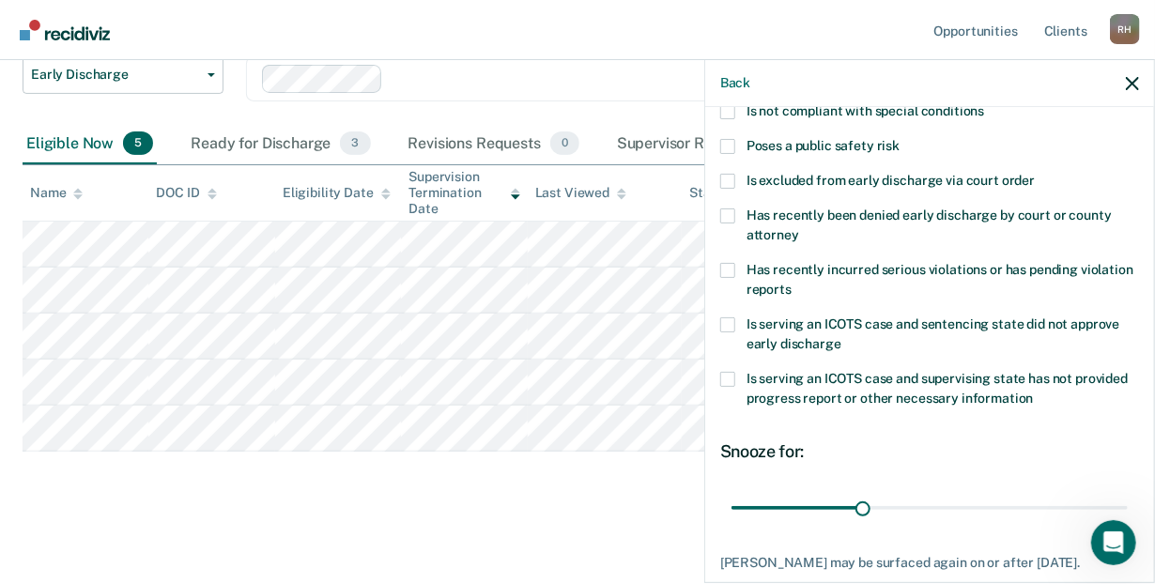
scroll to position [357, 0]
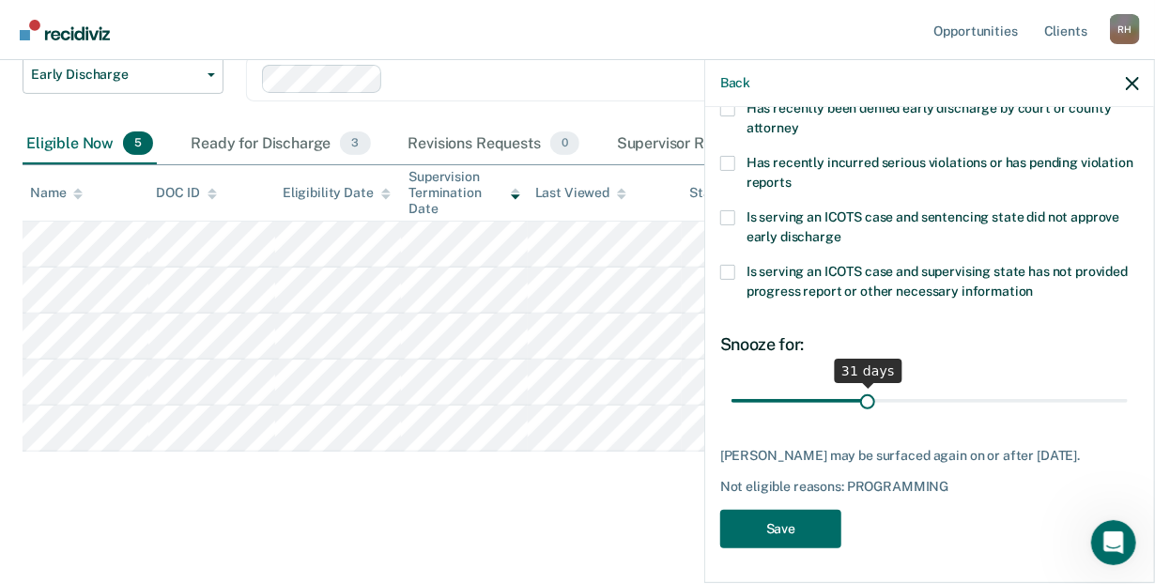
type input "30"
drag, startPoint x: 858, startPoint y: 398, endPoint x: 857, endPoint y: 408, distance: 10.4
click at [857, 408] on input "range" at bounding box center [929, 401] width 396 height 33
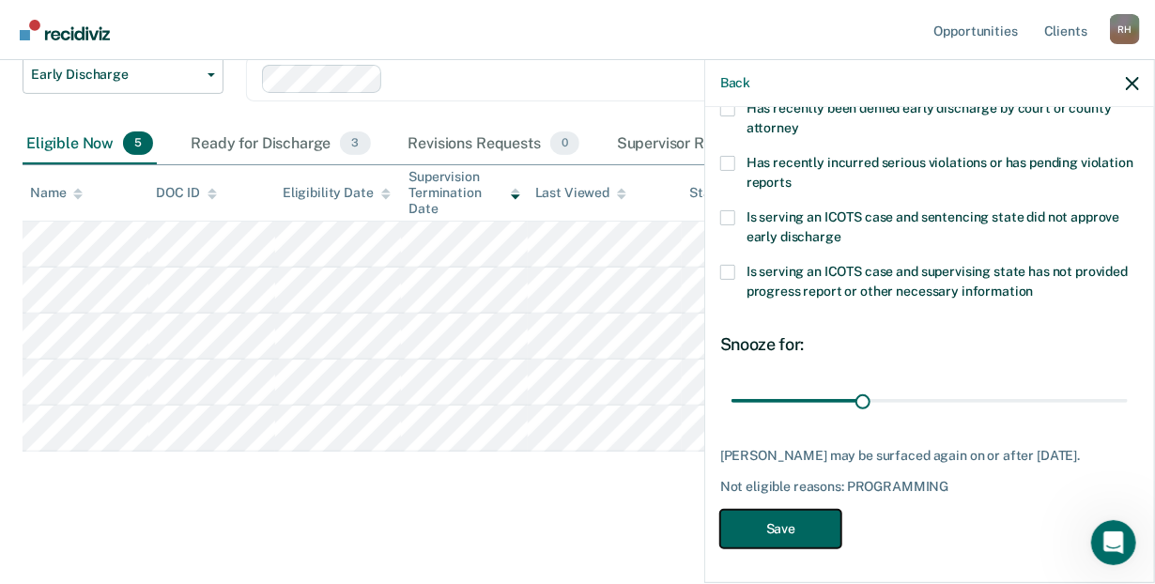
click at [792, 530] on button "Save" at bounding box center [780, 529] width 121 height 38
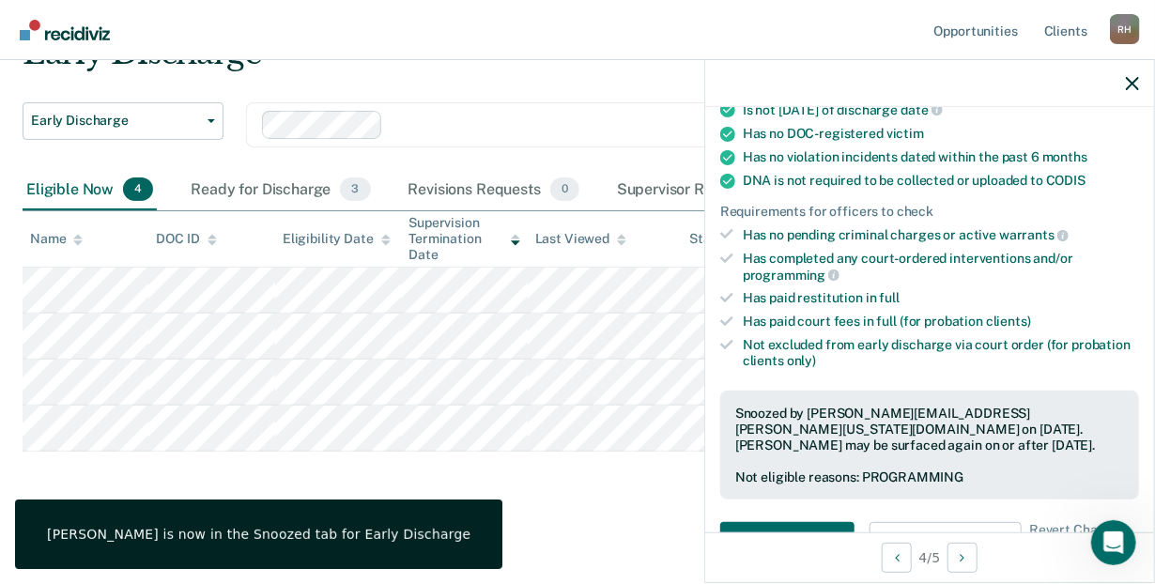
click at [576, 500] on div "Early Discharge Early Discharge Early Discharge Clear officers Eligible Now 4 R…" at bounding box center [578, 270] width 1110 height 472
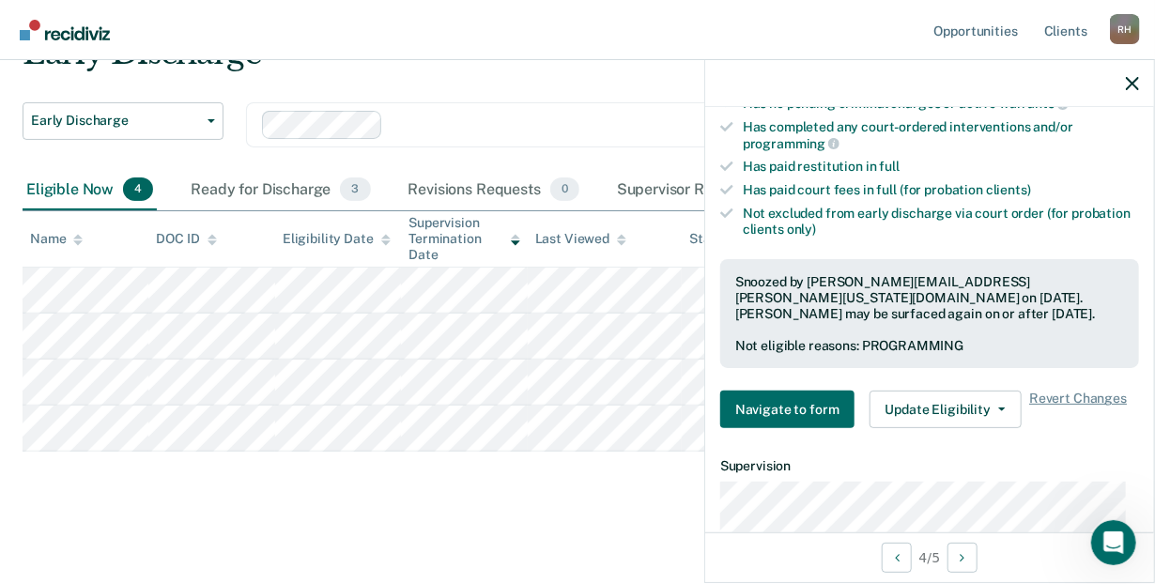
scroll to position [452, 0]
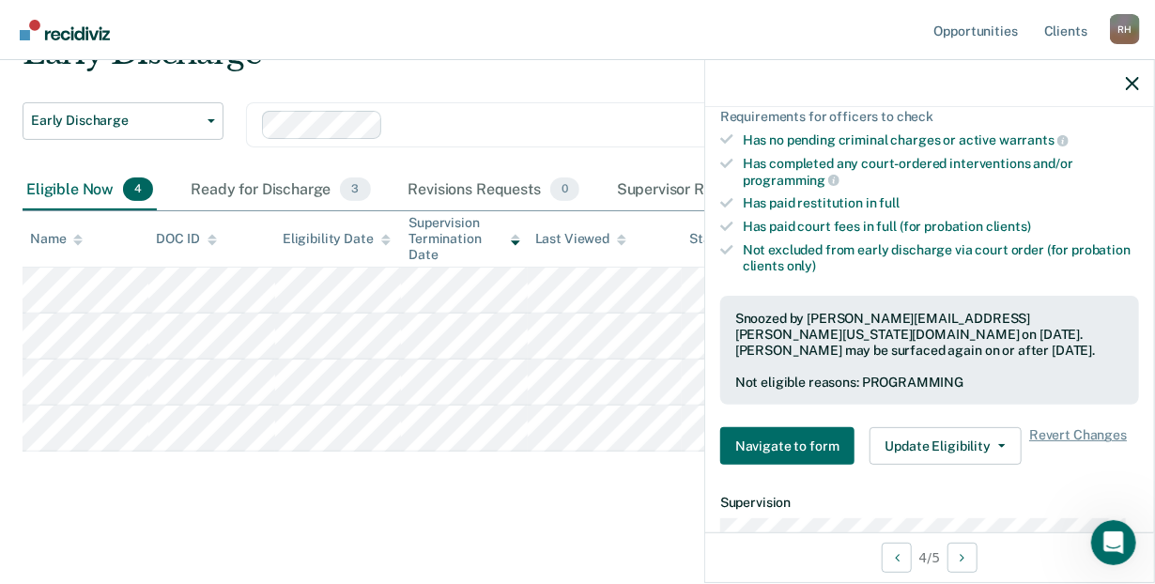
click at [280, 532] on main "Early Discharge Early Discharge Early Discharge Clear officers Eligible Now 4 R…" at bounding box center [577, 292] width 1155 height 577
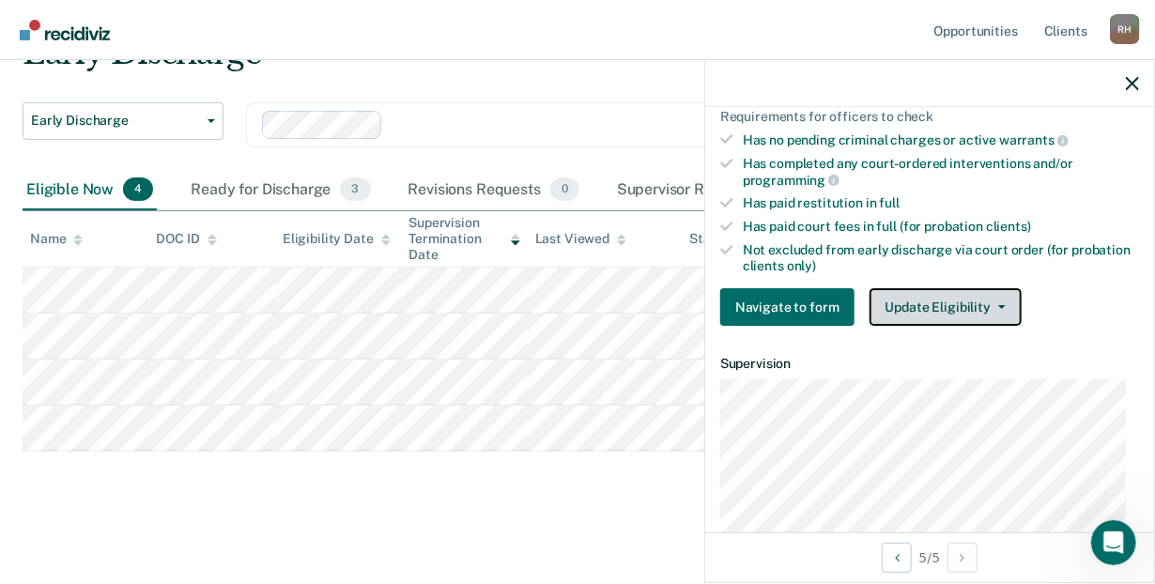
click at [998, 305] on icon "button" at bounding box center [1002, 307] width 8 height 4
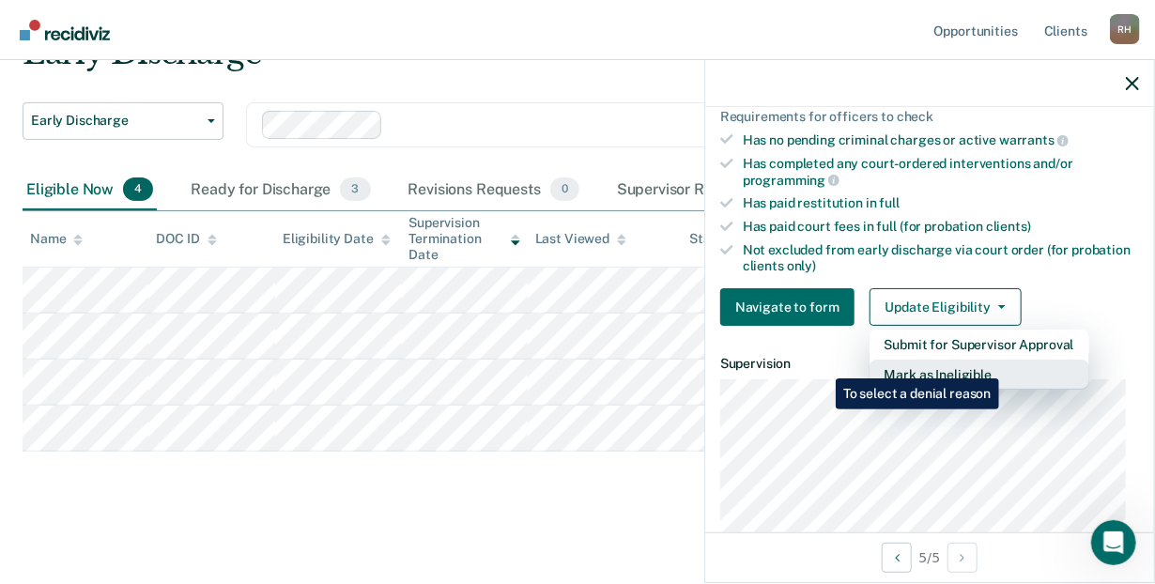
click at [1003, 364] on button "Mark as Ineligible" at bounding box center [979, 375] width 220 height 30
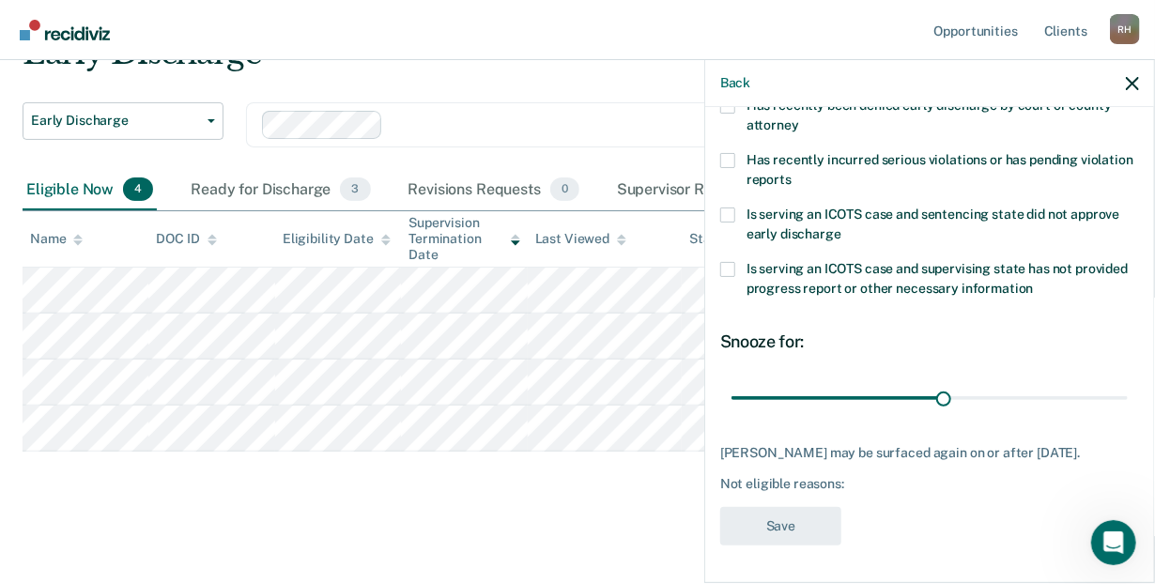
scroll to position [373, 0]
drag, startPoint x: 938, startPoint y: 387, endPoint x: 1131, endPoint y: 361, distance: 195.2
type input "55"
click at [1128, 382] on input "range" at bounding box center [929, 398] width 396 height 33
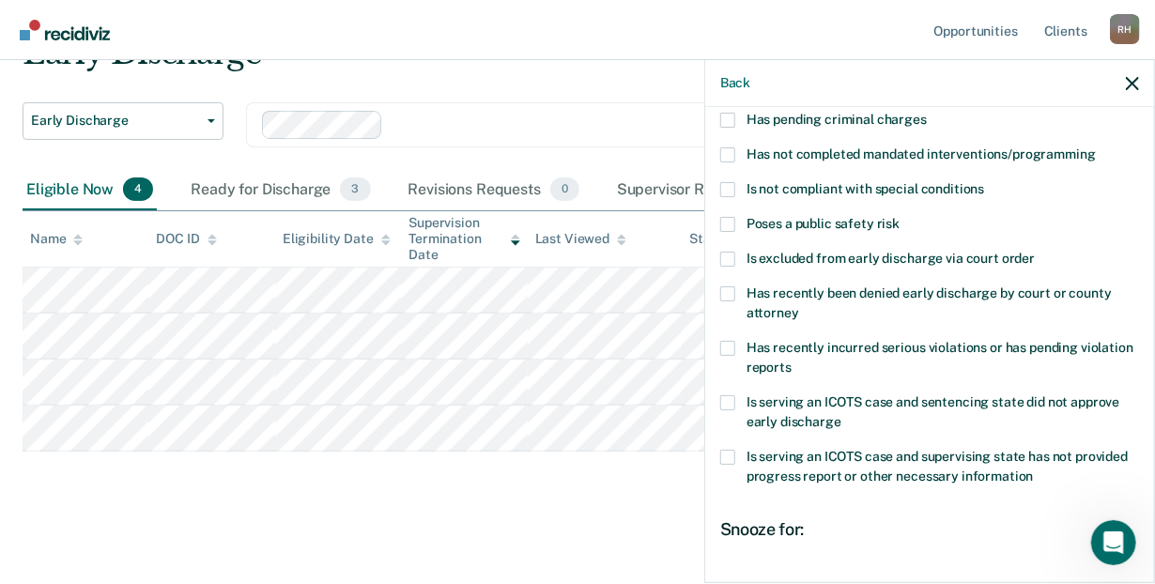
scroll to position [110, 0]
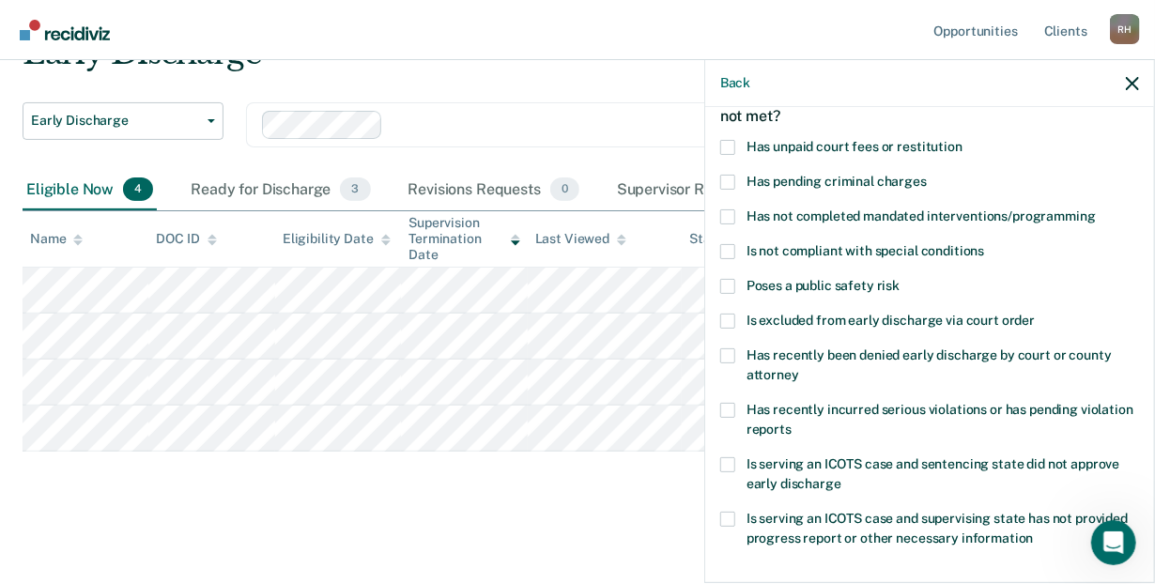
click at [726, 211] on span at bounding box center [727, 216] width 15 height 15
click at [1096, 209] on input "Has not completed mandated interventions/programming" at bounding box center [1096, 209] width 0 height 0
click at [728, 146] on span at bounding box center [727, 147] width 15 height 15
click at [962, 140] on input "Has unpaid court fees or restitution" at bounding box center [962, 140] width 0 height 0
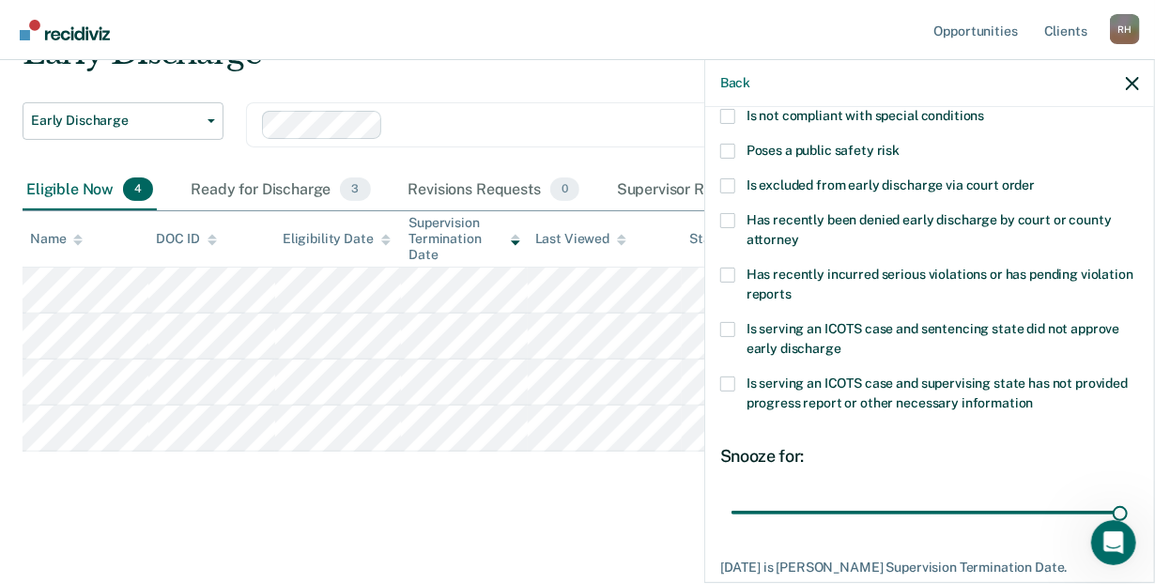
scroll to position [373, 0]
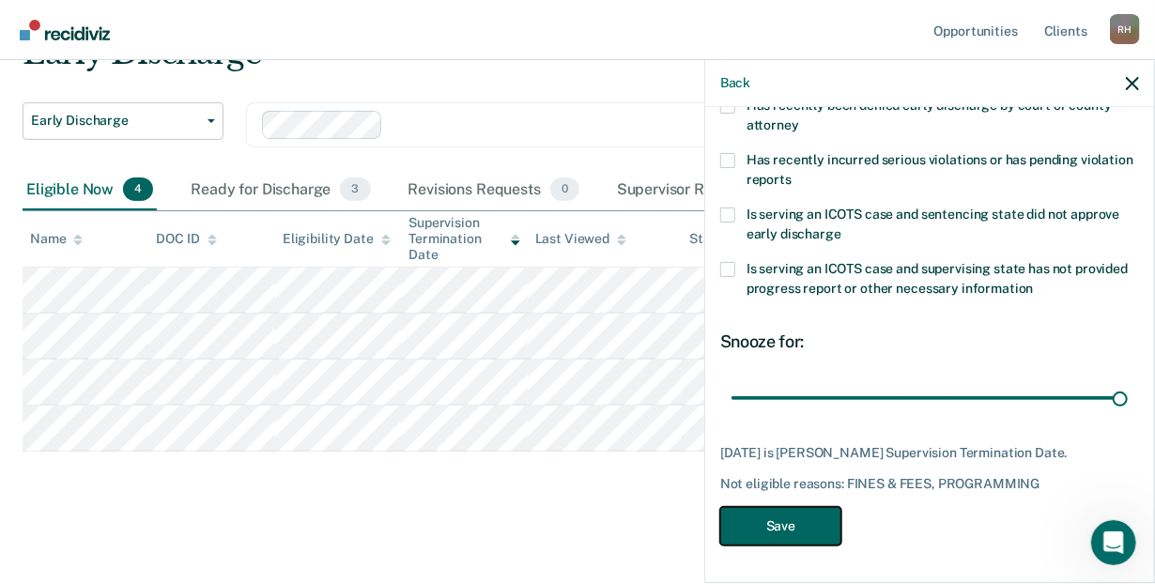
click at [776, 533] on button "Save" at bounding box center [780, 526] width 121 height 38
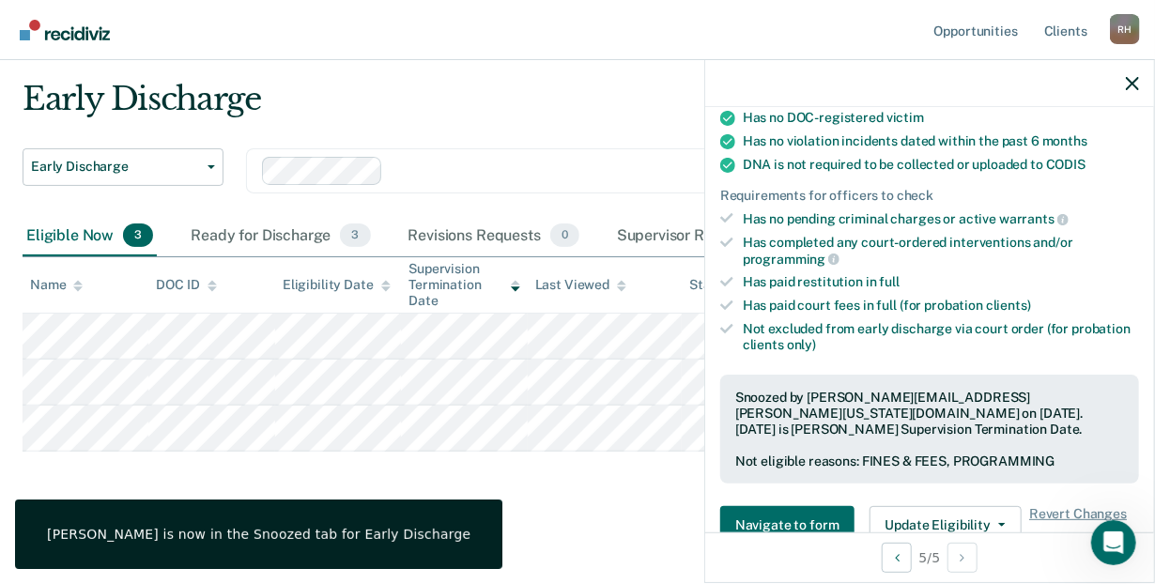
click at [501, 494] on div "Early Discharge Early Discharge Early Discharge Clear officers Eligible Now 3 R…" at bounding box center [578, 293] width 1110 height 426
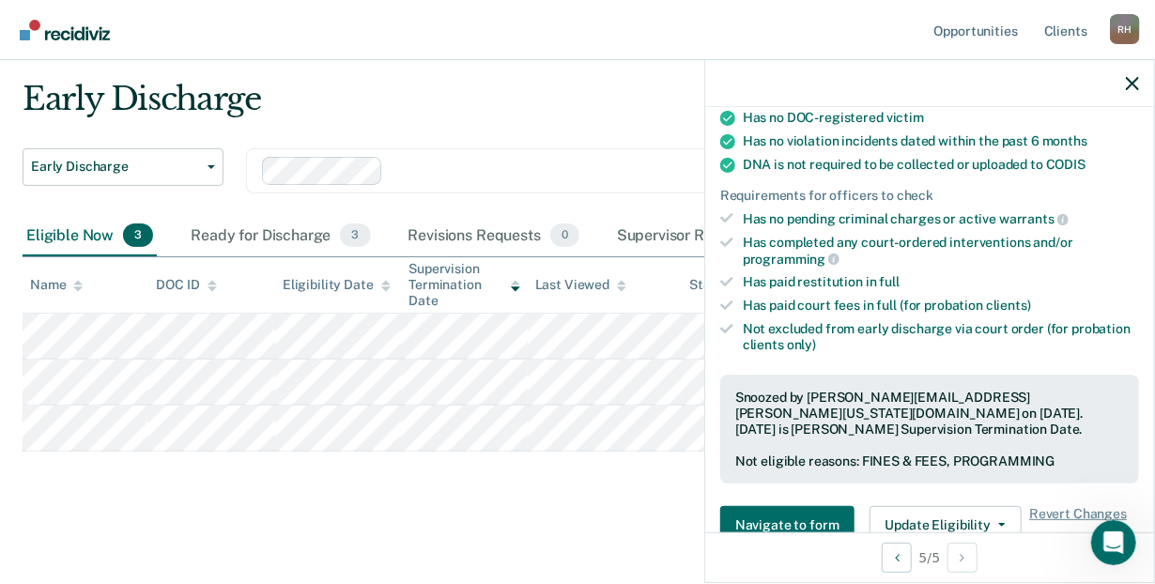
click at [563, 107] on div "Early Discharge" at bounding box center [542, 107] width 1039 height 54
click at [1136, 89] on icon "button" at bounding box center [1132, 83] width 13 height 13
